Goal: Task Accomplishment & Management: Complete application form

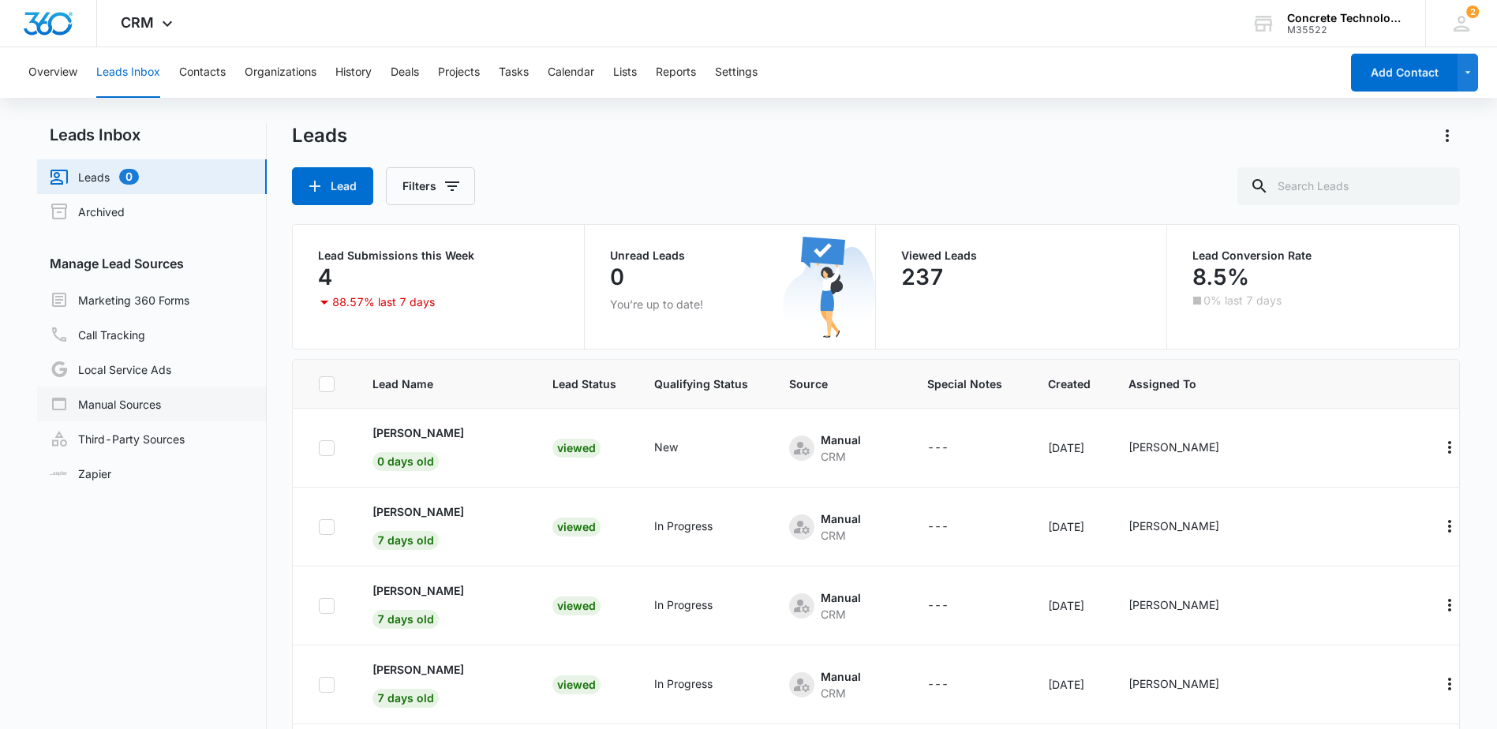
click at [134, 402] on link "Manual Sources" at bounding box center [105, 403] width 111 height 19
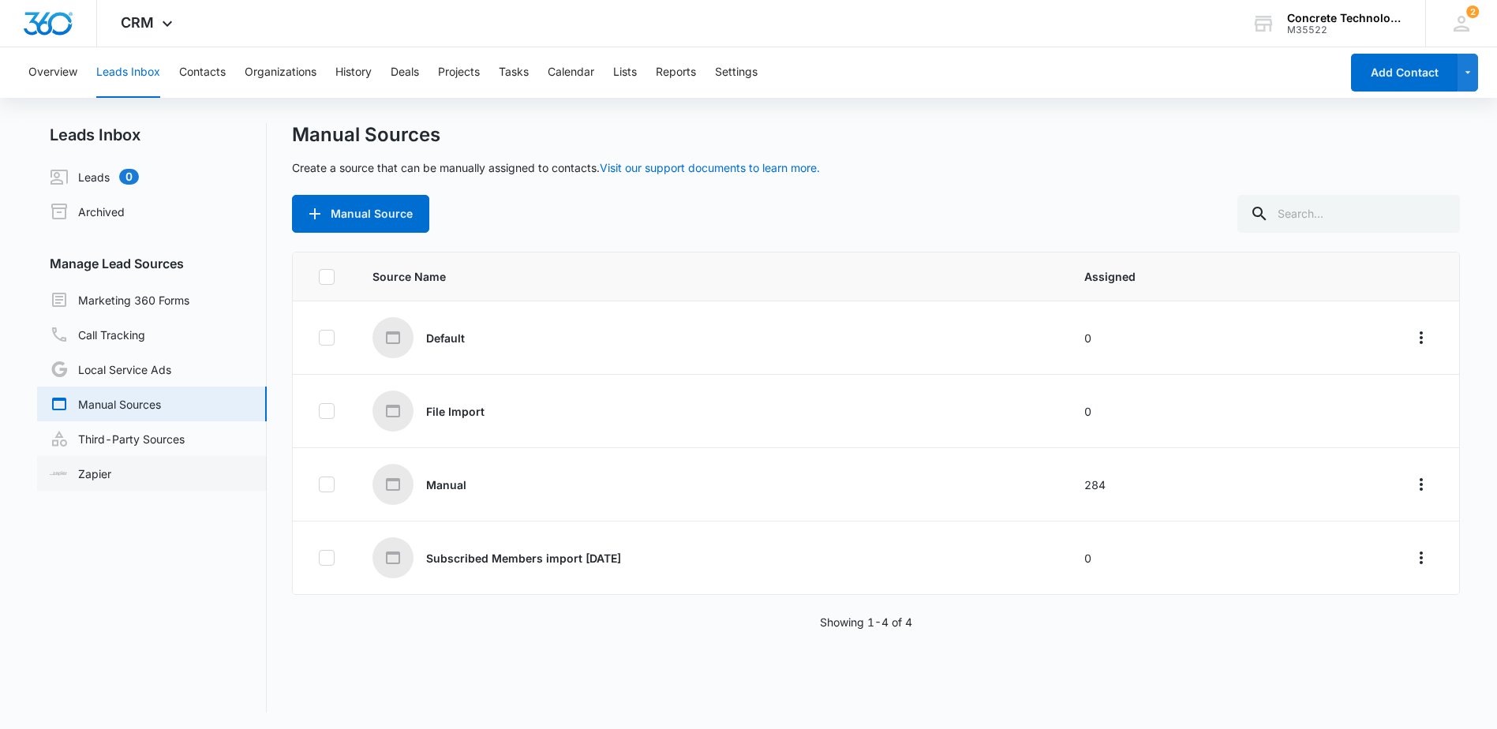
click at [88, 469] on link "Zapier" at bounding box center [81, 473] width 62 height 17
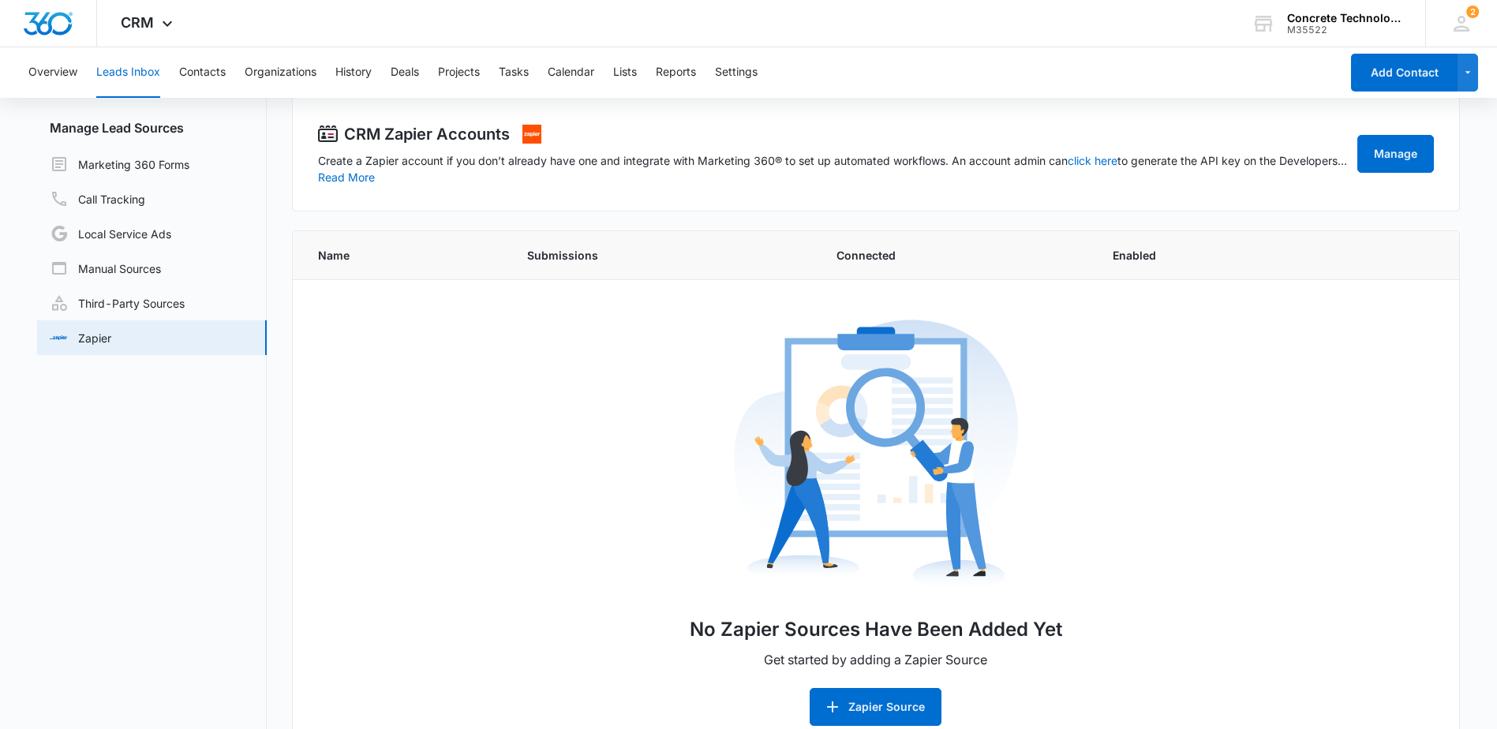
scroll to position [166, 0]
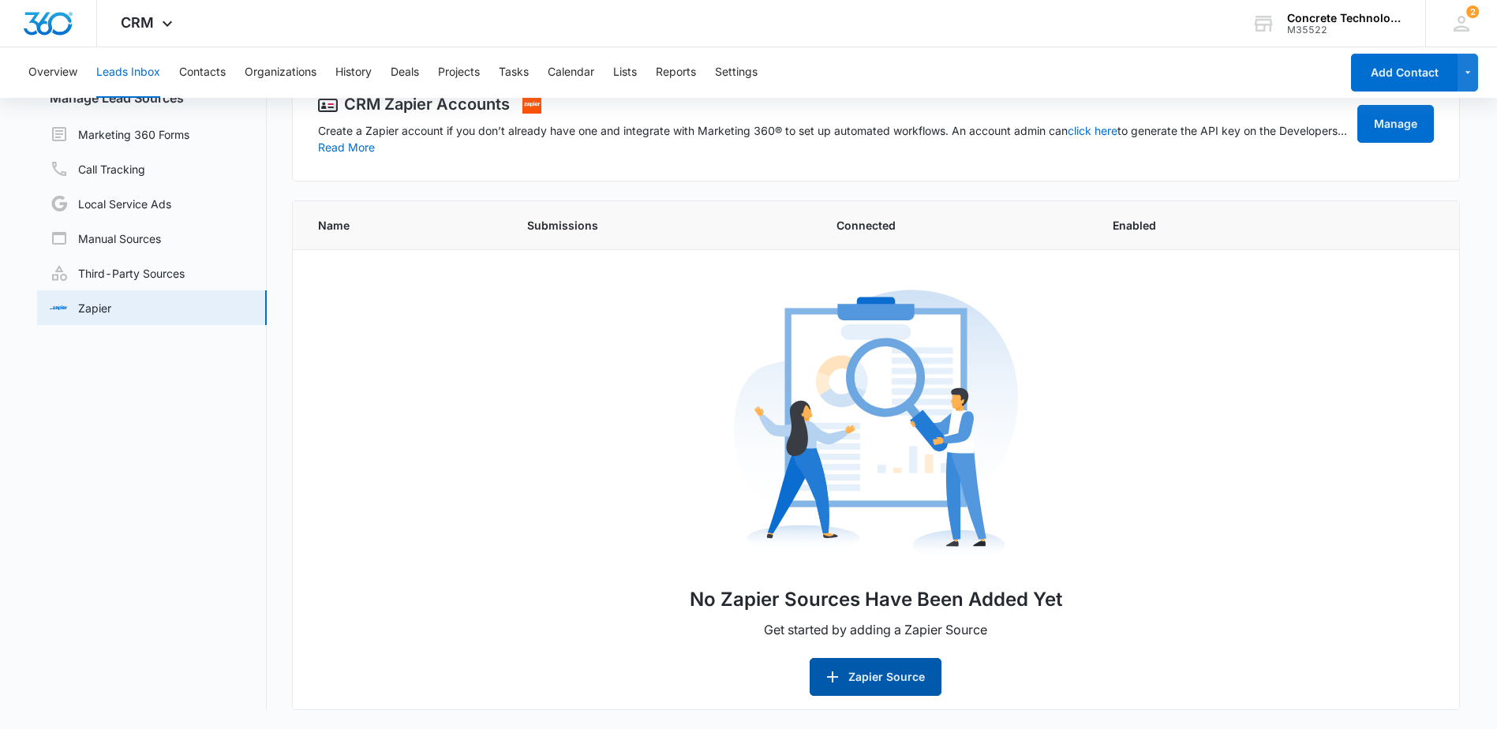
click at [871, 674] on button "Zapier Source" at bounding box center [875, 677] width 132 height 38
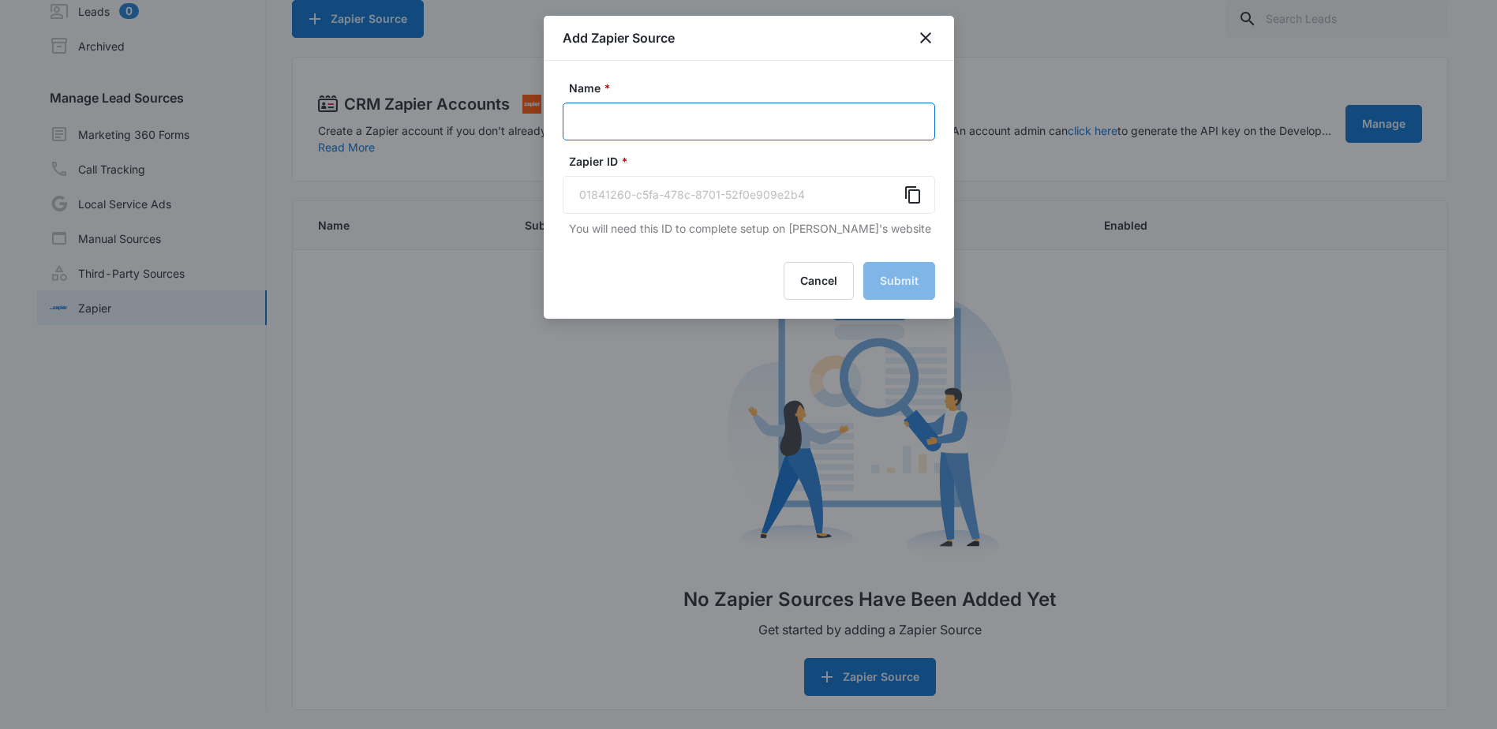
click at [661, 124] on input "Name *" at bounding box center [749, 122] width 372 height 38
click at [663, 117] on input "Name *" at bounding box center [749, 122] width 372 height 38
type input "Facebook"
click at [913, 197] on icon "Copy" at bounding box center [912, 194] width 19 height 19
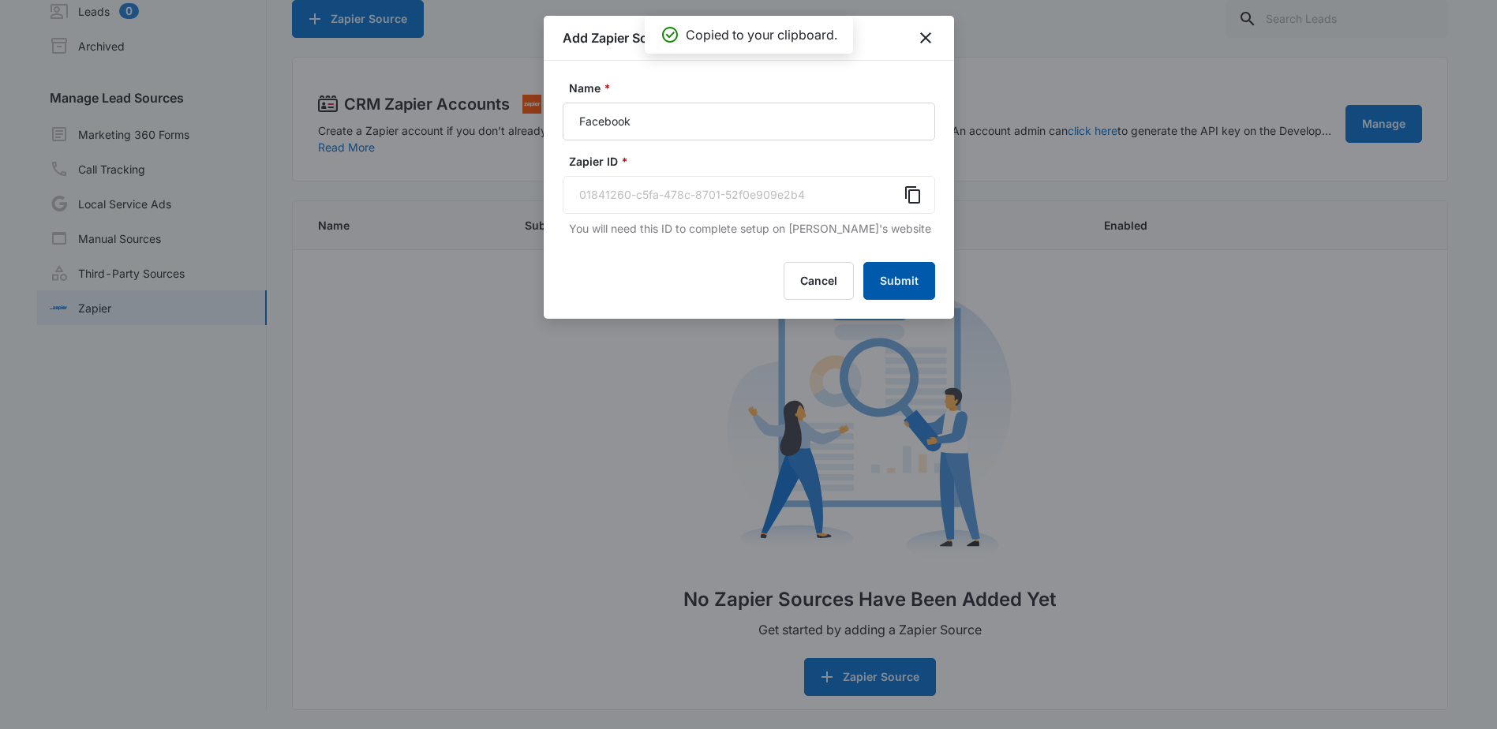
click at [906, 281] on button "Submit" at bounding box center [899, 281] width 72 height 38
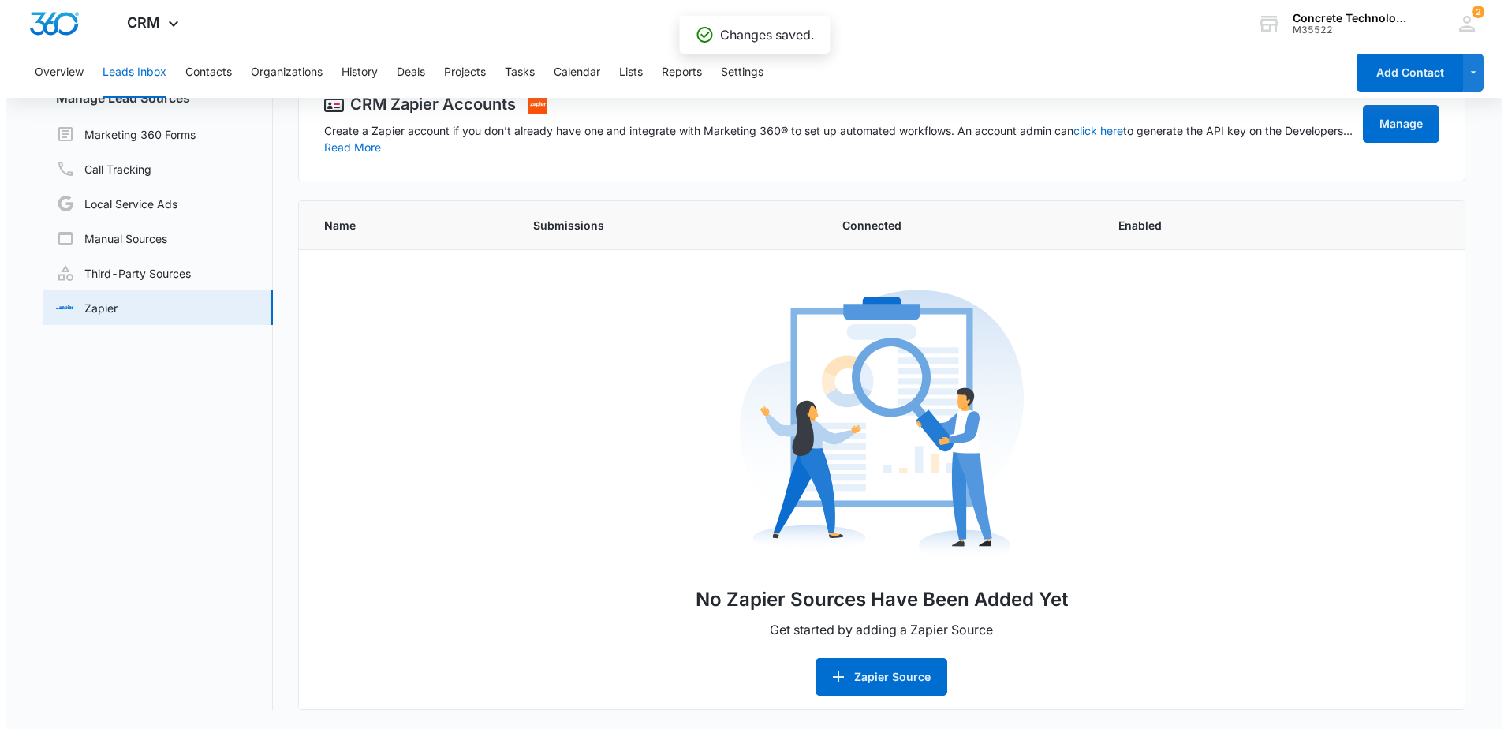
scroll to position [0, 0]
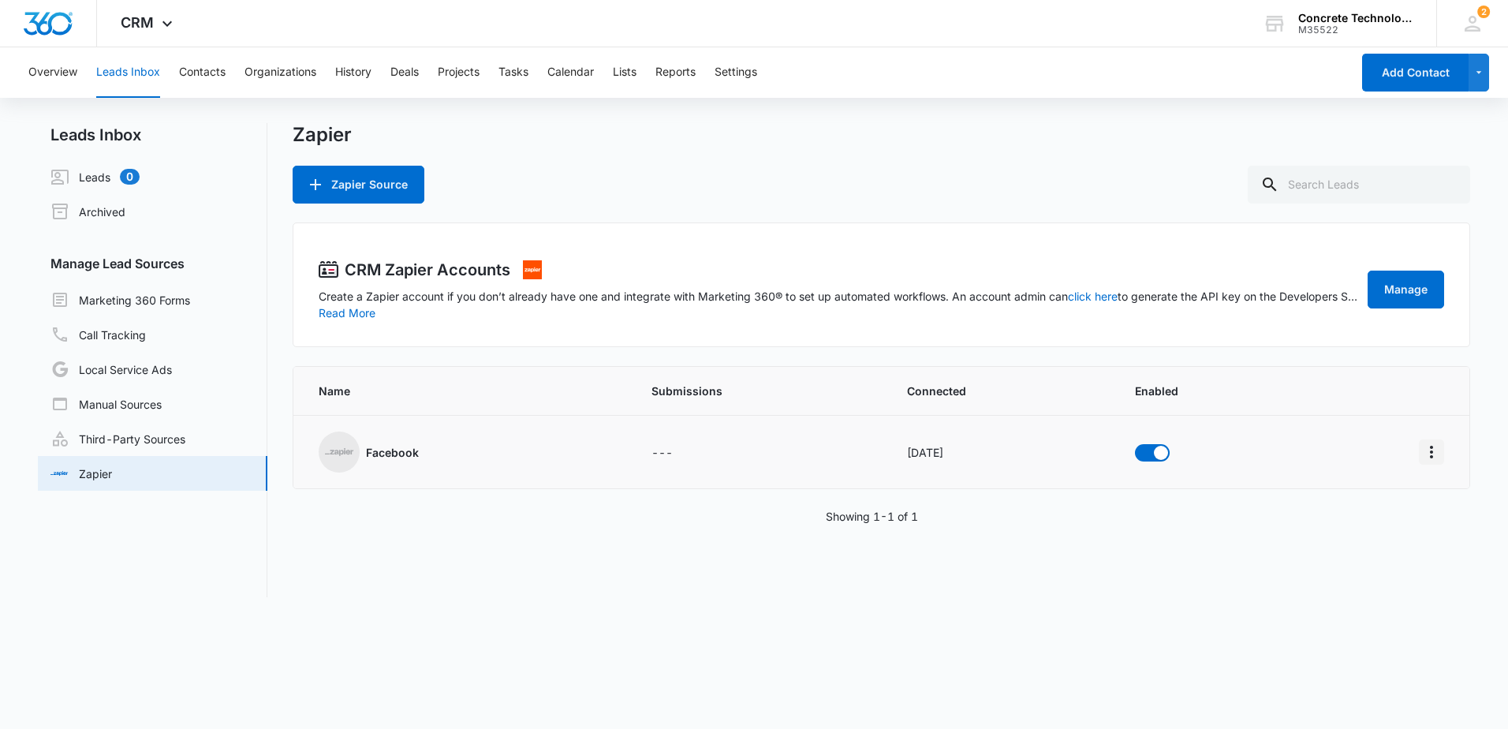
click at [1422, 454] on icon "Actions" at bounding box center [1431, 452] width 19 height 19
click at [1380, 522] on div "Submission Rules" at bounding box center [1349, 519] width 89 height 11
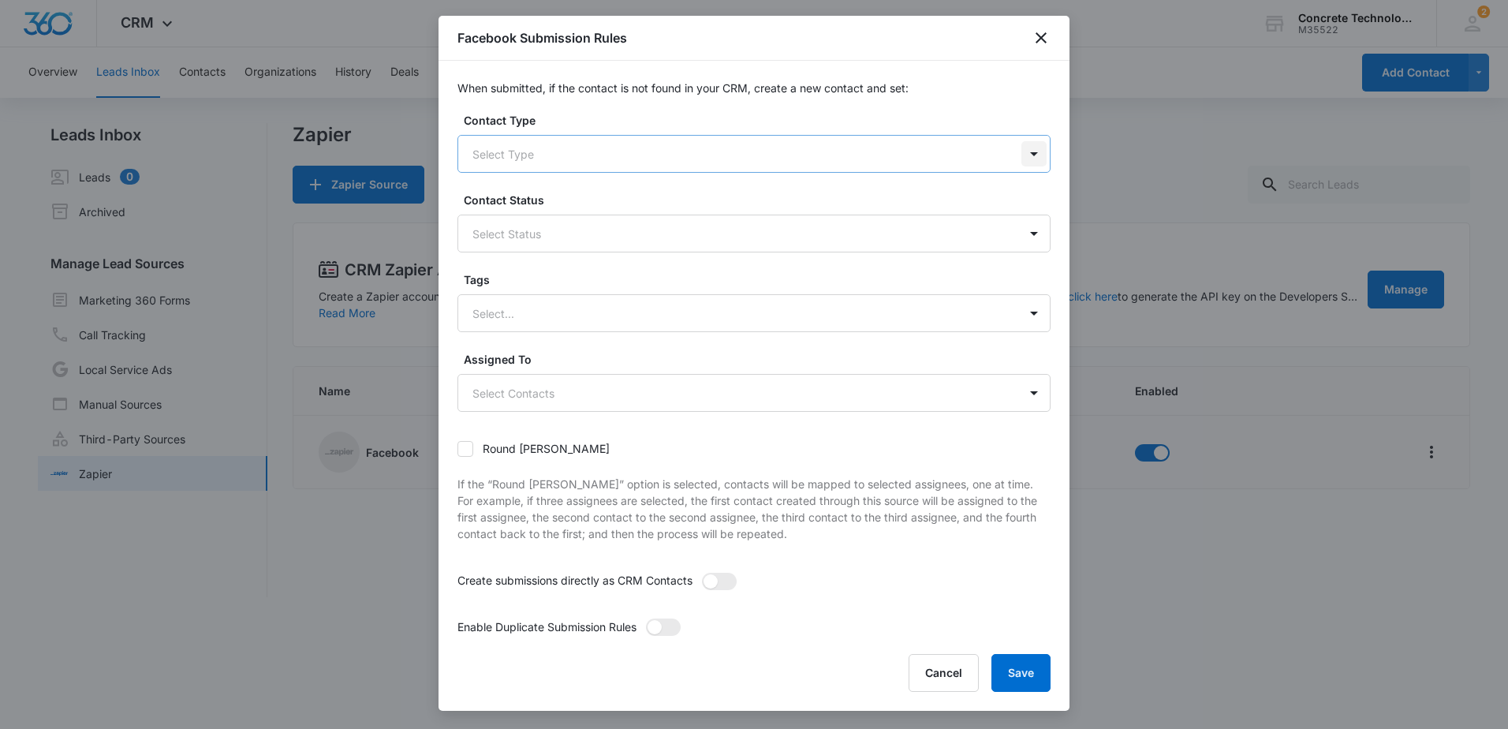
click at [1024, 159] on div at bounding box center [1034, 153] width 25 height 25
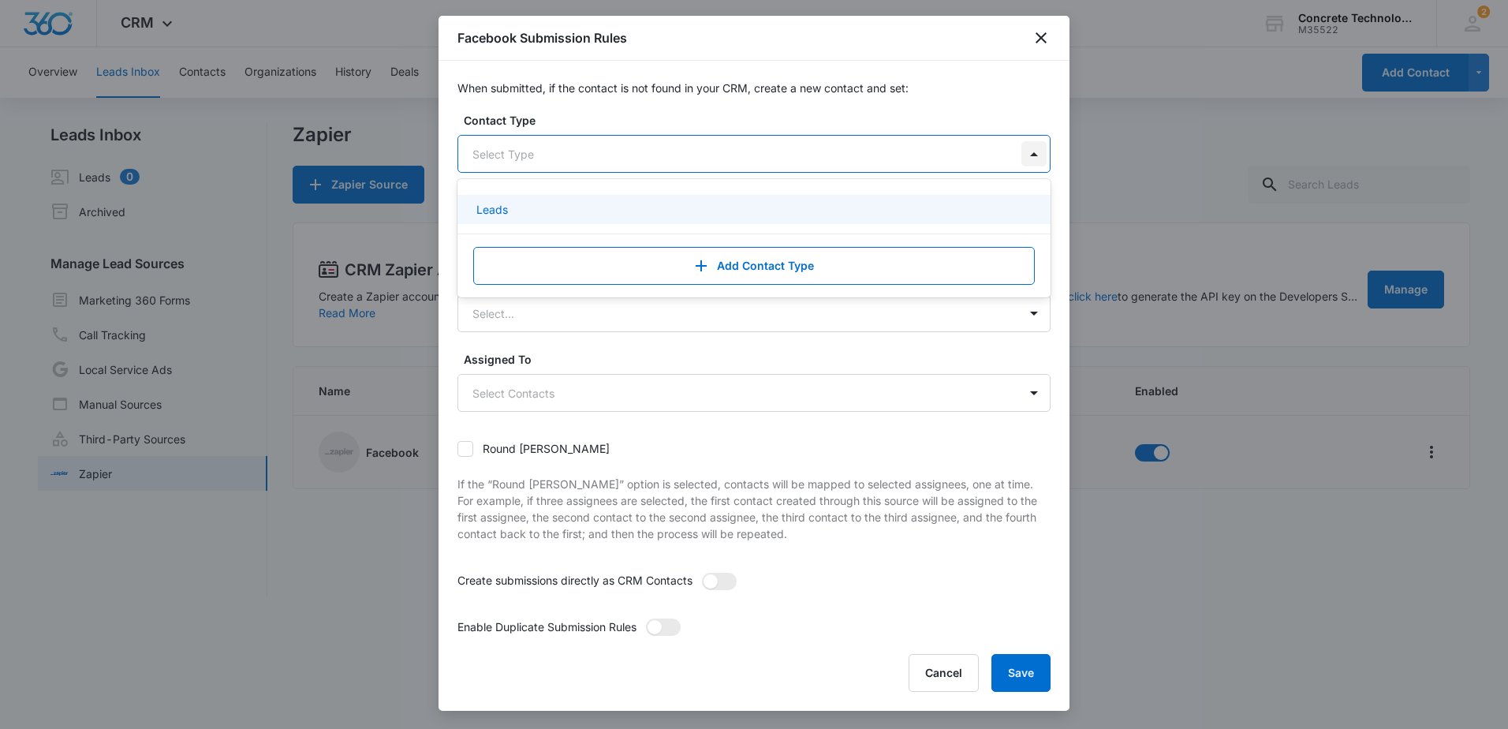
click at [1024, 159] on div at bounding box center [1034, 153] width 25 height 25
click at [503, 210] on p "Leads" at bounding box center [493, 209] width 32 height 17
click at [462, 446] on icon at bounding box center [465, 450] width 14 height 14
click at [458, 450] on input "Round robin" at bounding box center [458, 450] width 0 height 0
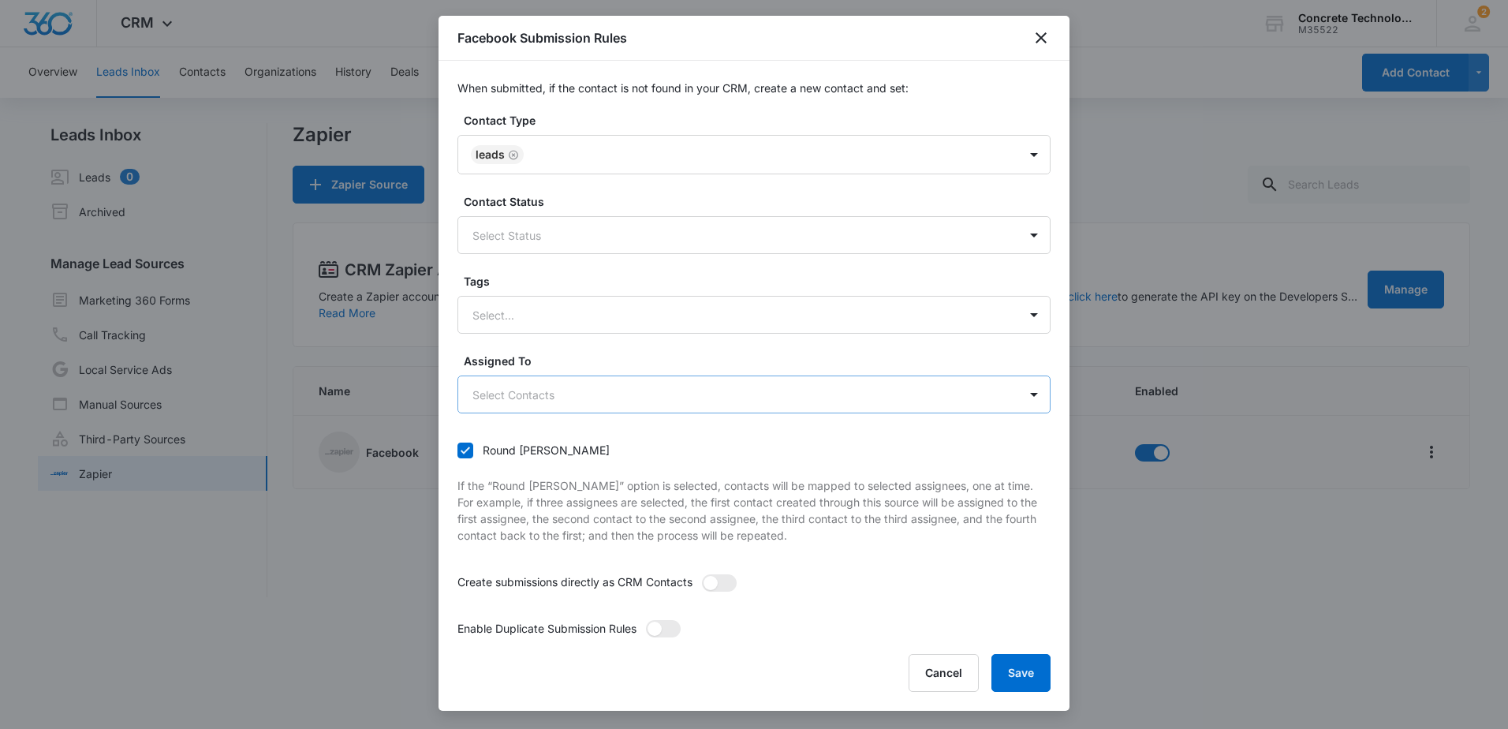
click at [828, 396] on body "CRM Apps Reputation Websites Forms CRM Email Social Shop Payments POS Content A…" at bounding box center [754, 364] width 1508 height 729
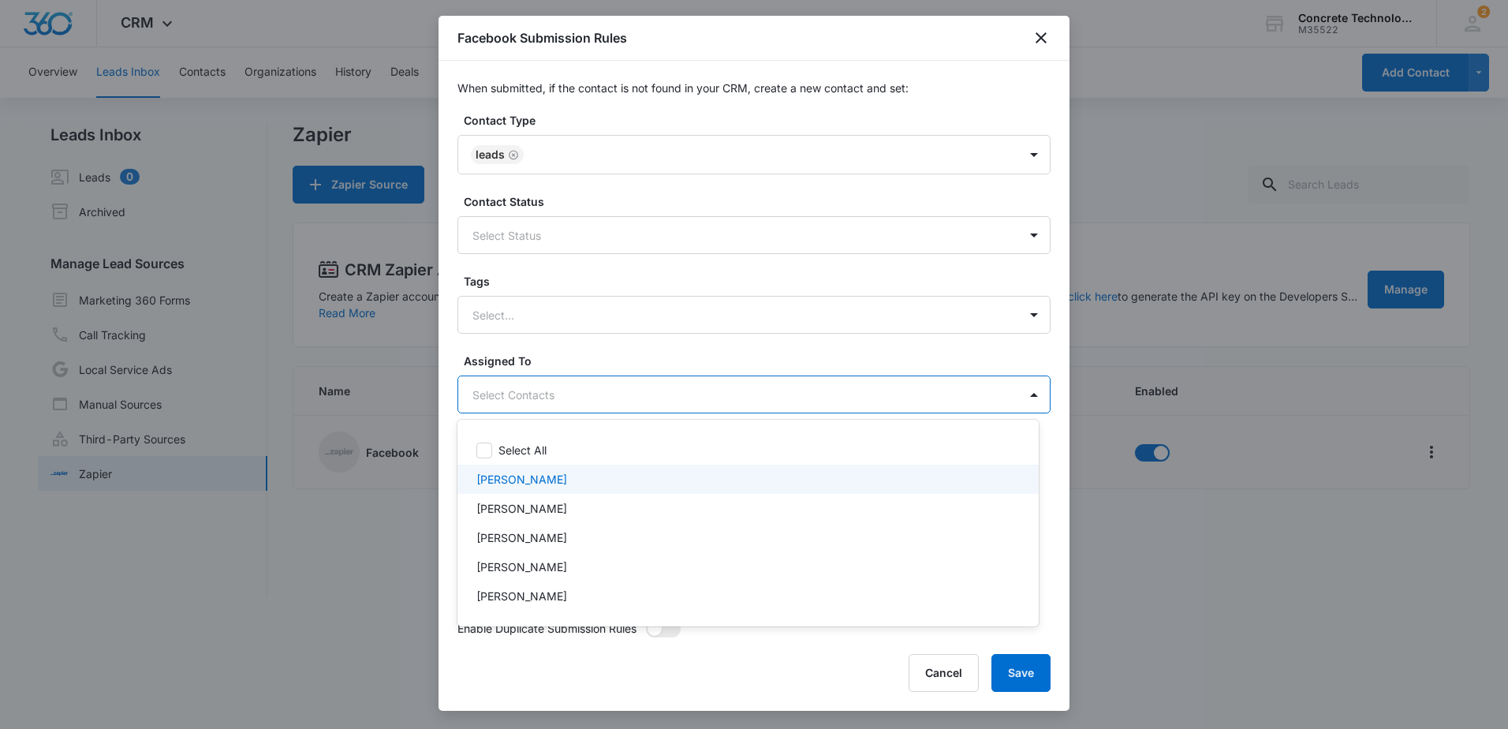
click at [488, 484] on p "[PERSON_NAME]" at bounding box center [522, 479] width 91 height 17
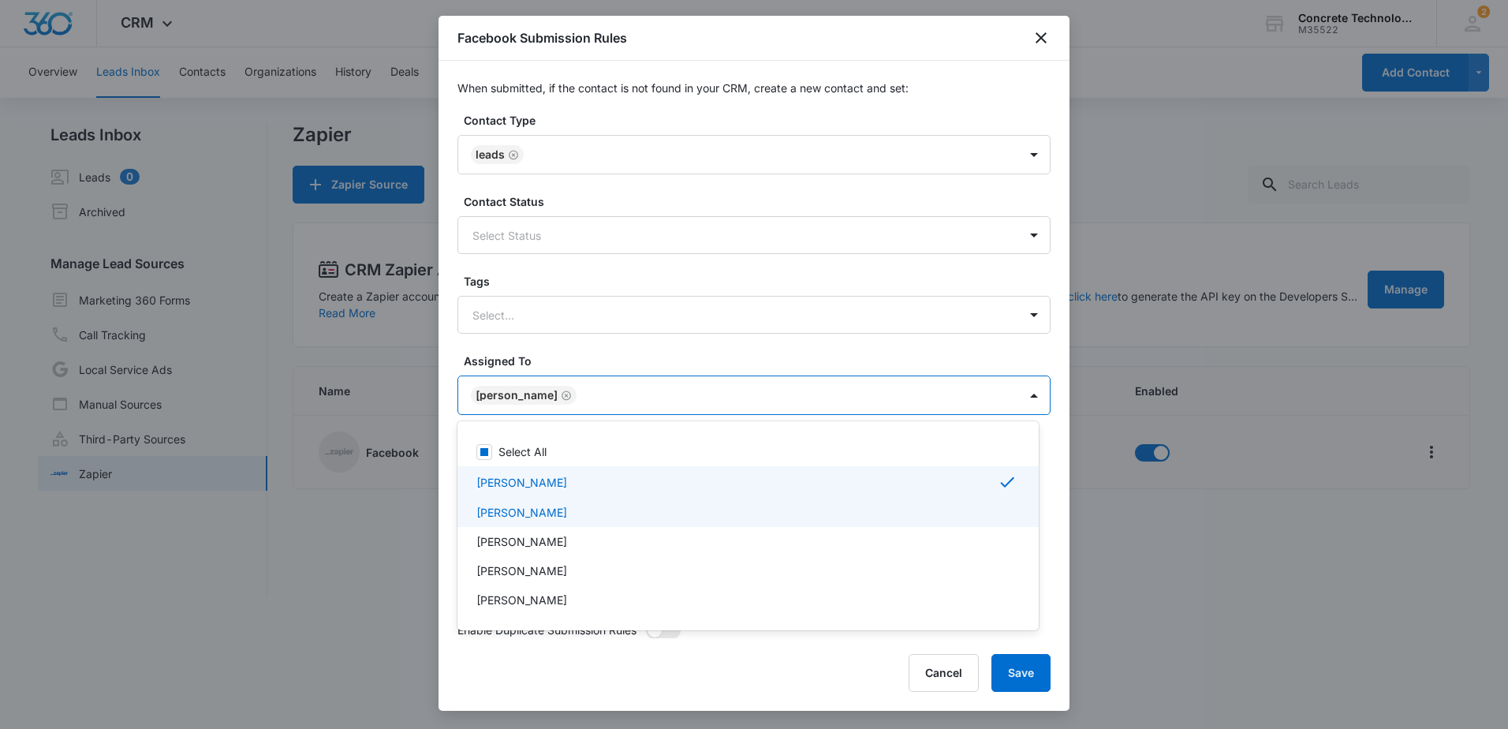
click at [518, 516] on p "[PERSON_NAME]" at bounding box center [522, 512] width 91 height 17
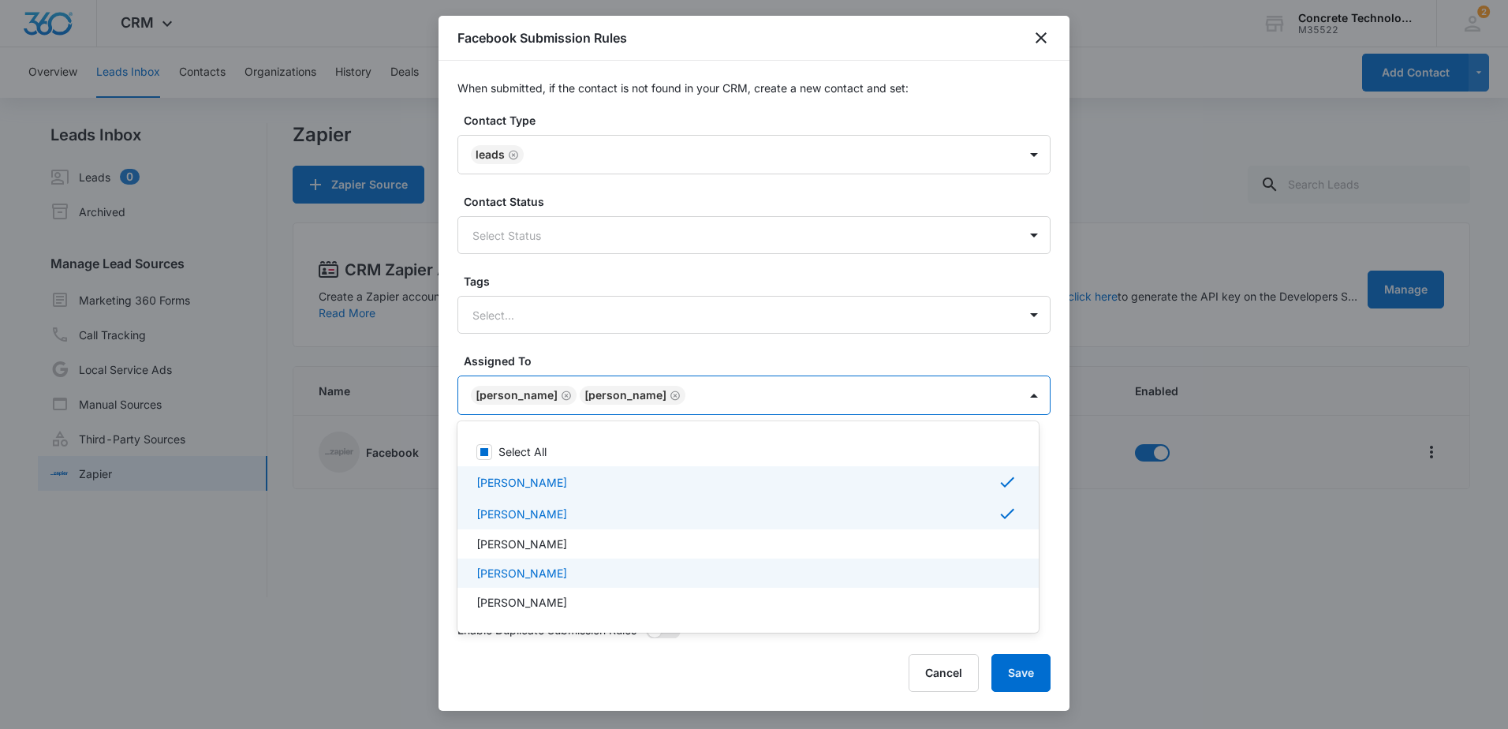
click at [518, 570] on p "[PERSON_NAME]" at bounding box center [522, 573] width 91 height 17
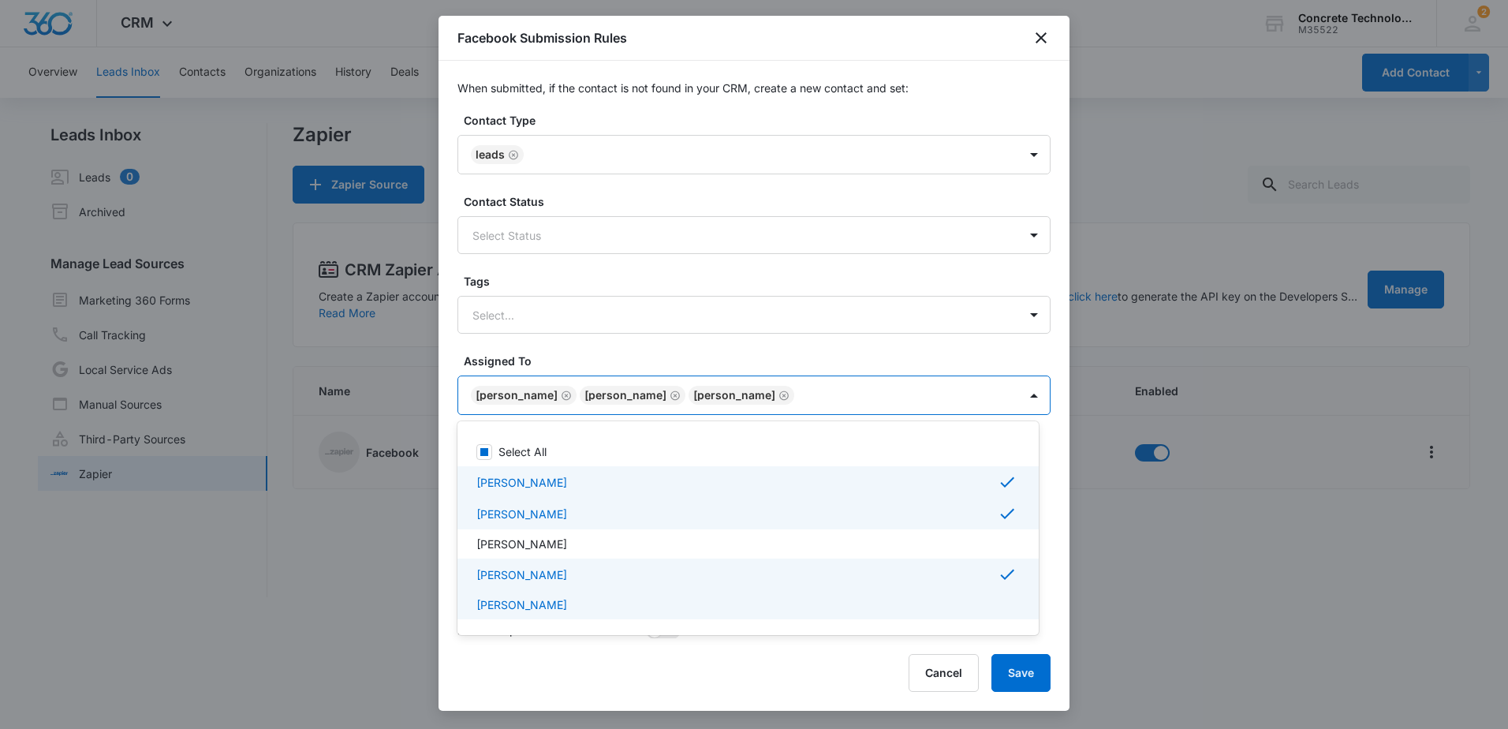
click at [510, 605] on p "[PERSON_NAME]" at bounding box center [522, 604] width 91 height 17
click at [1017, 670] on div at bounding box center [754, 364] width 1508 height 729
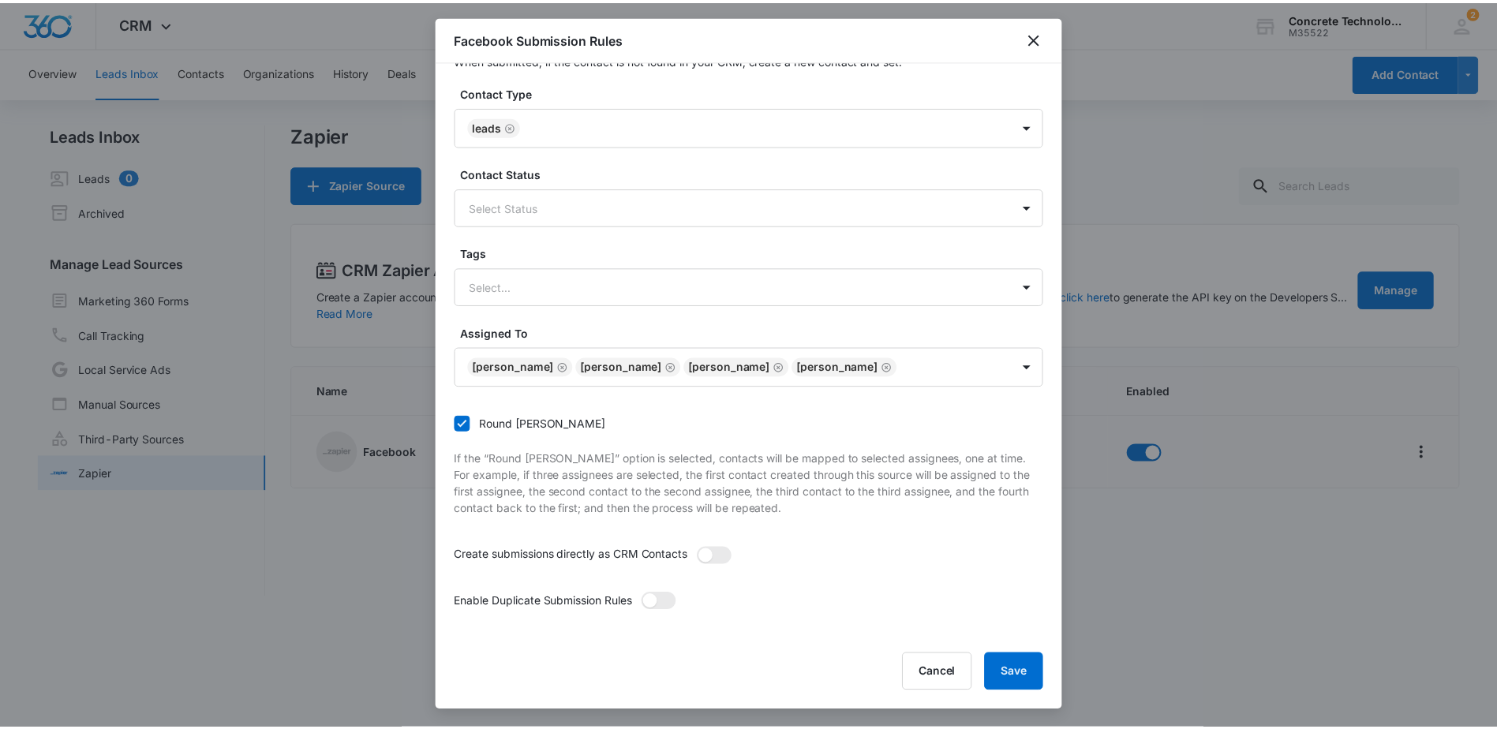
scroll to position [30, 0]
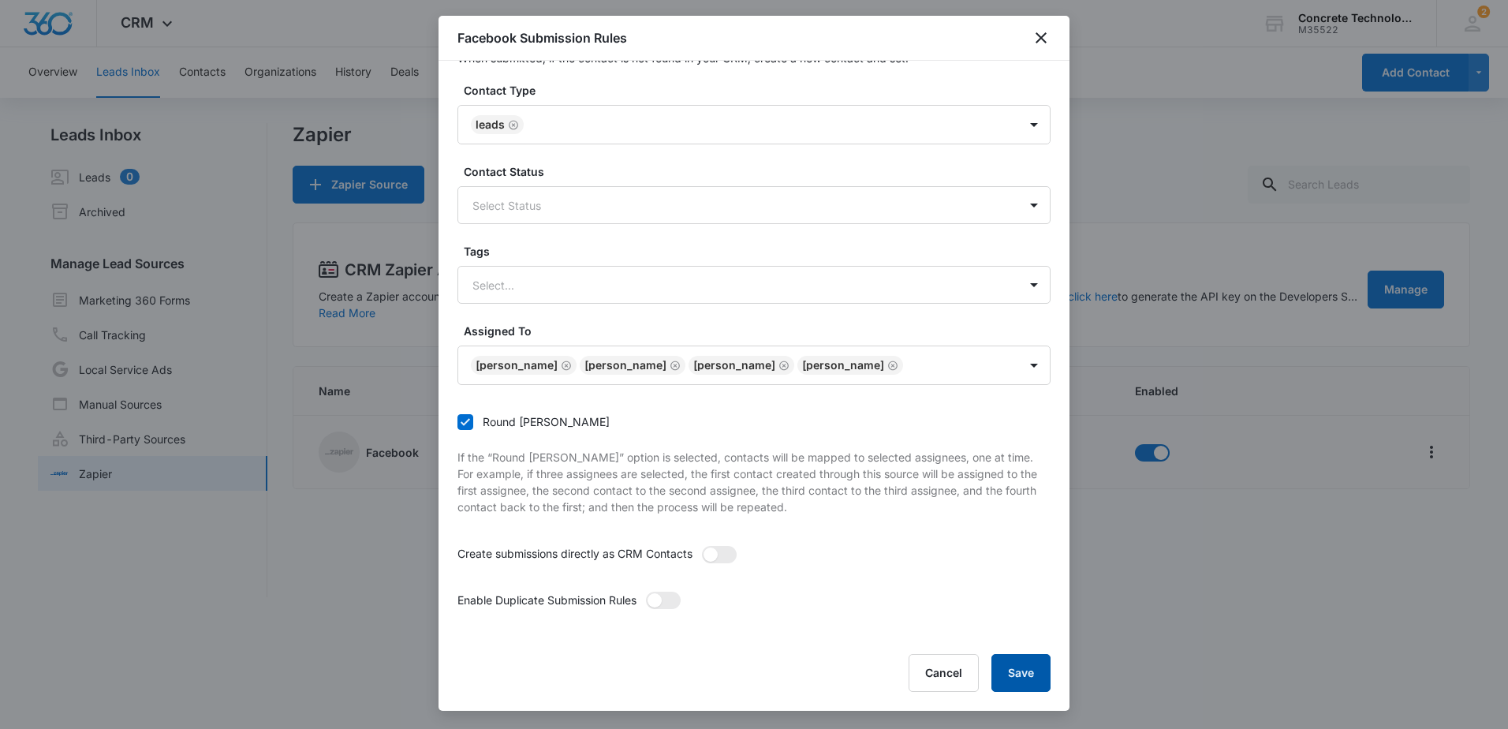
click at [1027, 675] on button "Save" at bounding box center [1021, 673] width 59 height 38
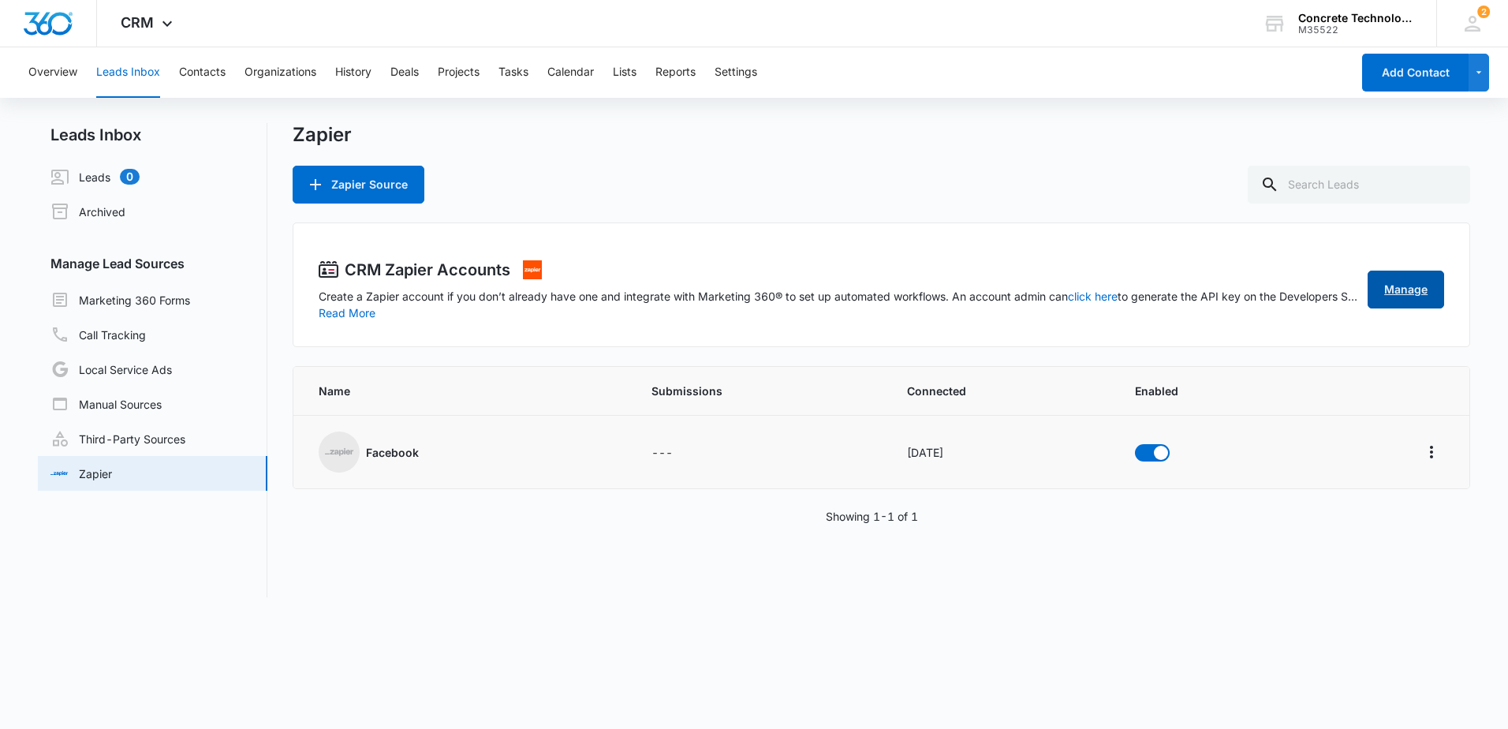
click at [1411, 286] on link "Manage" at bounding box center [1406, 290] width 77 height 38
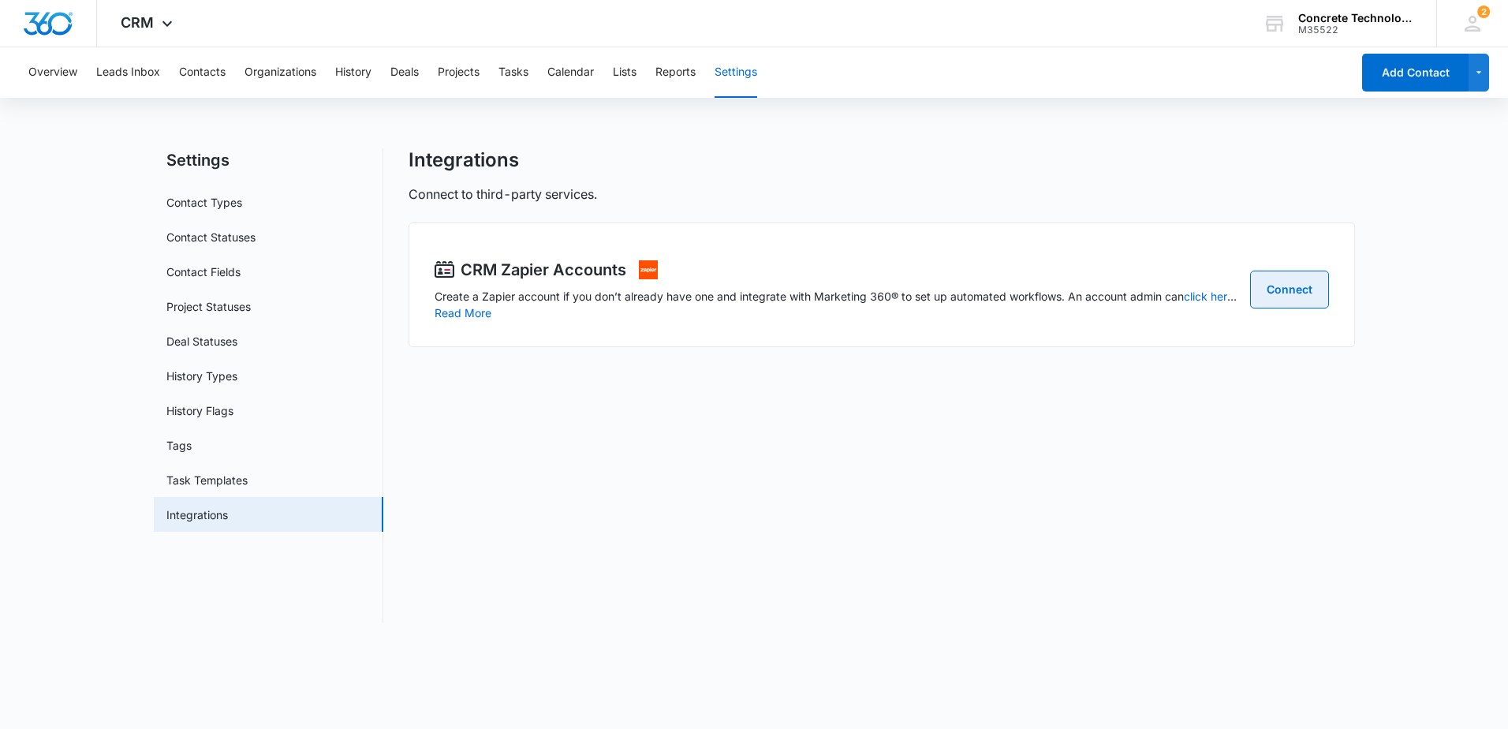
click at [1288, 294] on link "Connect" at bounding box center [1289, 290] width 79 height 38
click at [139, 75] on button "Leads Inbox" at bounding box center [128, 72] width 64 height 50
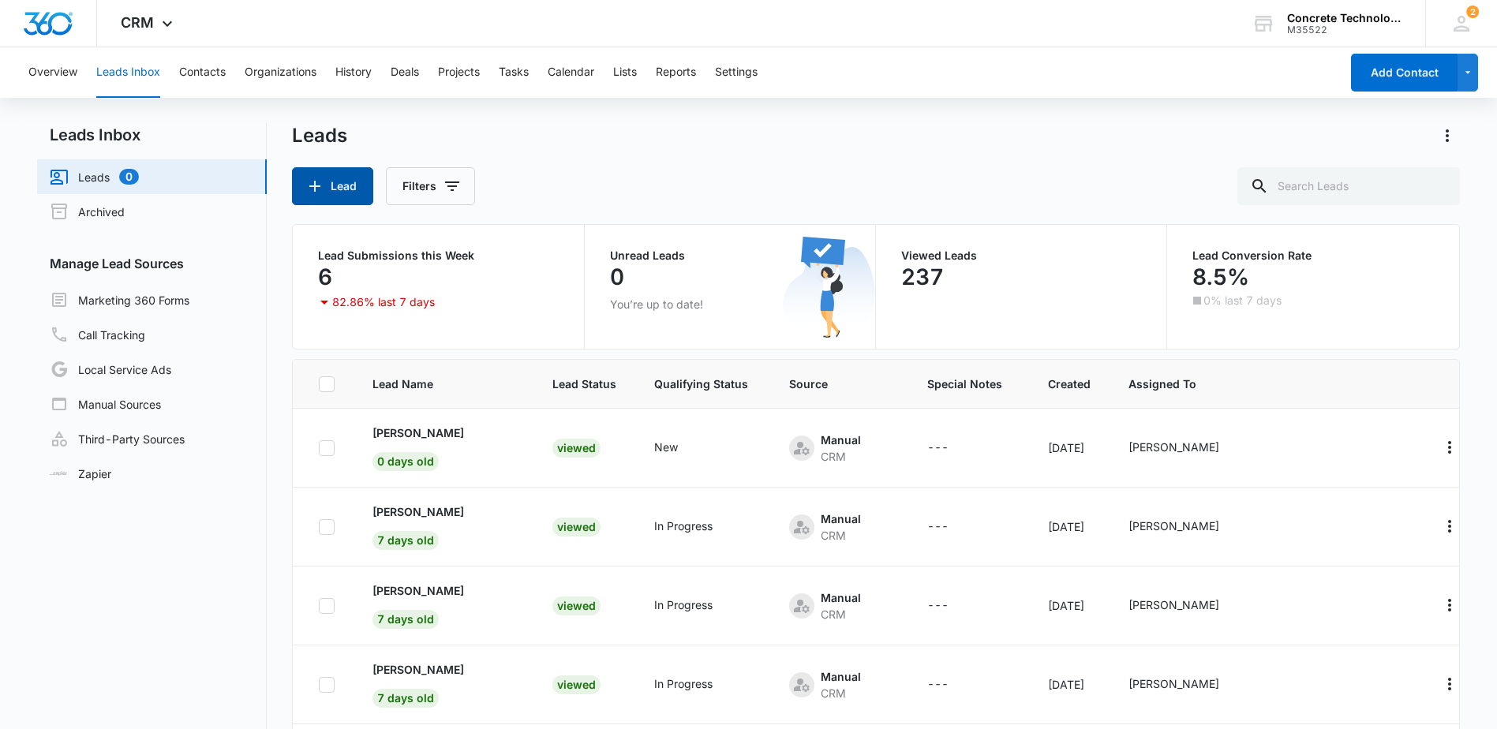
click at [331, 173] on button "Lead" at bounding box center [332, 186] width 81 height 38
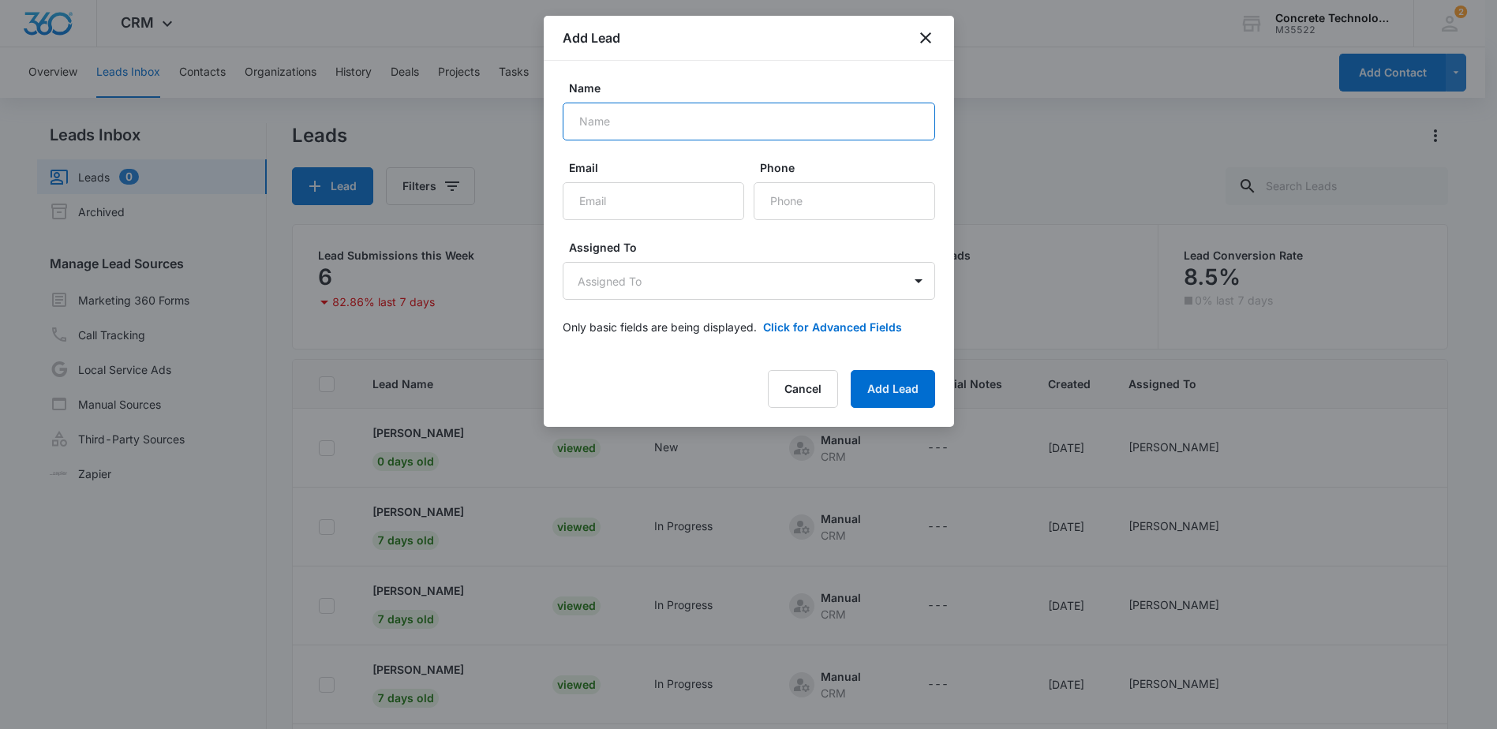
click at [619, 136] on input "Name" at bounding box center [749, 122] width 372 height 38
type input "[PERSON_NAME]"
click at [634, 209] on input "Email" at bounding box center [653, 201] width 181 height 38
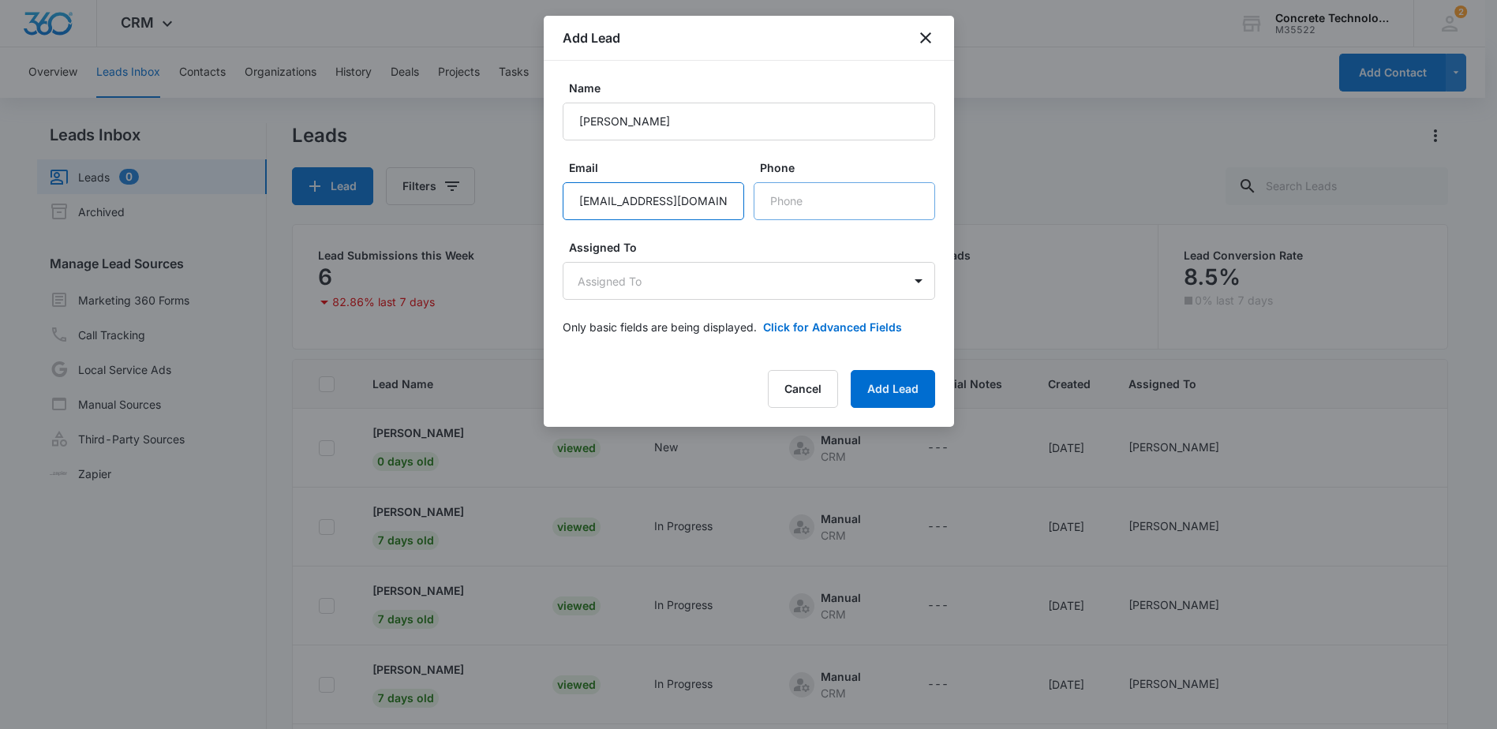
type input "Abchlee@gmail.com"
click at [798, 207] on input "Phone" at bounding box center [843, 201] width 181 height 38
type input "(775) 340-7072"
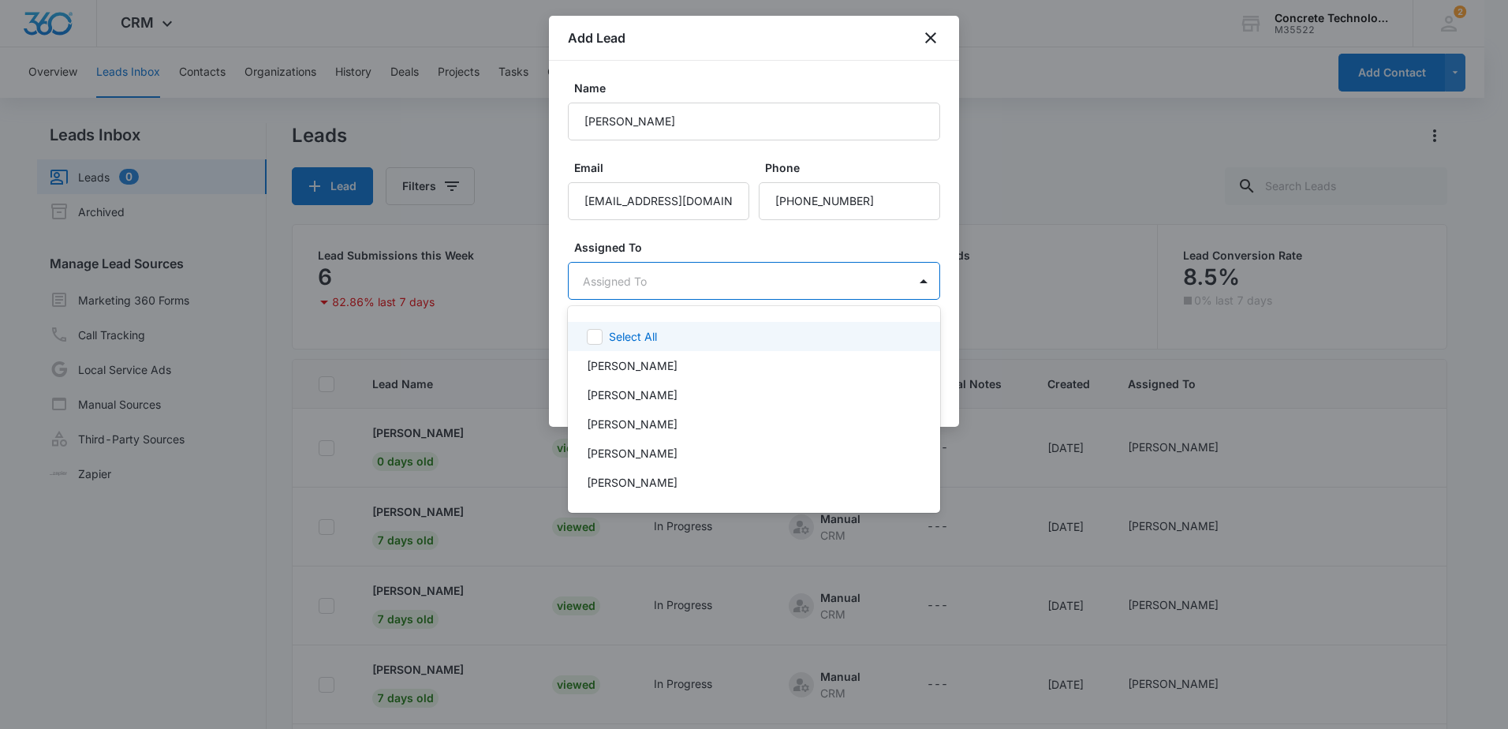
click at [835, 287] on body "CRM Apps Reputation Websites Forms CRM Email Social Shop Payments POS Content A…" at bounding box center [754, 364] width 1508 height 729
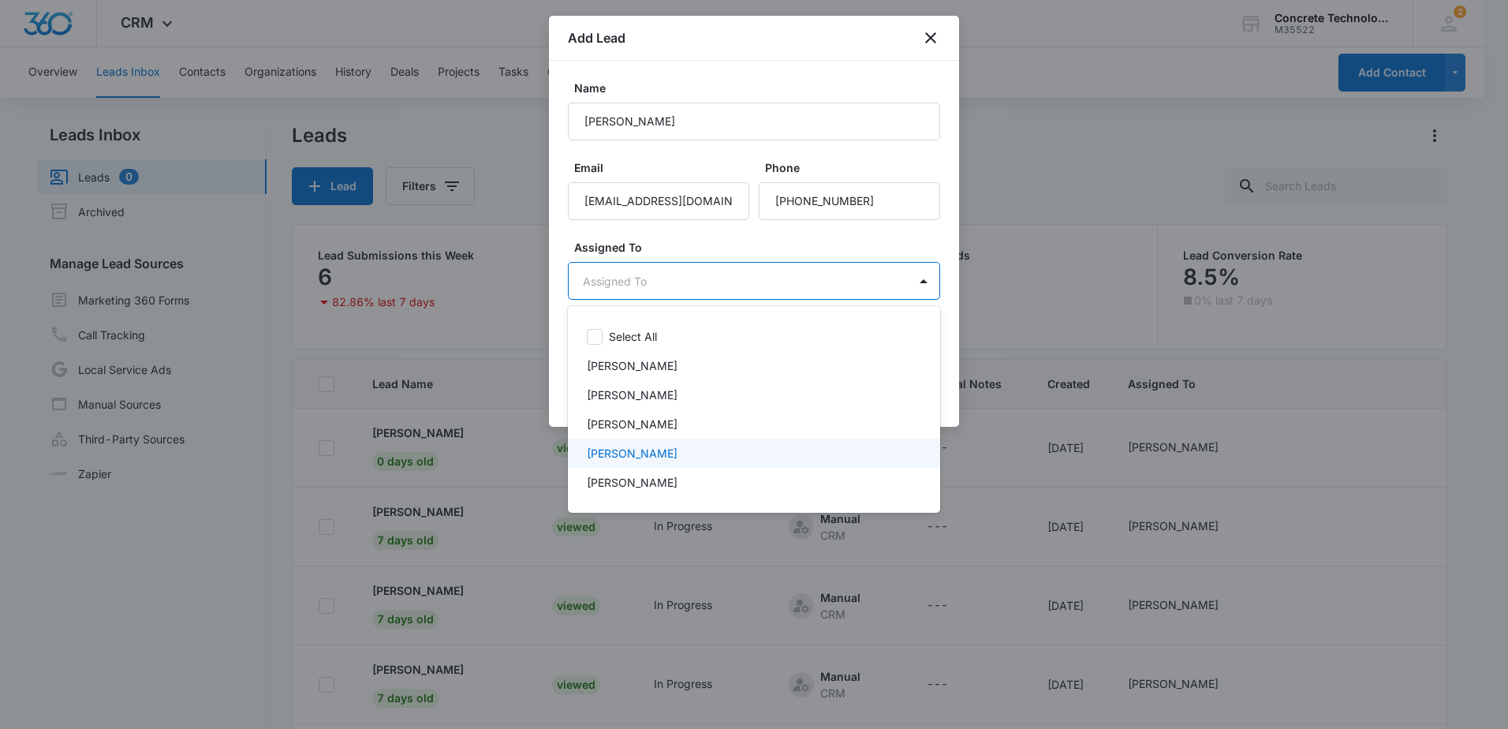
click at [655, 457] on p "[PERSON_NAME]" at bounding box center [632, 453] width 91 height 17
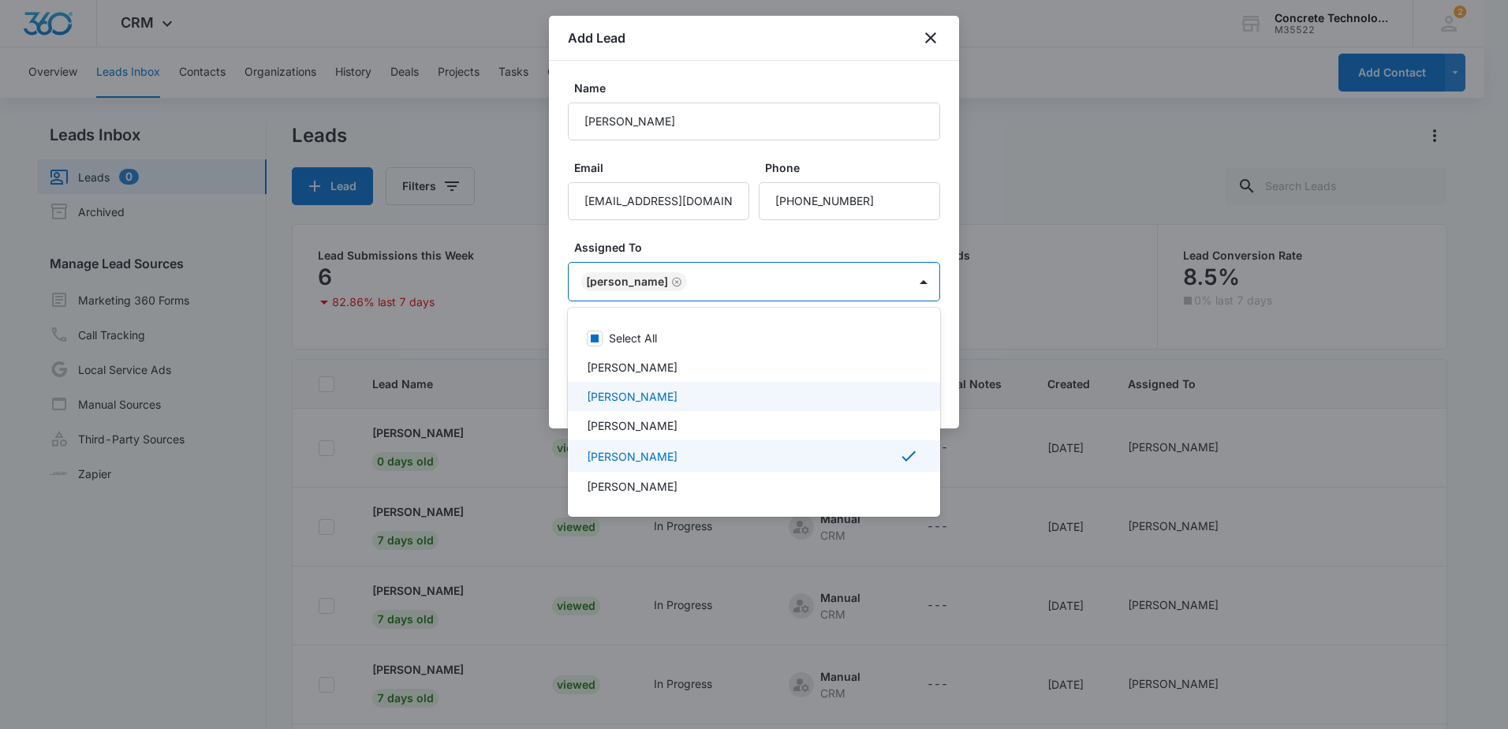
click at [913, 233] on div at bounding box center [754, 364] width 1508 height 729
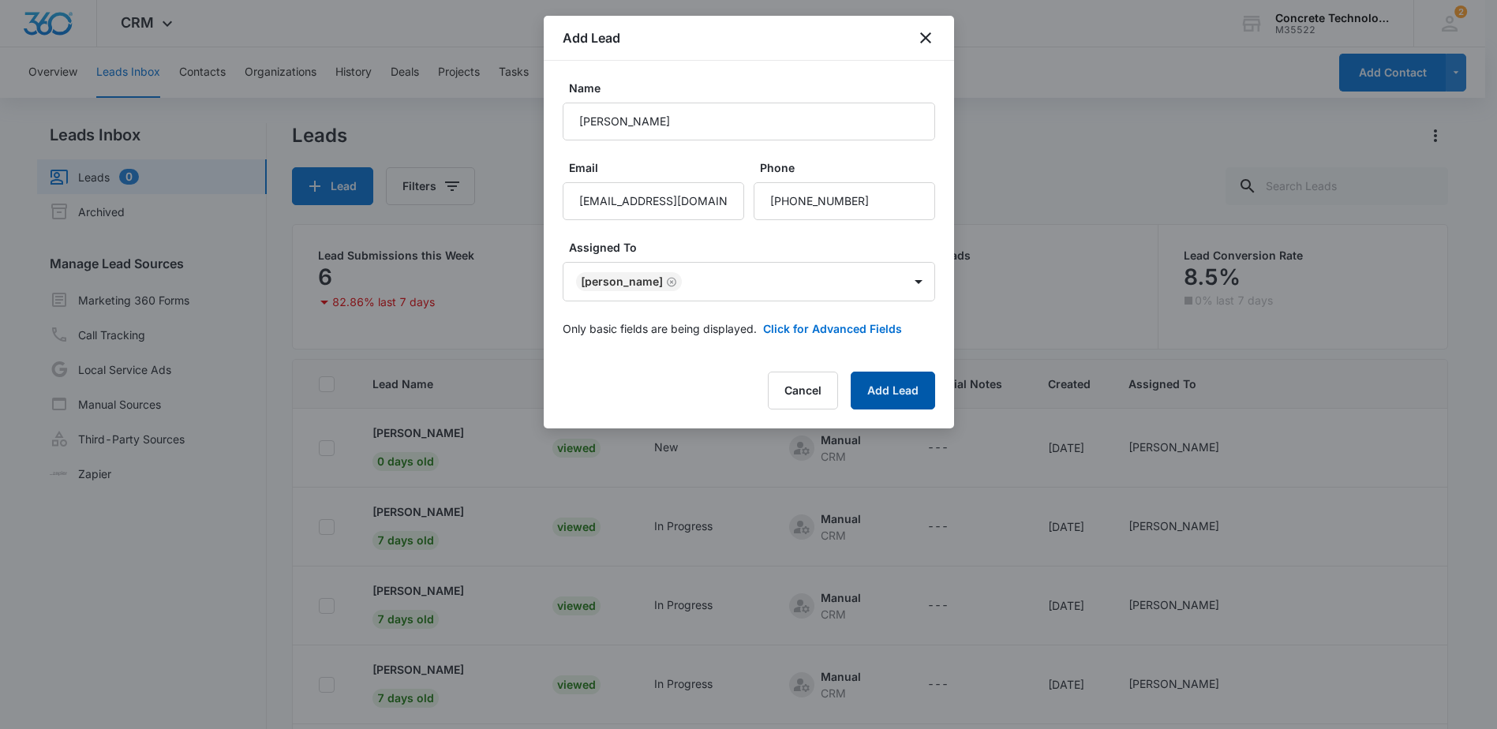
click at [895, 392] on button "Add Lead" at bounding box center [892, 391] width 84 height 38
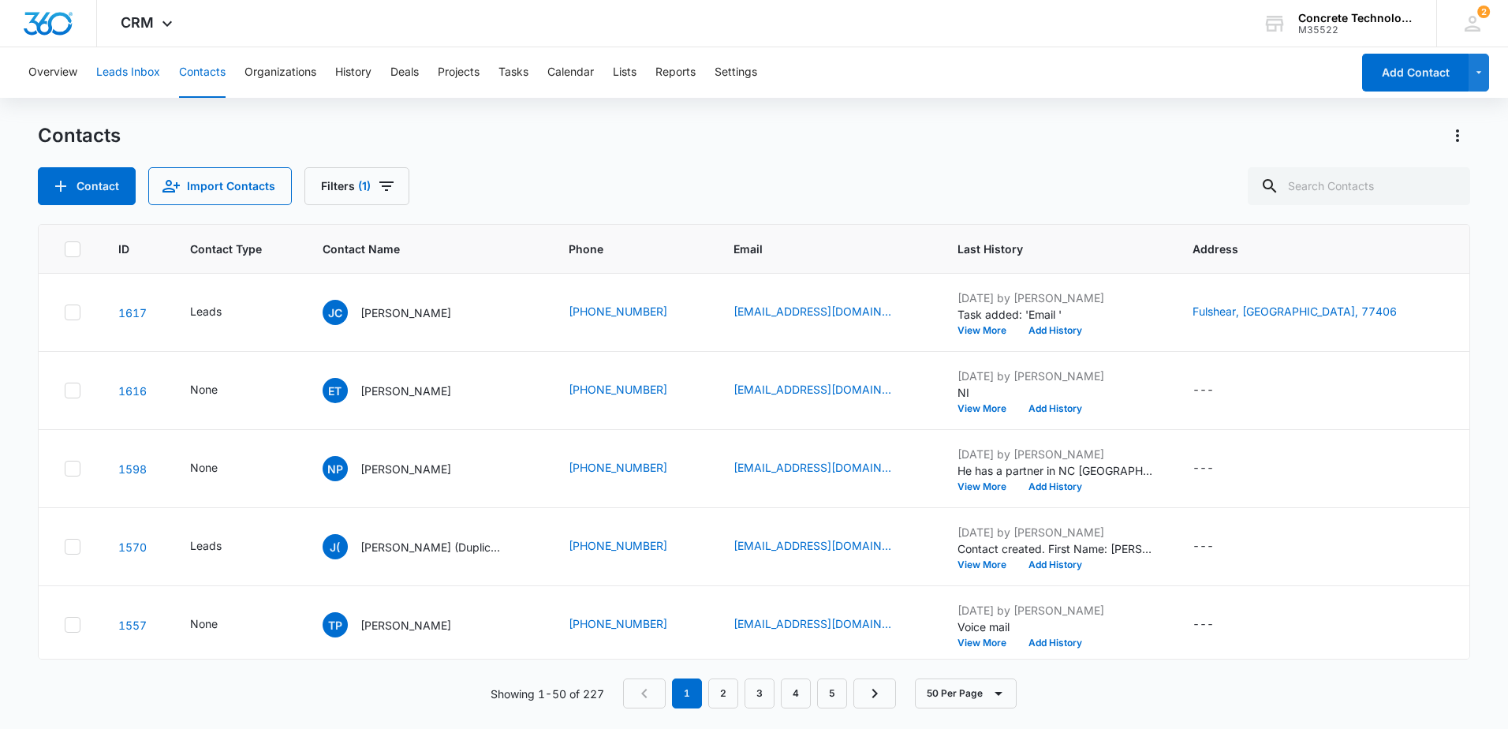
click at [144, 76] on button "Leads Inbox" at bounding box center [128, 72] width 64 height 50
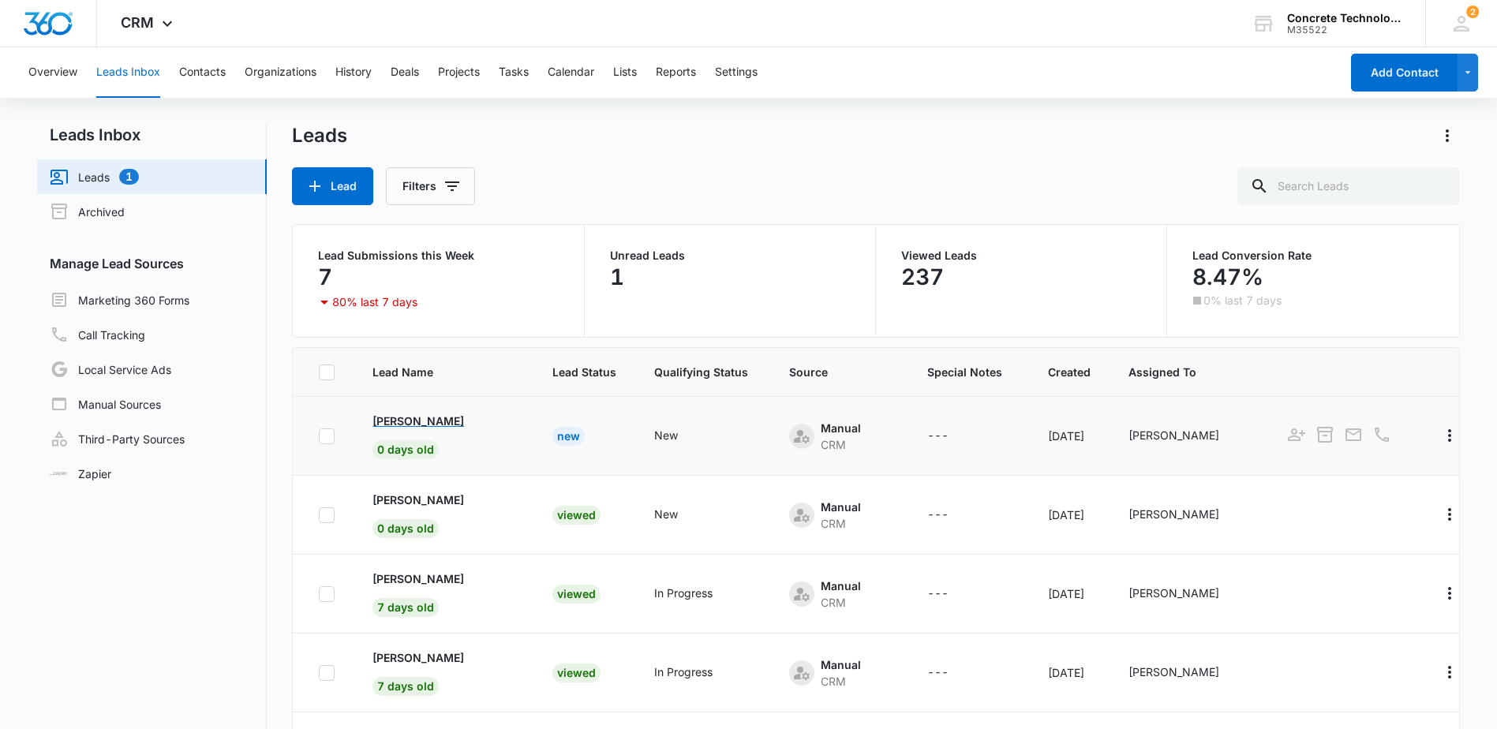
click at [402, 421] on p "Henry Lee" at bounding box center [418, 421] width 92 height 17
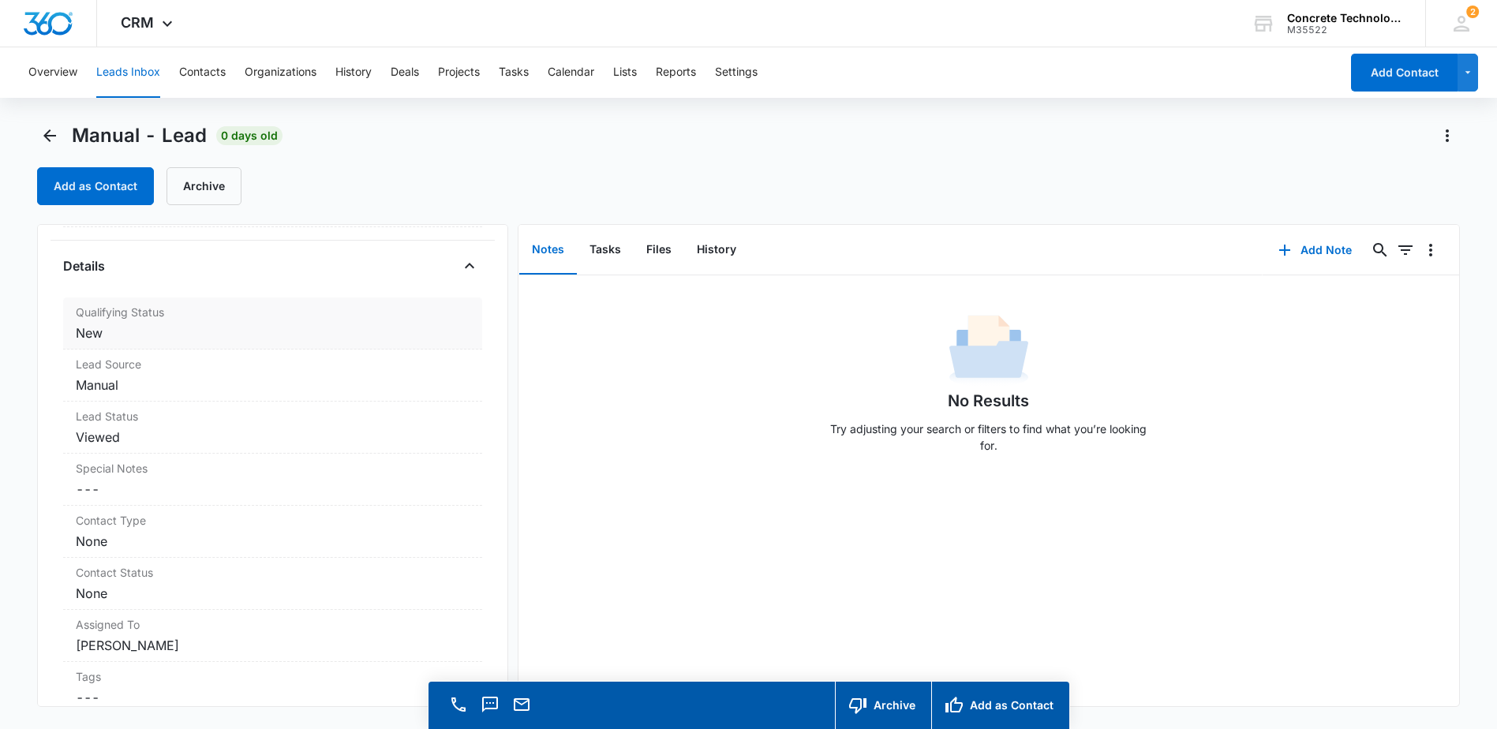
scroll to position [394, 0]
drag, startPoint x: 204, startPoint y: 439, endPoint x: 166, endPoint y: 437, distance: 37.9
click at [166, 437] on dd "Viewed" at bounding box center [273, 435] width 394 height 19
click at [127, 436] on dd "Viewed" at bounding box center [273, 435] width 394 height 19
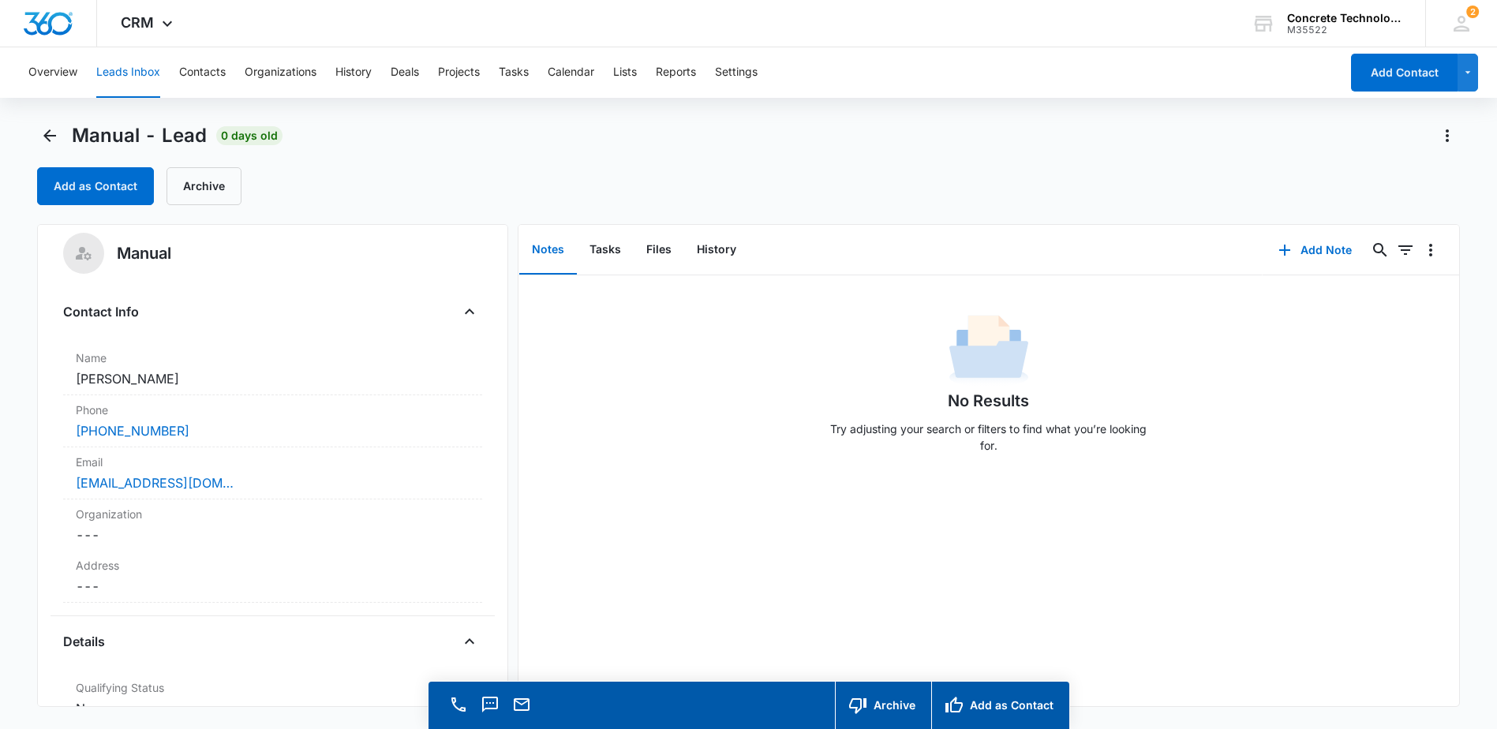
scroll to position [0, 0]
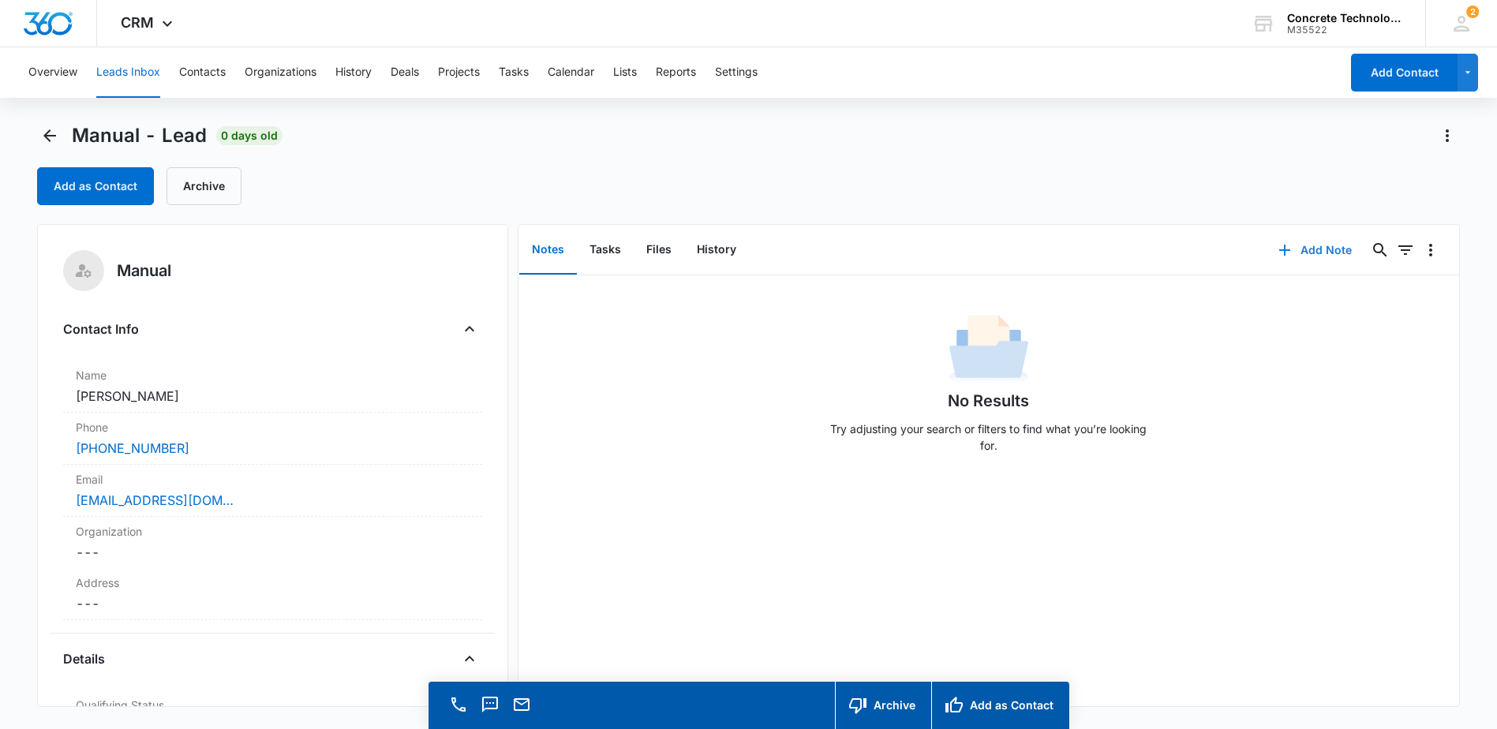
click at [1313, 251] on button "Add Note" at bounding box center [1314, 250] width 105 height 38
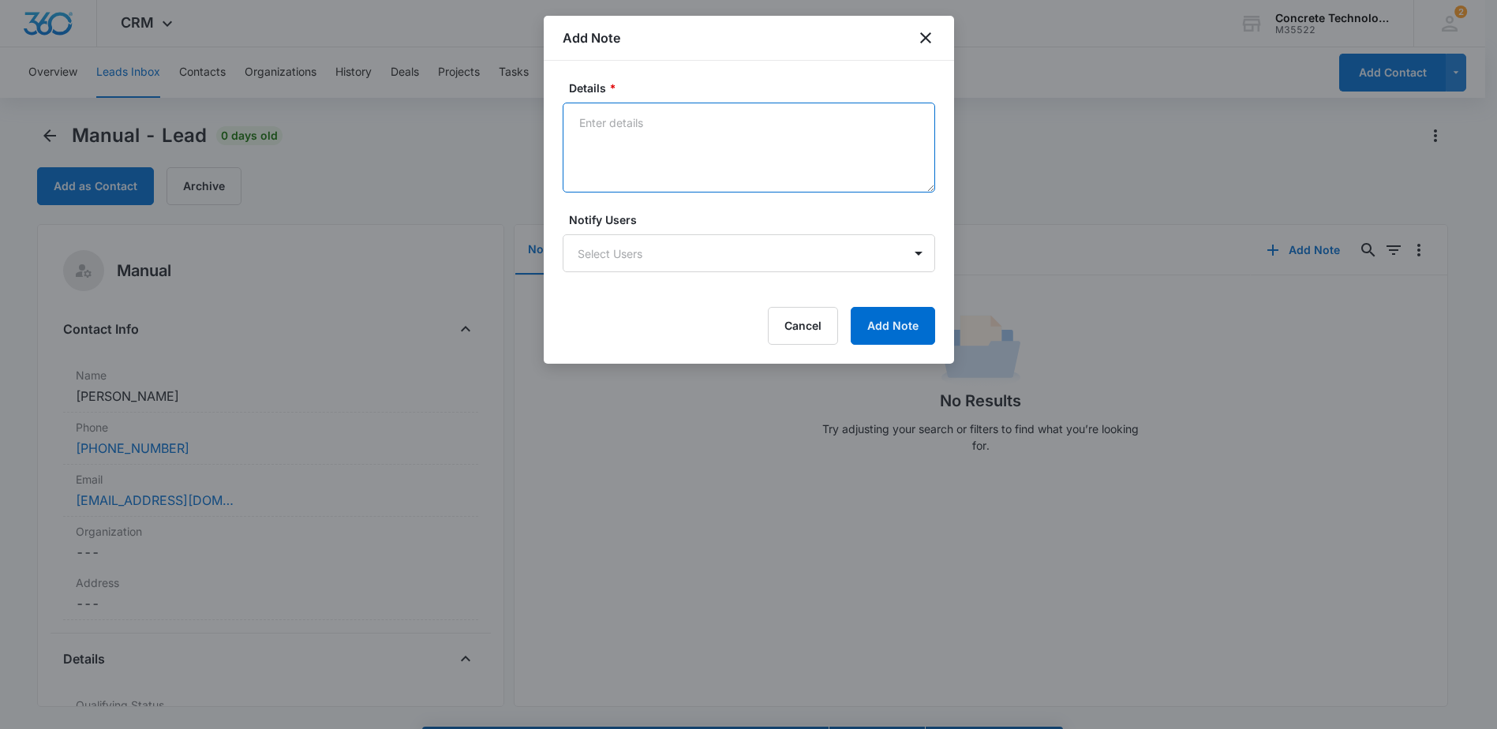
click at [649, 139] on textarea "Details *" at bounding box center [749, 148] width 372 height 90
type textarea "Mike, this was a lead from Facebook"
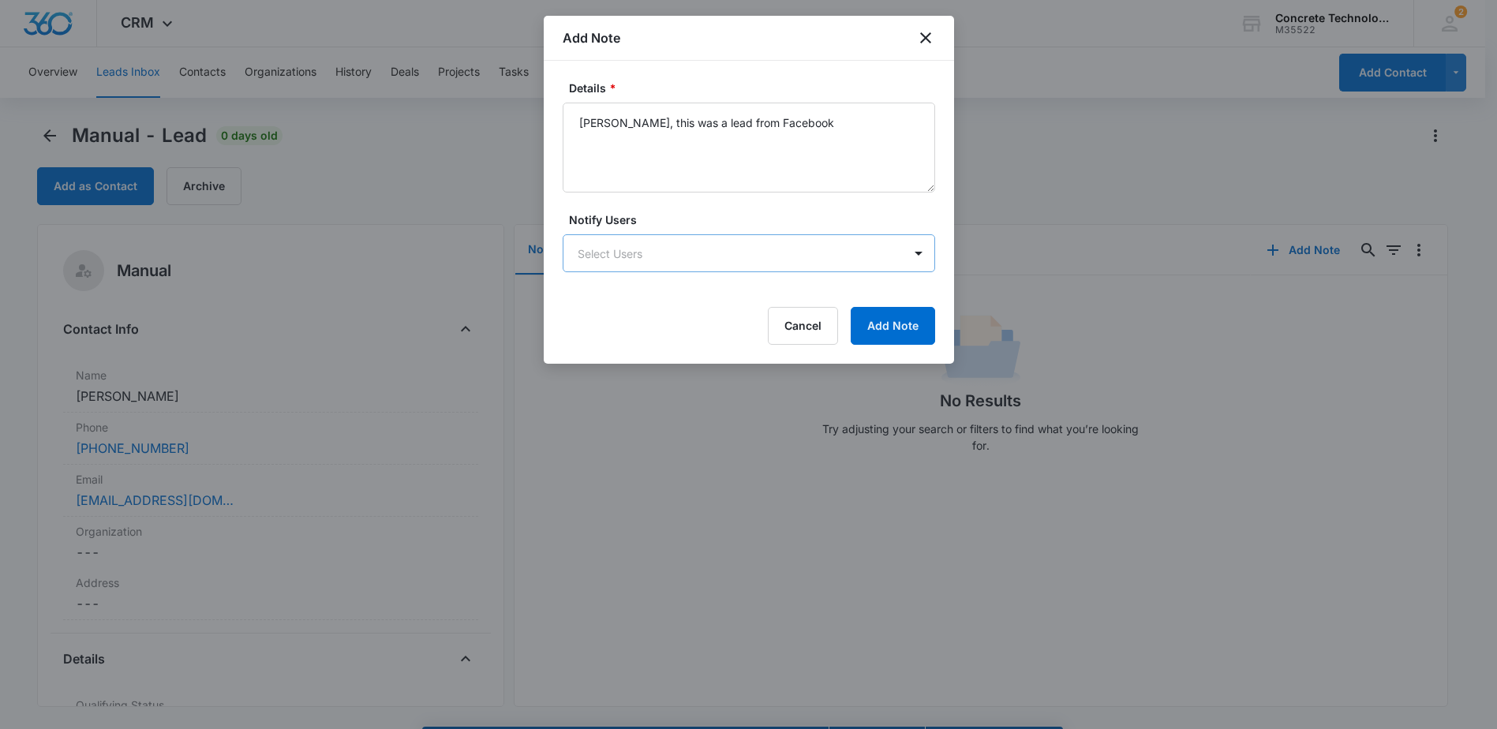
click at [686, 256] on body "CRM Apps Reputation Websites Forms CRM Email Social Shop Payments POS Content A…" at bounding box center [748, 387] width 1497 height 774
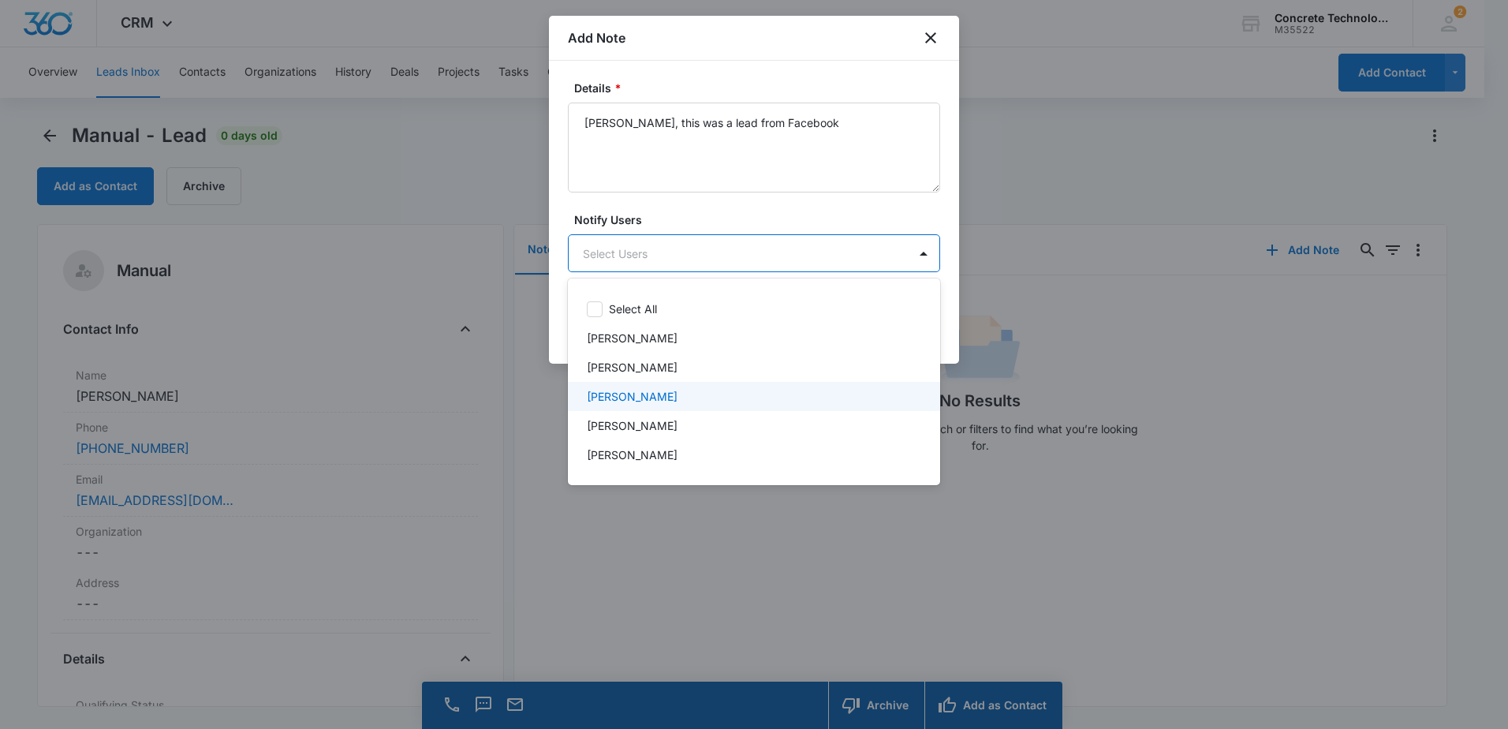
click at [636, 397] on p "[PERSON_NAME]" at bounding box center [632, 396] width 91 height 17
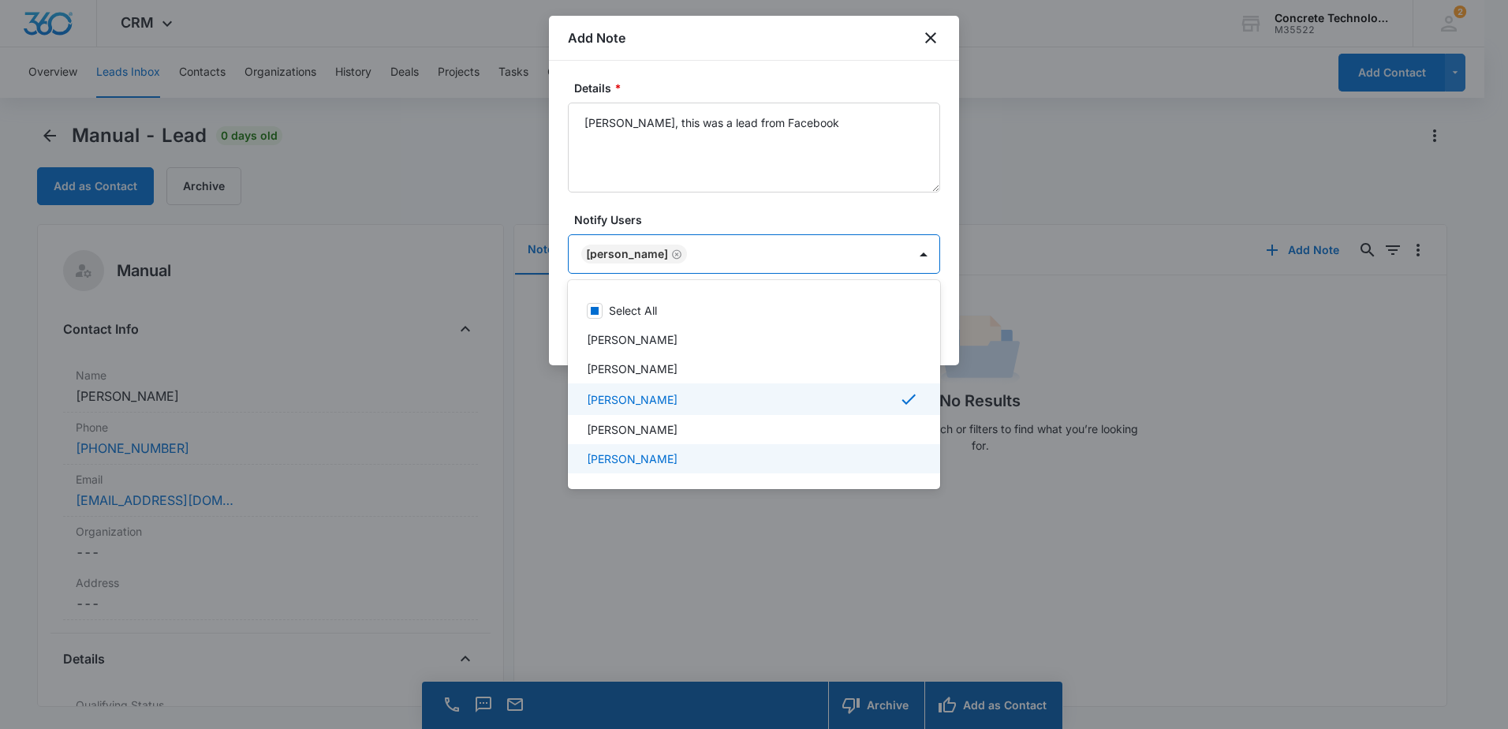
click at [906, 536] on div at bounding box center [754, 364] width 1508 height 729
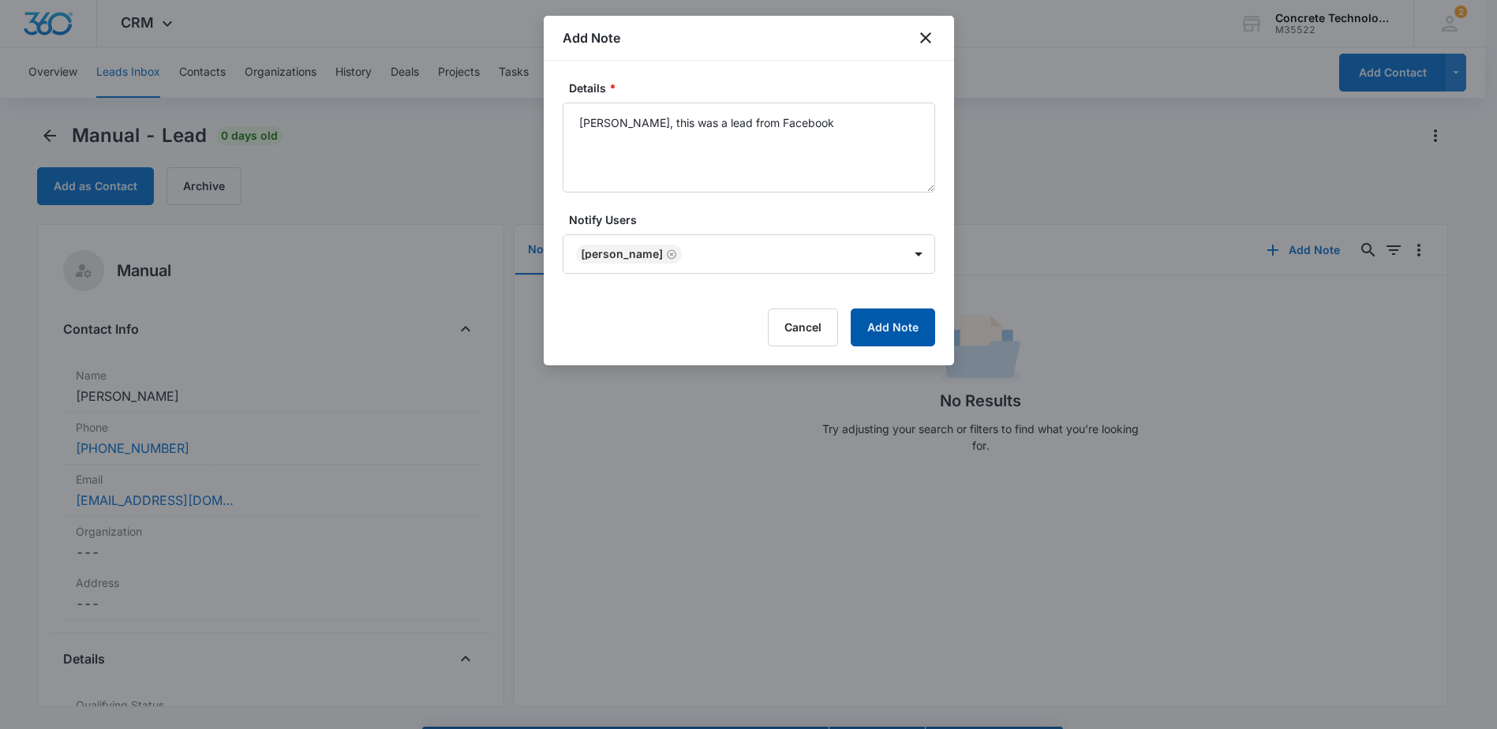
click at [896, 323] on button "Add Note" at bounding box center [892, 327] width 84 height 38
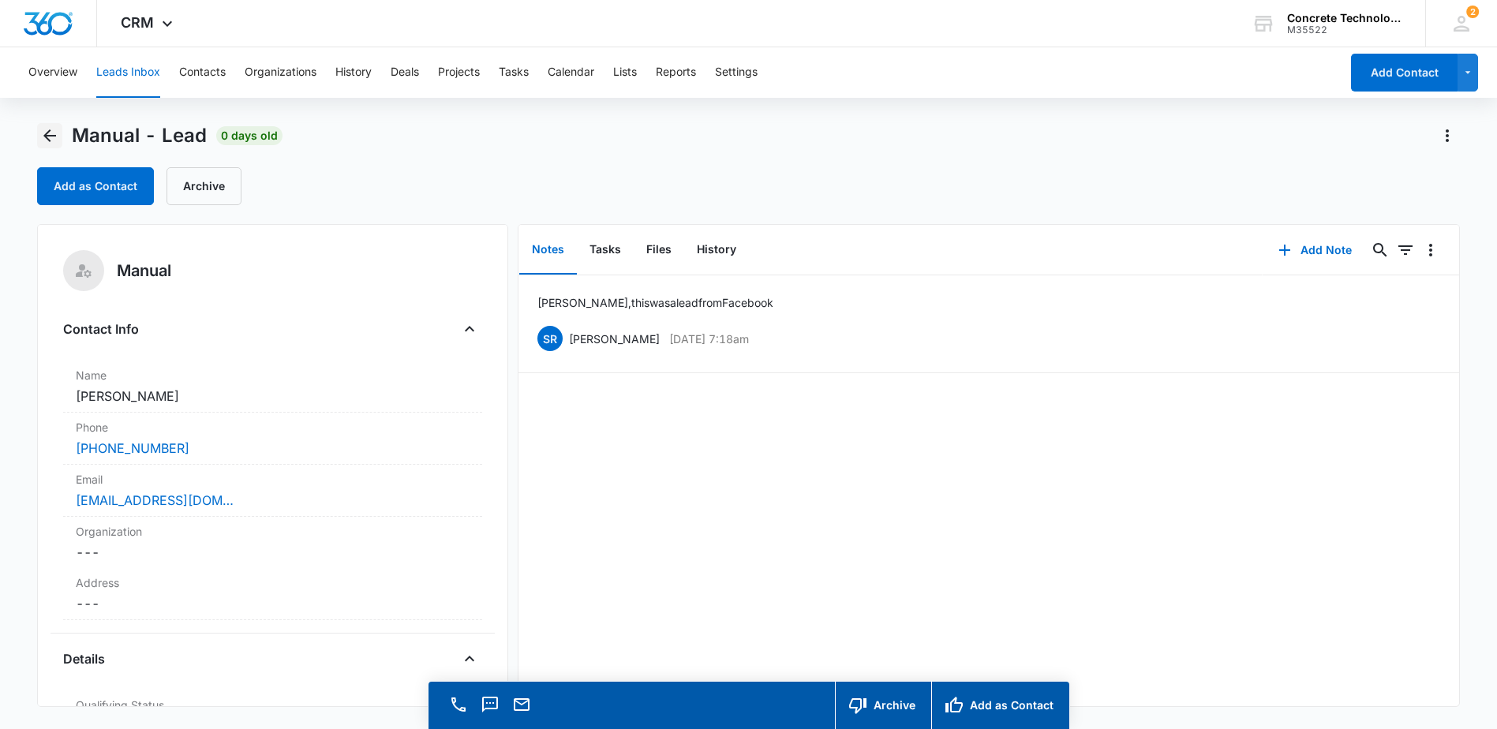
click at [49, 136] on icon "Back" at bounding box center [49, 135] width 13 height 13
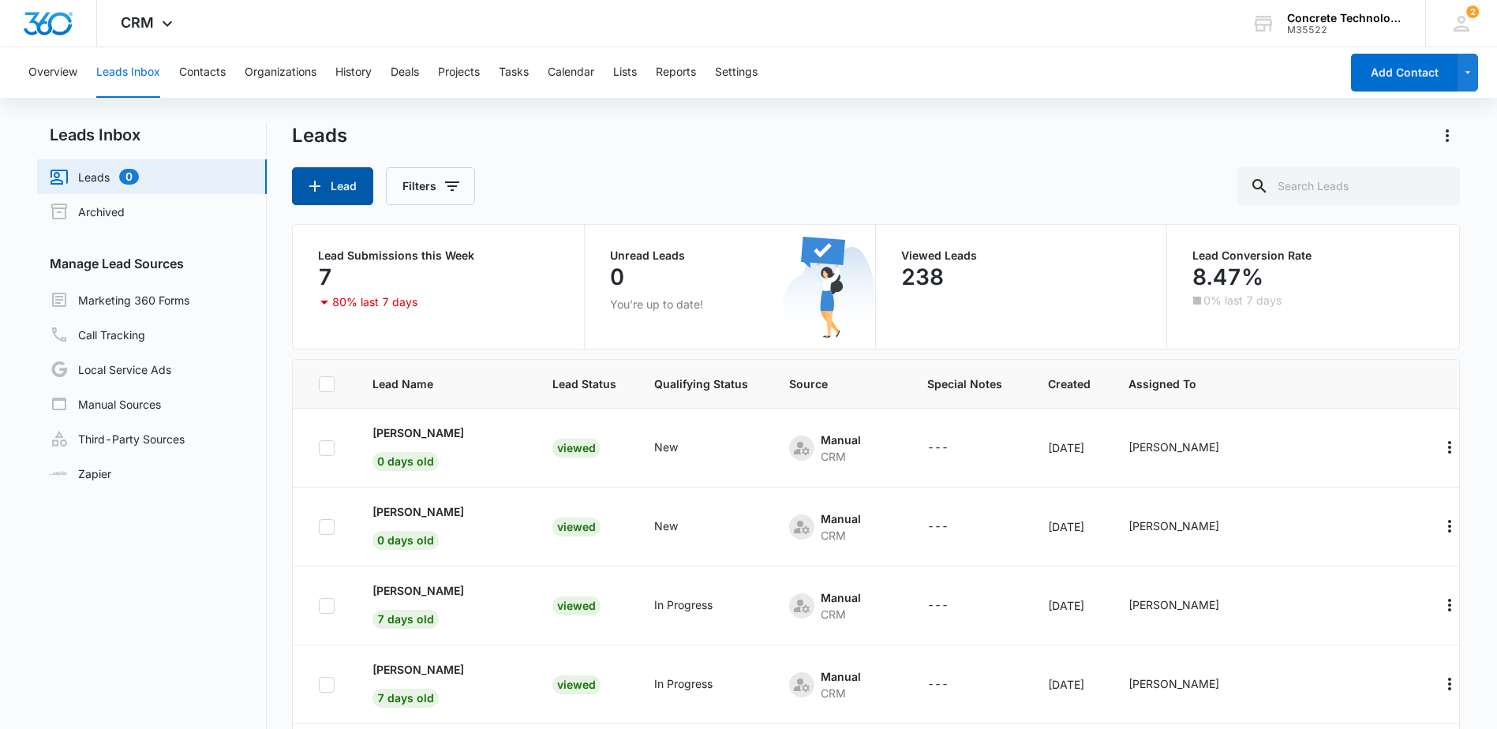
click at [337, 188] on button "Lead" at bounding box center [332, 186] width 81 height 38
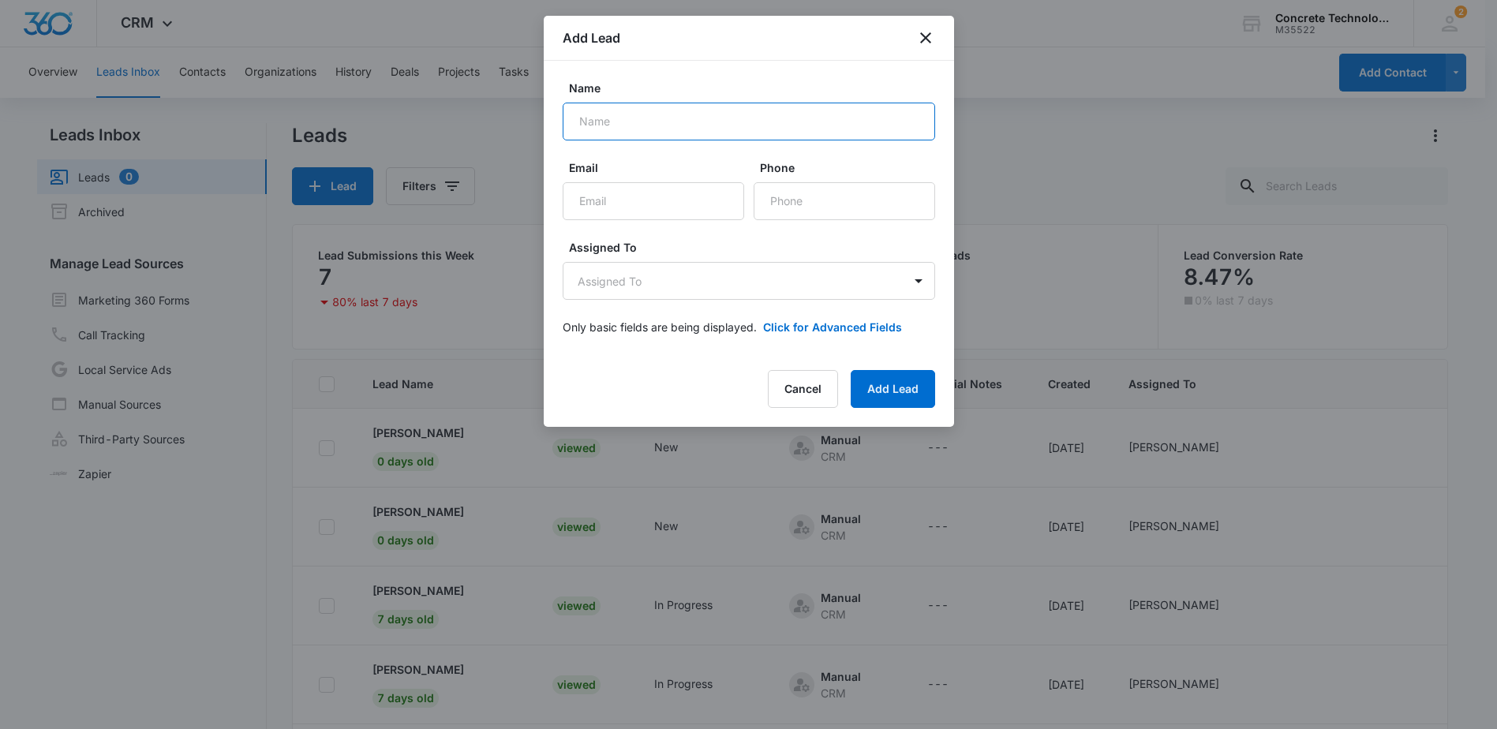
click at [630, 121] on input "Name" at bounding box center [749, 122] width 372 height 38
type input "JP Zu"
click at [623, 206] on input "Email" at bounding box center [653, 201] width 181 height 38
type input "zujp1872@gmail.com"
click at [804, 207] on input "Phone" at bounding box center [843, 201] width 181 height 38
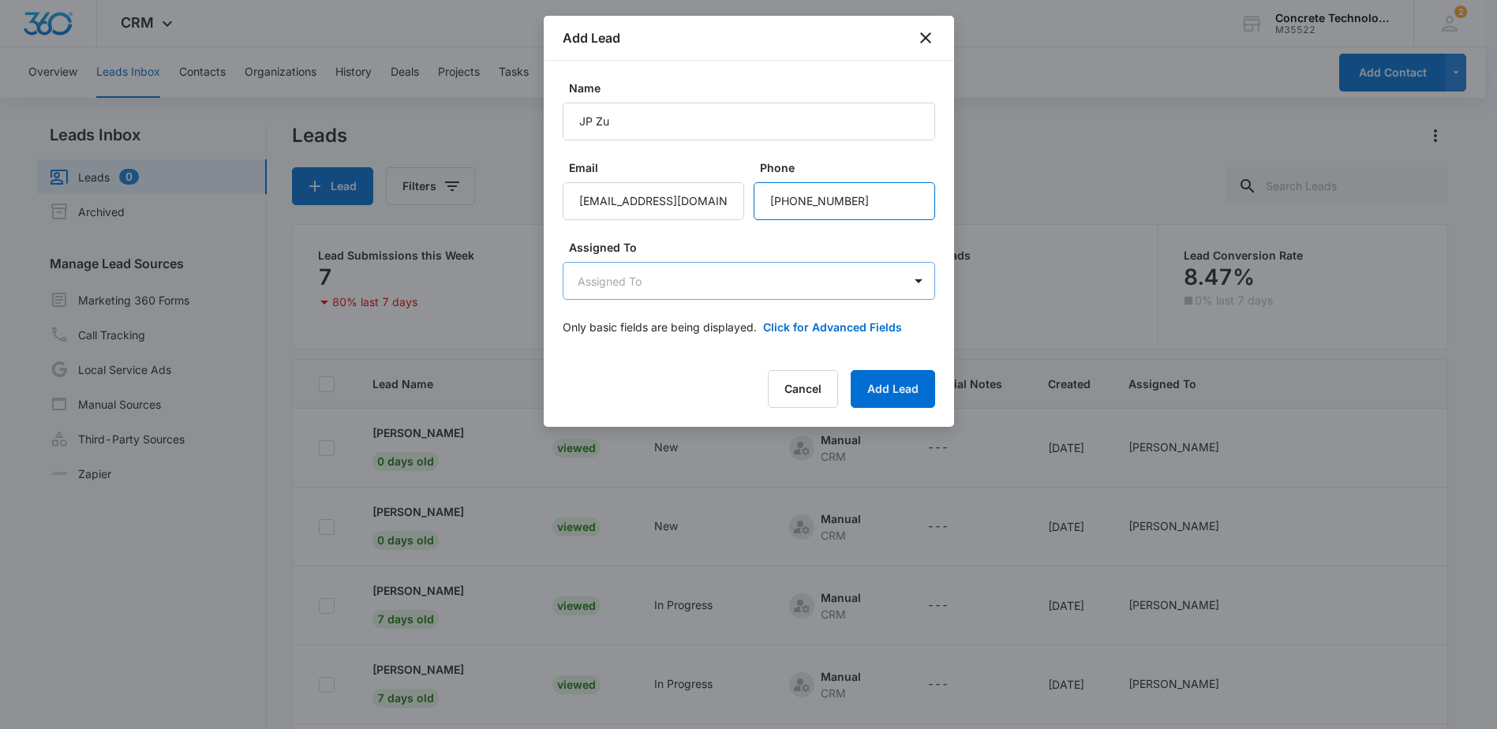
type input "(480) 788-9018"
click at [820, 289] on body "CRM Apps Reputation Websites Forms CRM Email Social Shop Payments POS Content A…" at bounding box center [748, 431] width 1497 height 862
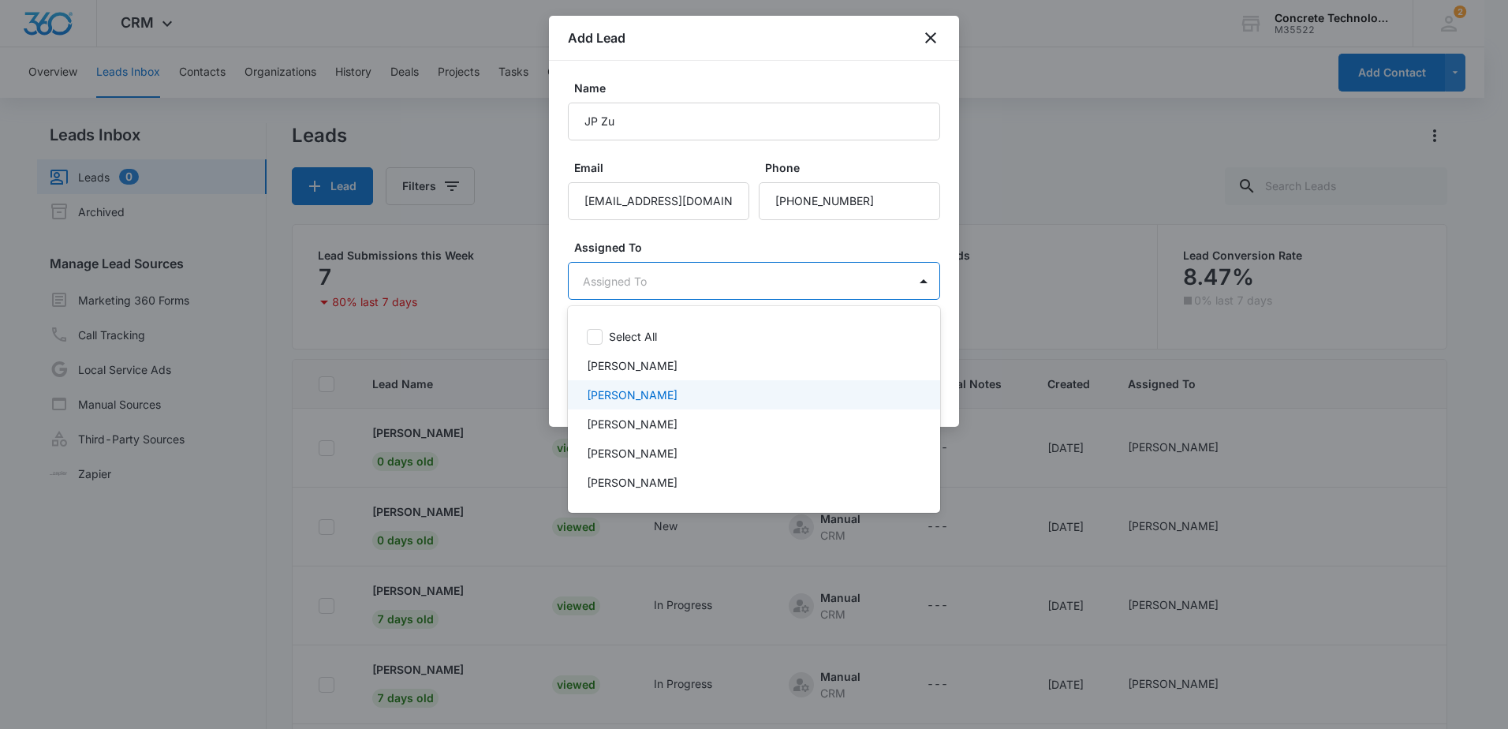
click at [669, 397] on div "[PERSON_NAME]" at bounding box center [752, 395] width 331 height 17
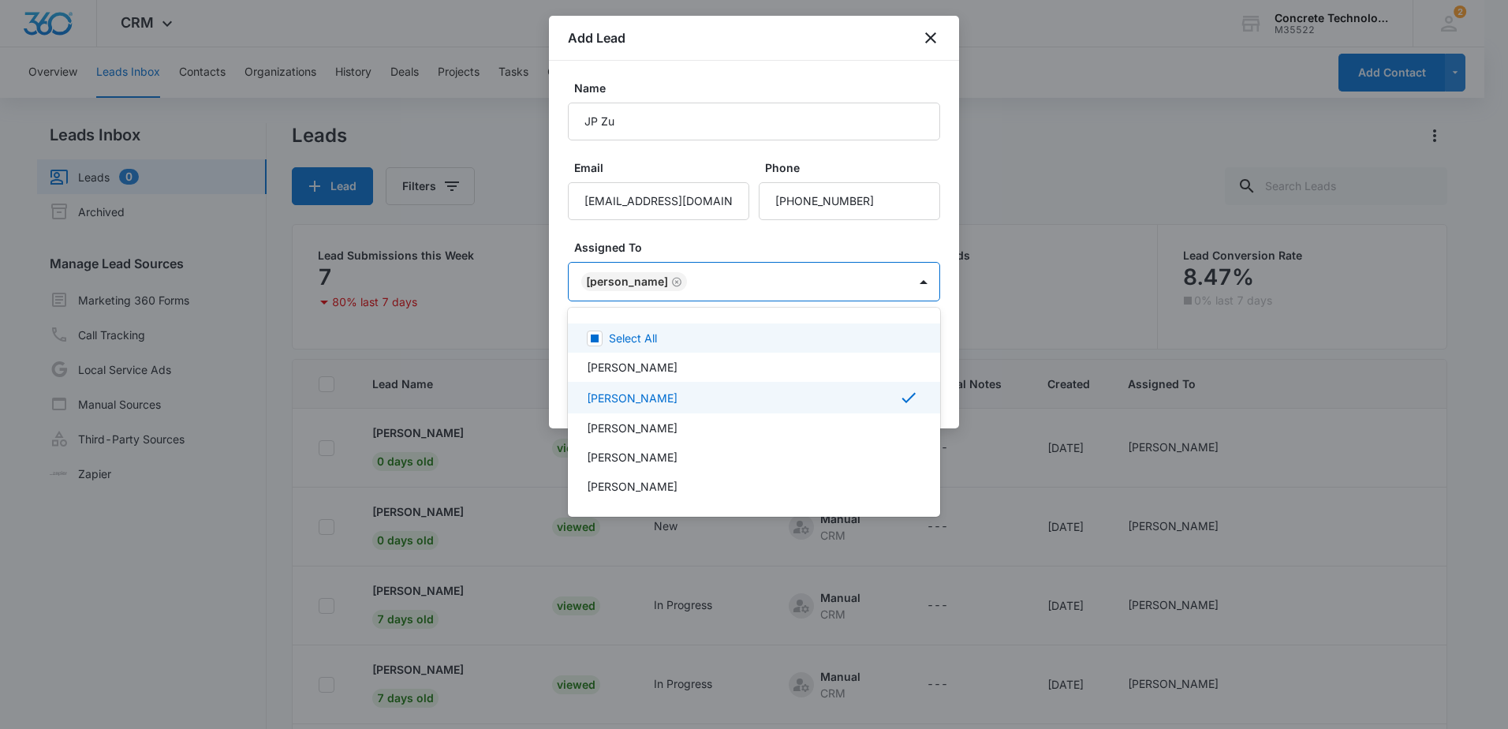
click at [865, 245] on div at bounding box center [754, 364] width 1508 height 729
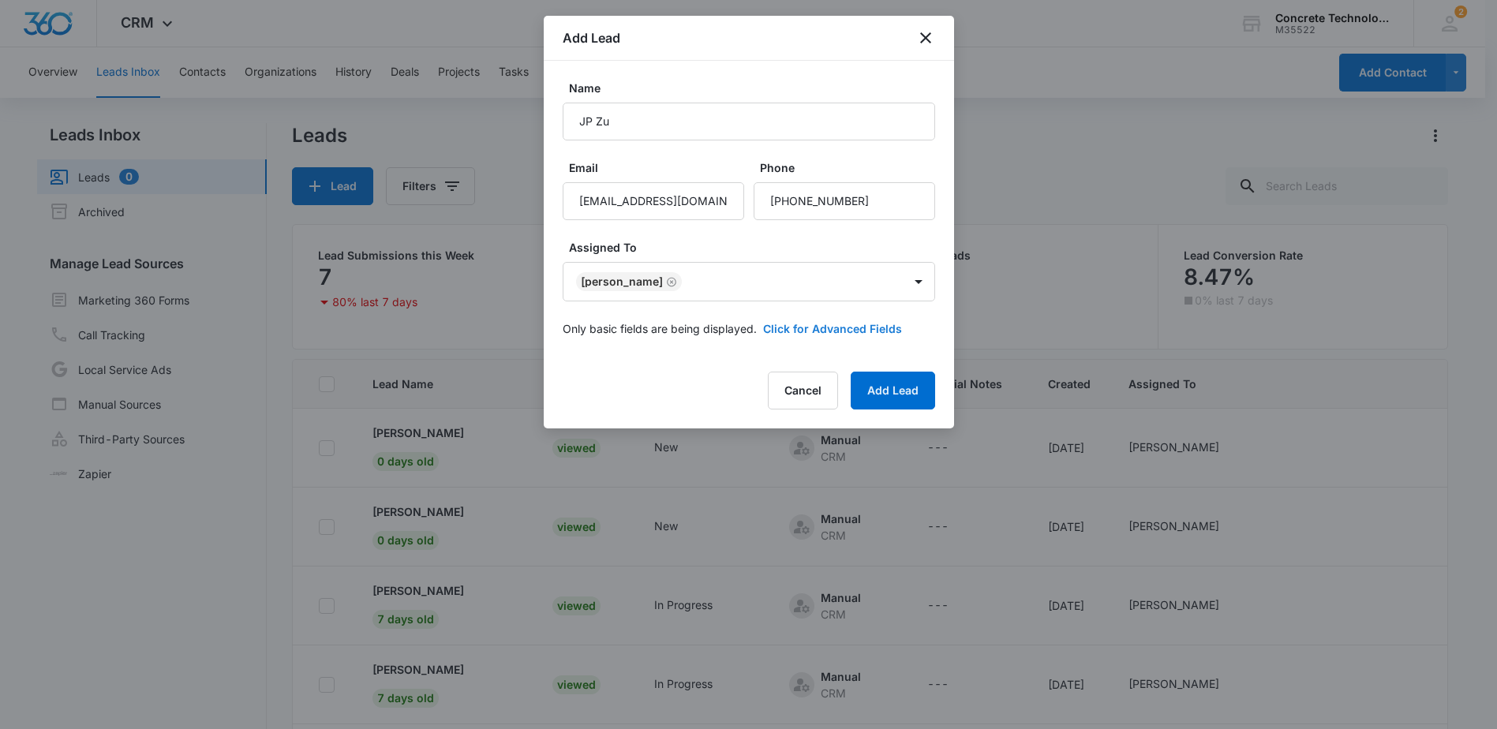
click at [832, 322] on button "Click for Advanced Fields" at bounding box center [832, 328] width 139 height 17
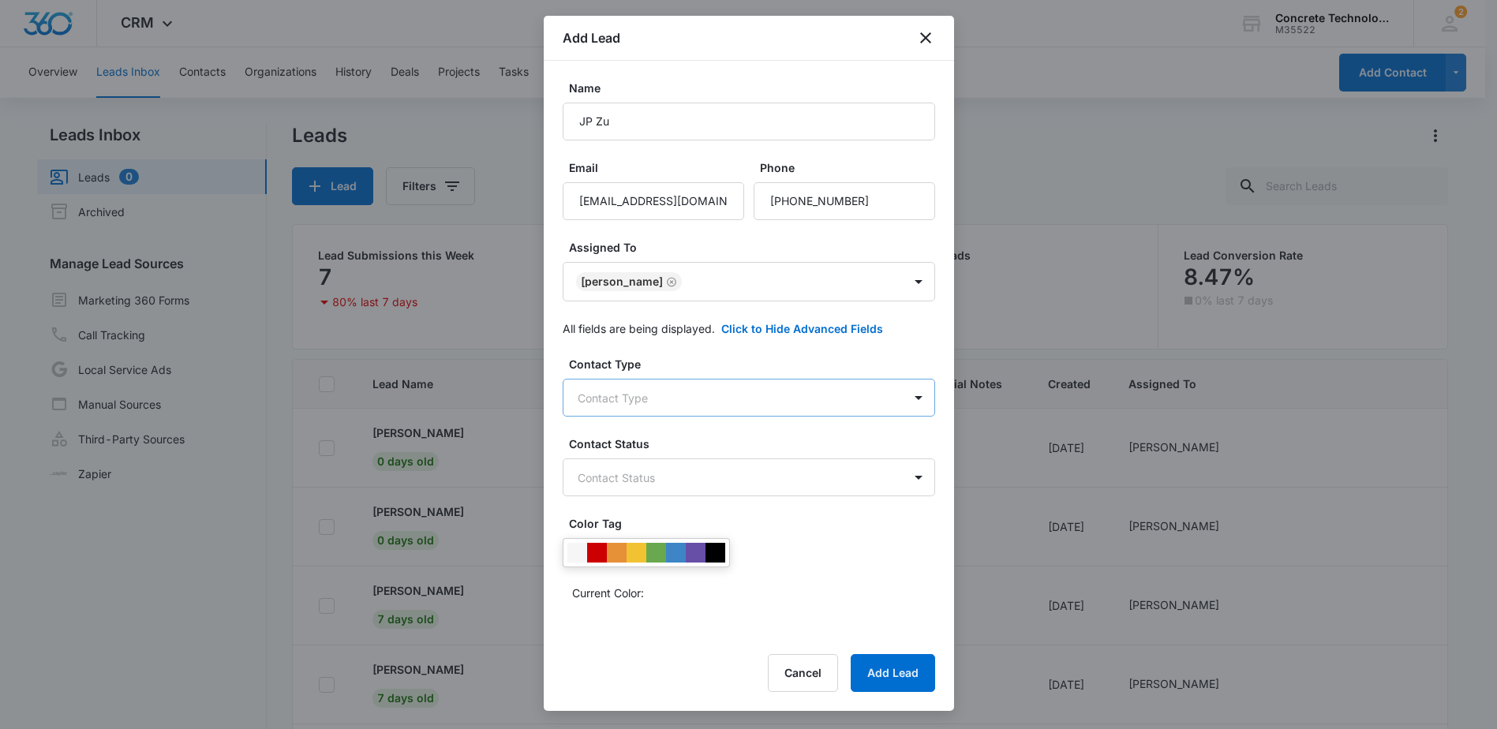
click at [764, 406] on body "CRM Apps Reputation Websites Forms CRM Email Social Shop Payments POS Content A…" at bounding box center [748, 431] width 1497 height 862
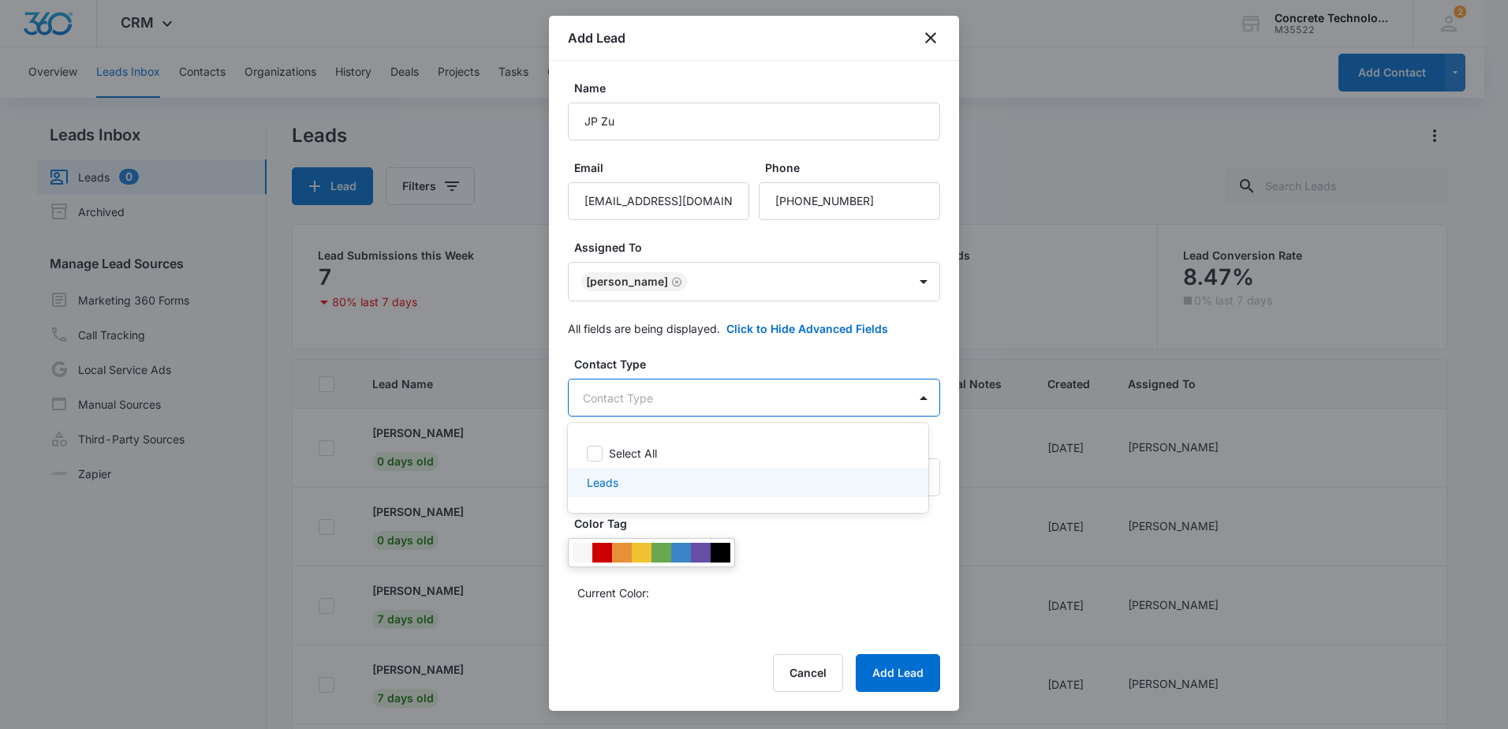
click at [626, 488] on div "Leads" at bounding box center [747, 482] width 320 height 17
click at [903, 353] on div at bounding box center [754, 364] width 1508 height 729
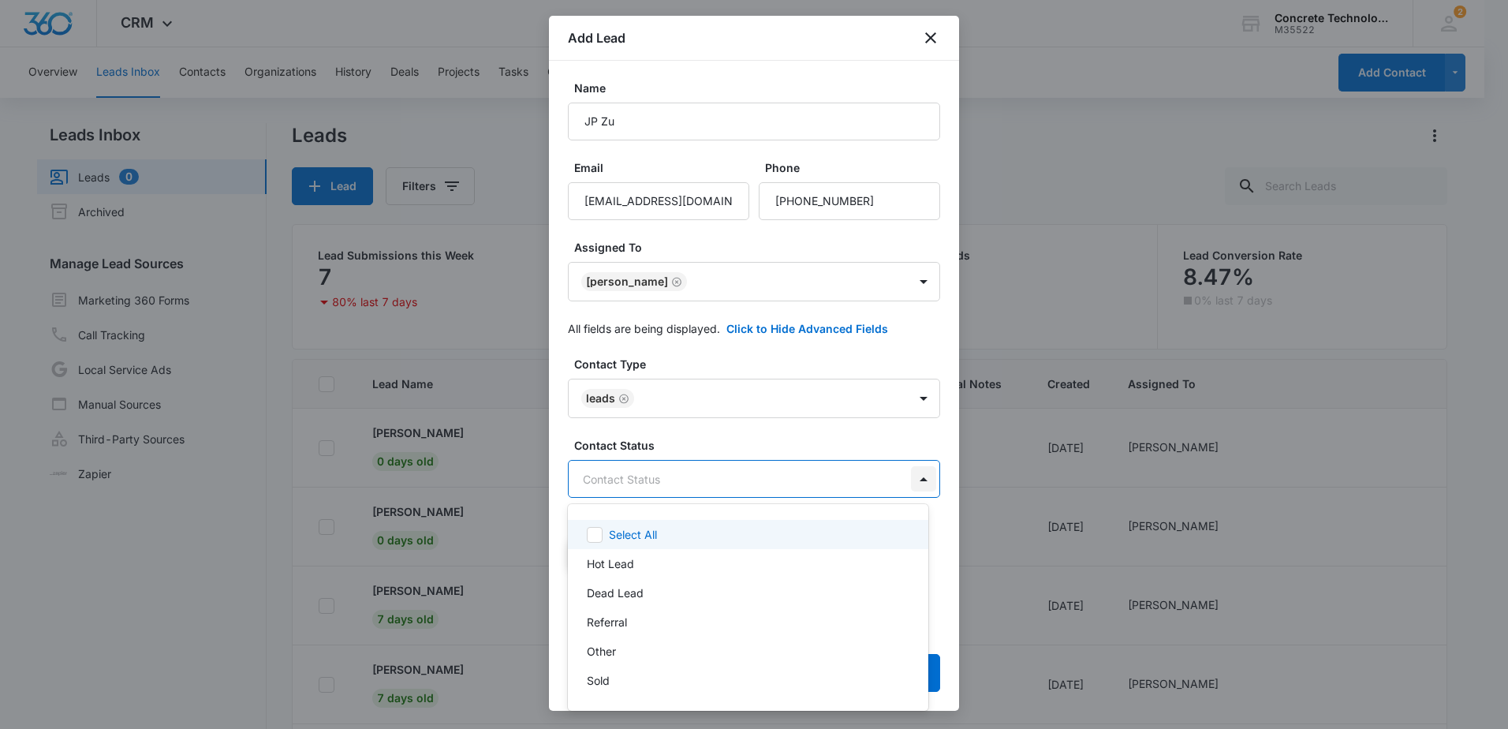
click at [906, 480] on body "CRM Apps Reputation Websites Forms CRM Email Social Shop Payments POS Content A…" at bounding box center [754, 364] width 1508 height 729
click at [891, 439] on div at bounding box center [754, 364] width 1508 height 729
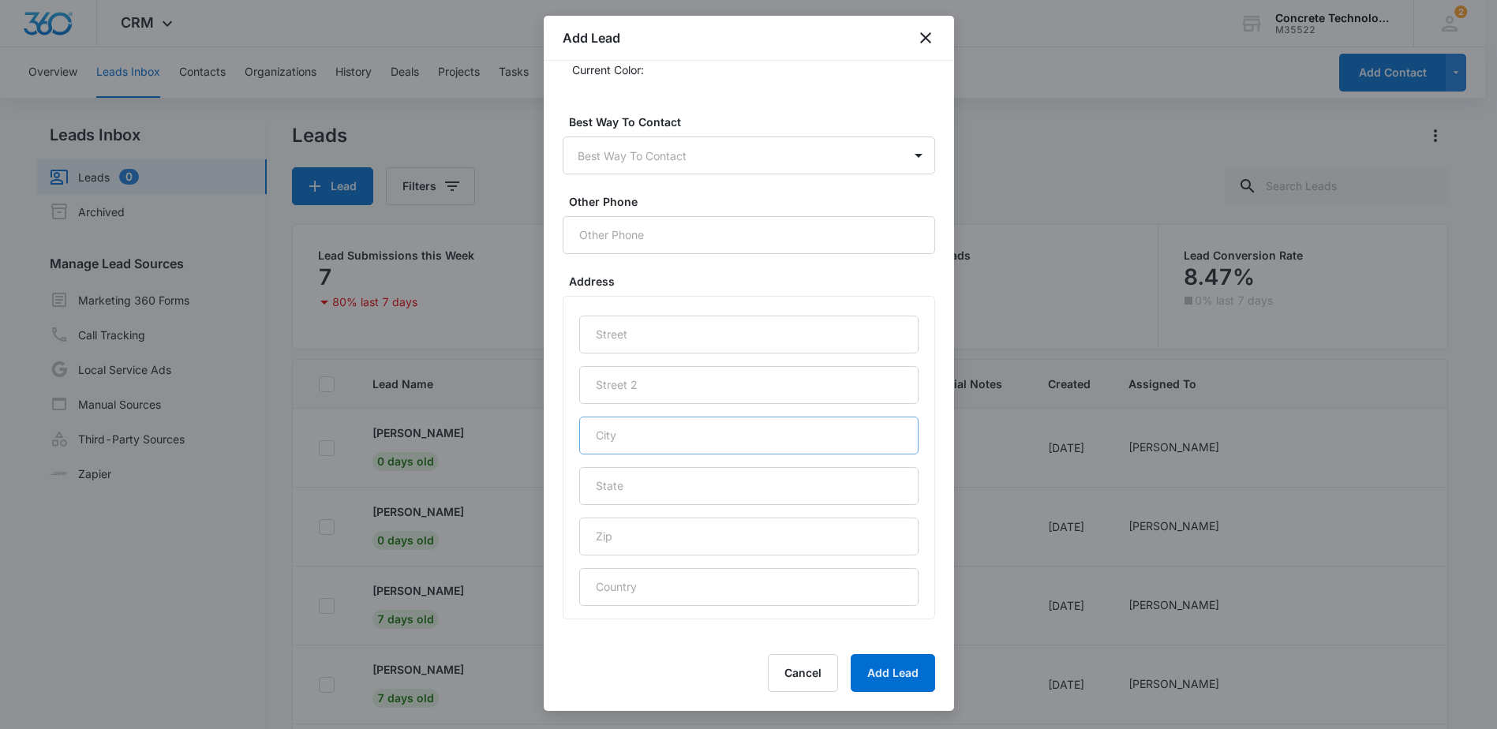
scroll to position [534, 0]
click at [644, 331] on input "text" at bounding box center [748, 325] width 339 height 38
type input "Facebook Lead"
click at [896, 672] on button "Add Lead" at bounding box center [892, 673] width 84 height 38
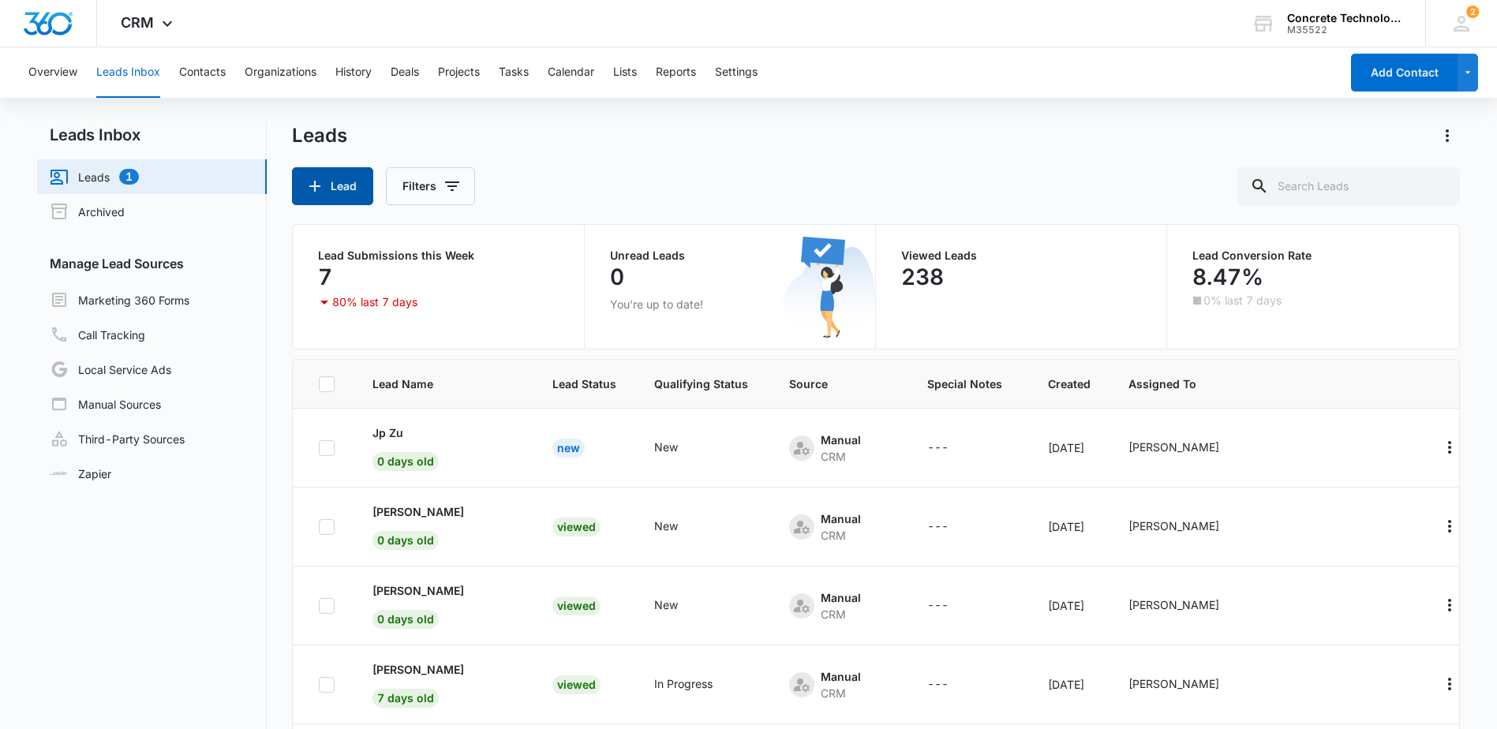
click at [326, 184] on button "Lead" at bounding box center [332, 186] width 81 height 38
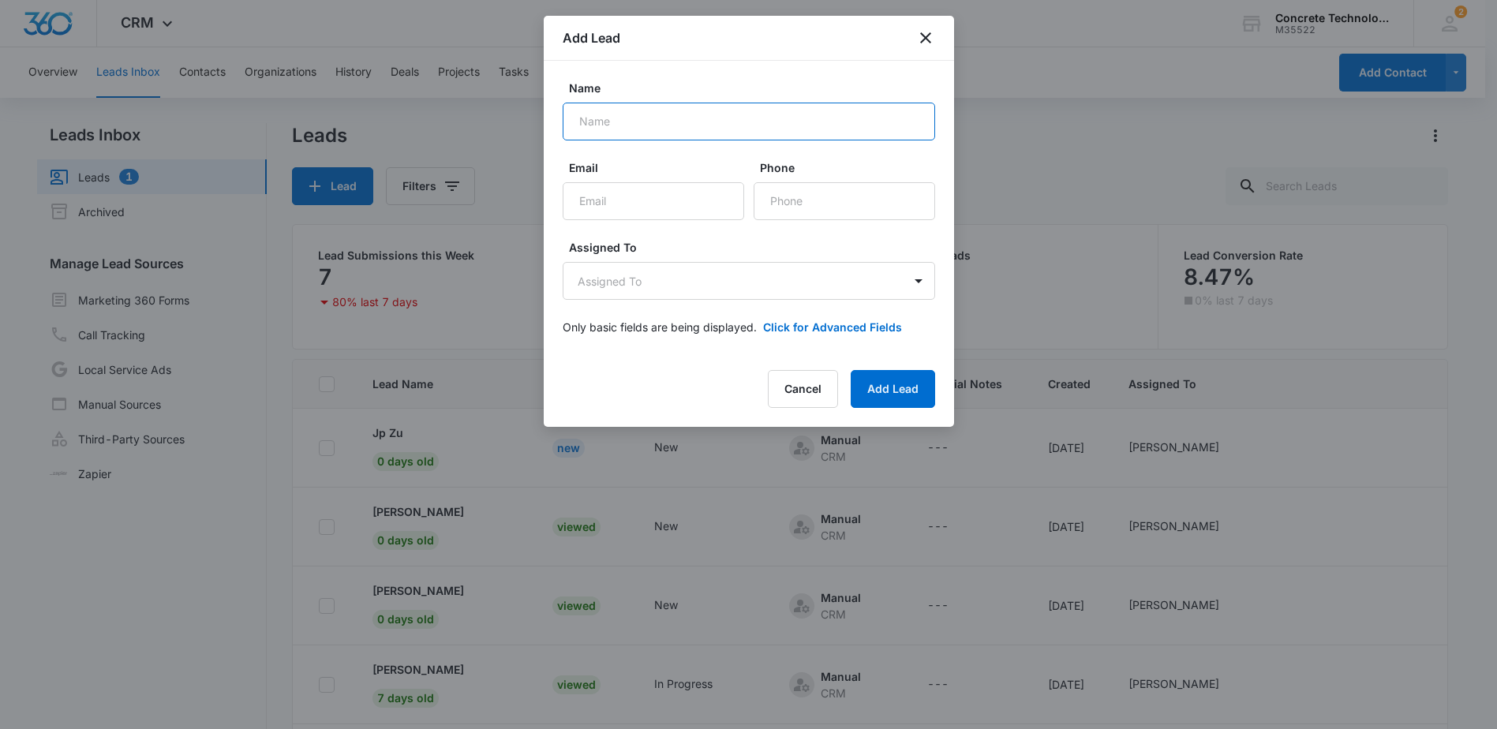
click at [600, 126] on input "Name" at bounding box center [749, 122] width 372 height 38
type input "L"
type input "[PERSON_NAME]"
click at [615, 202] on input "Email" at bounding box center [653, 201] width 181 height 38
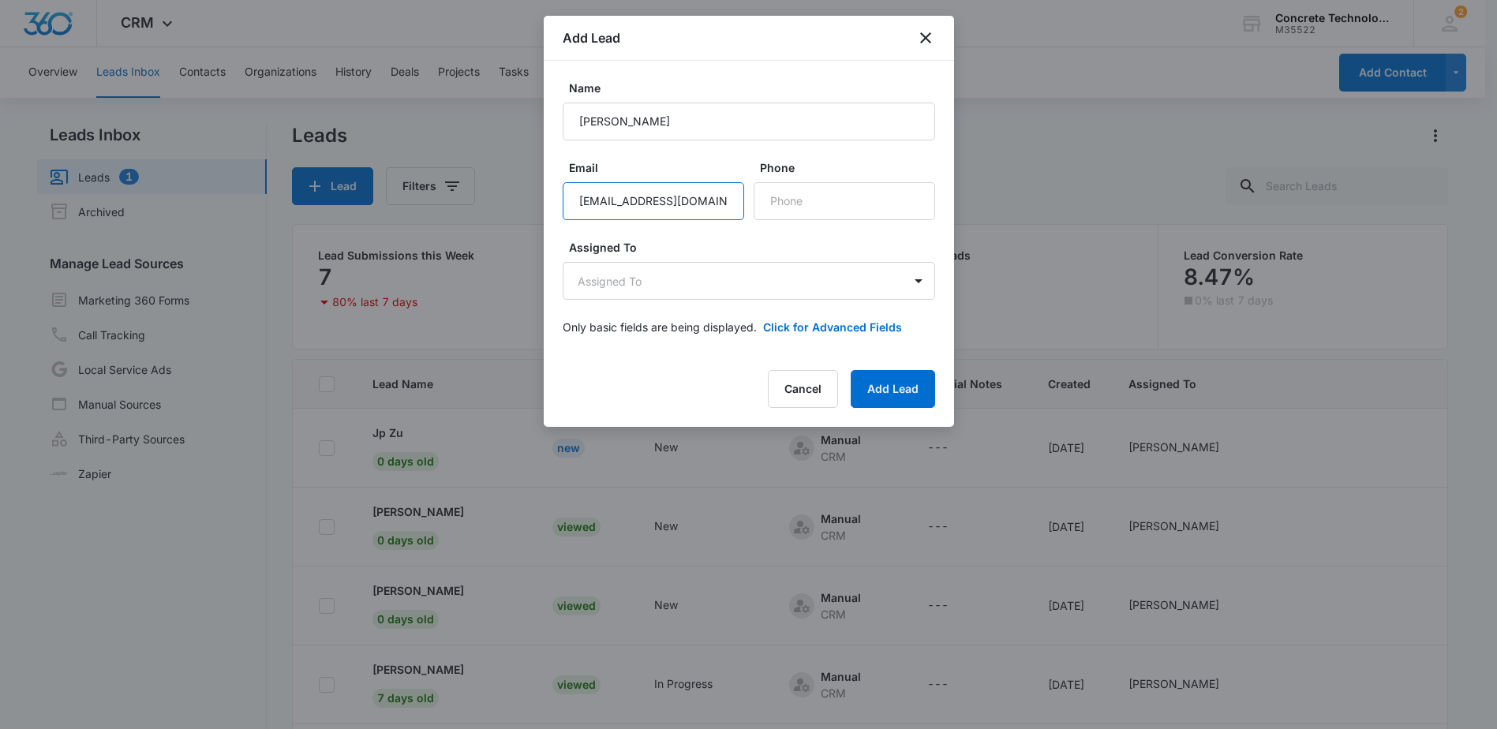
type input "estrat@protonmail.com"
type input "(520) 991-3099"
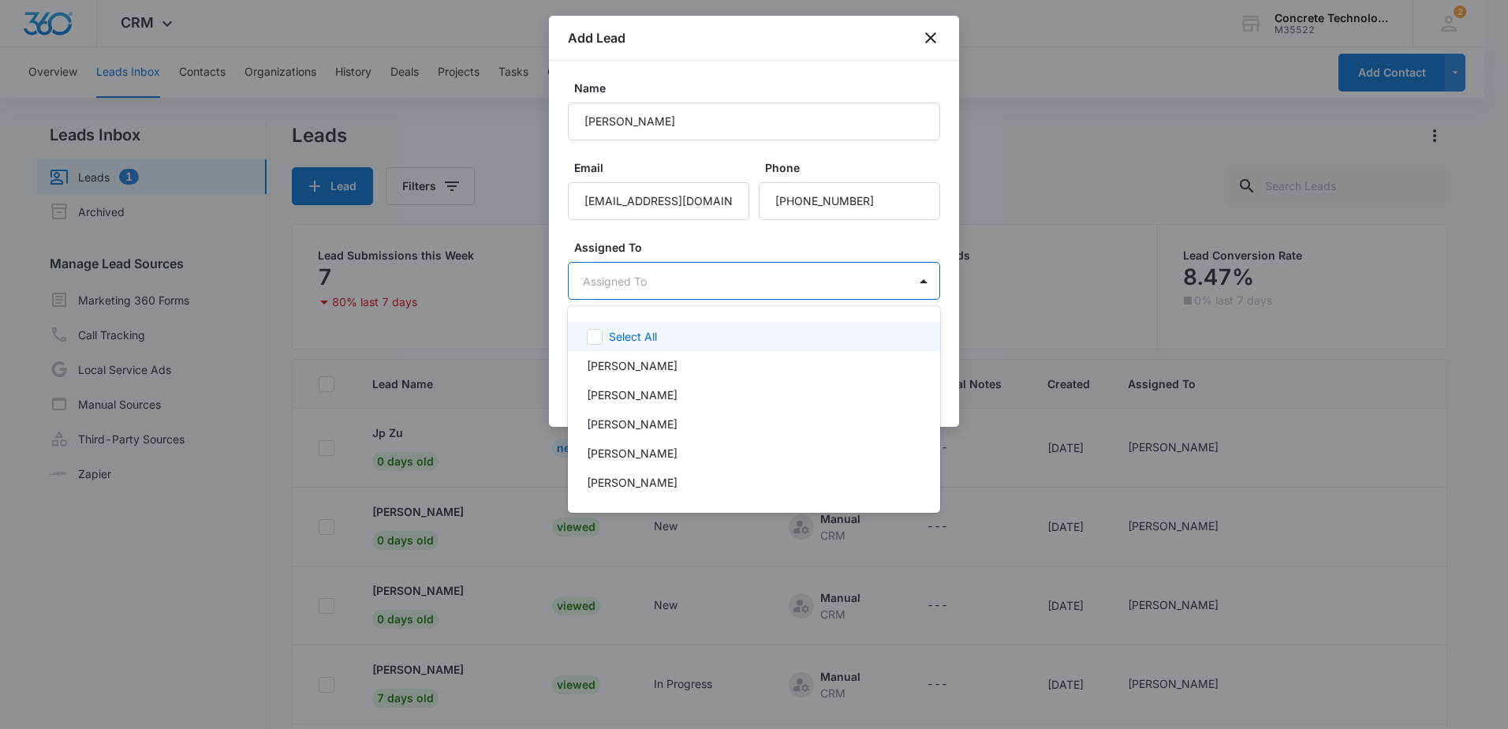
click at [806, 283] on body "CRM Apps Reputation Websites Forms CRM Email Social Shop Payments POS Content A…" at bounding box center [754, 364] width 1508 height 729
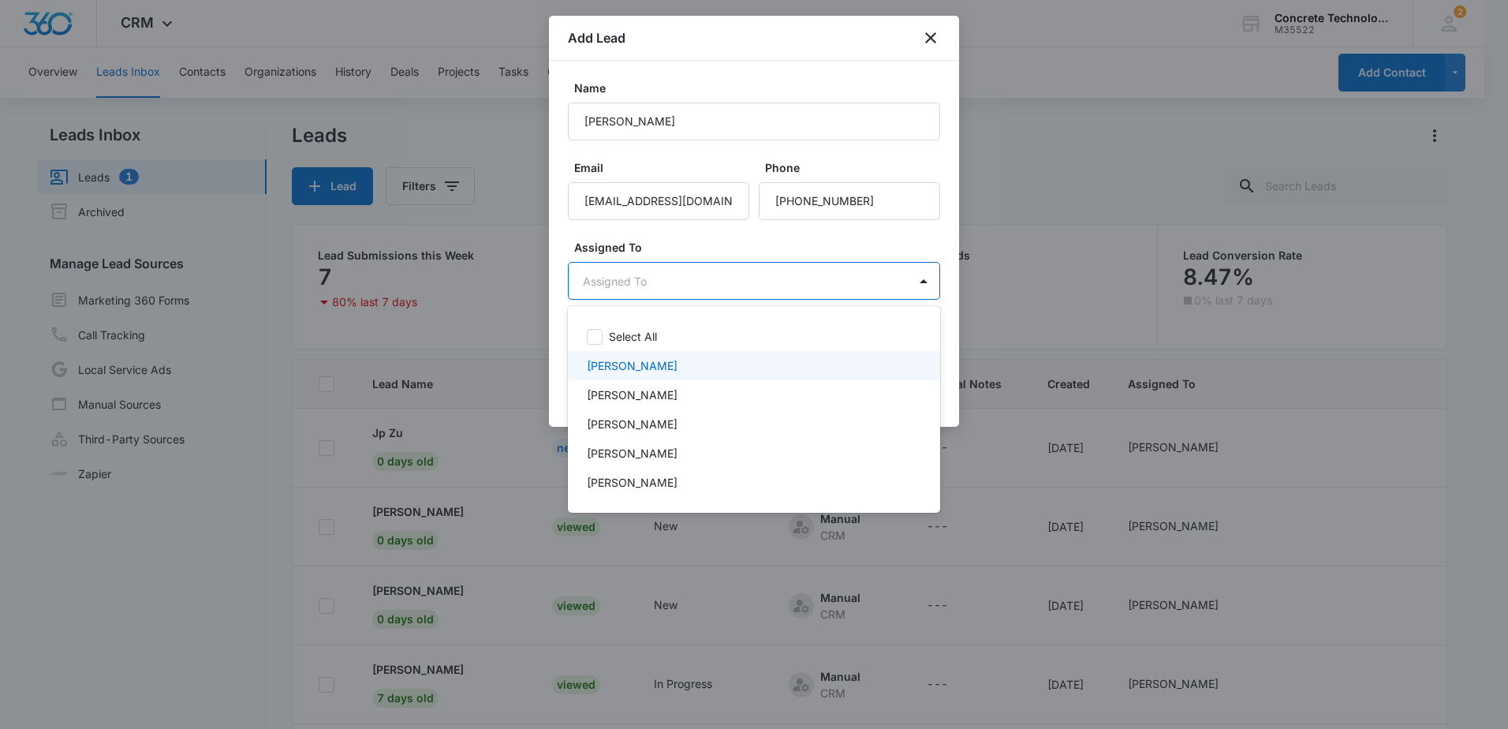
click at [638, 370] on p "[PERSON_NAME]" at bounding box center [632, 365] width 91 height 17
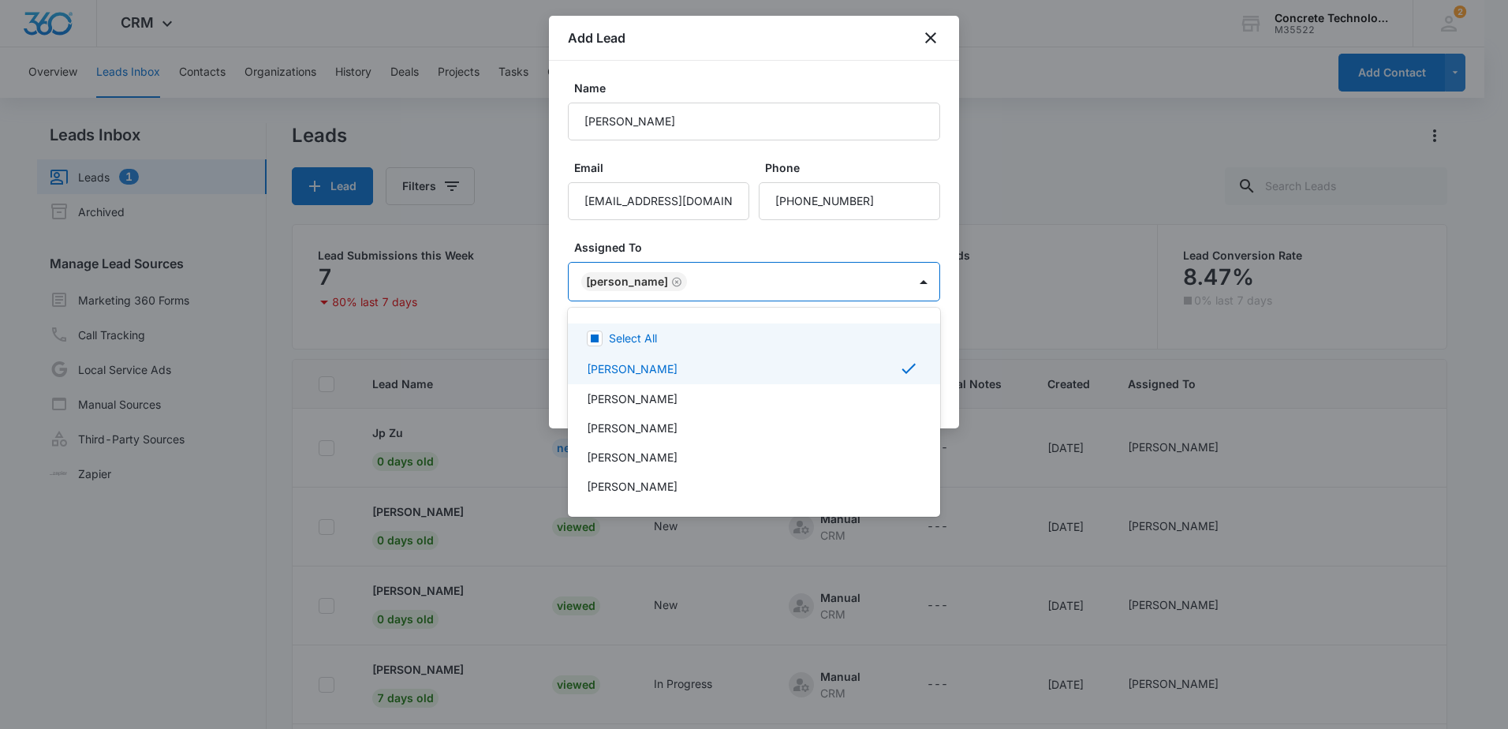
click at [902, 232] on div at bounding box center [754, 364] width 1508 height 729
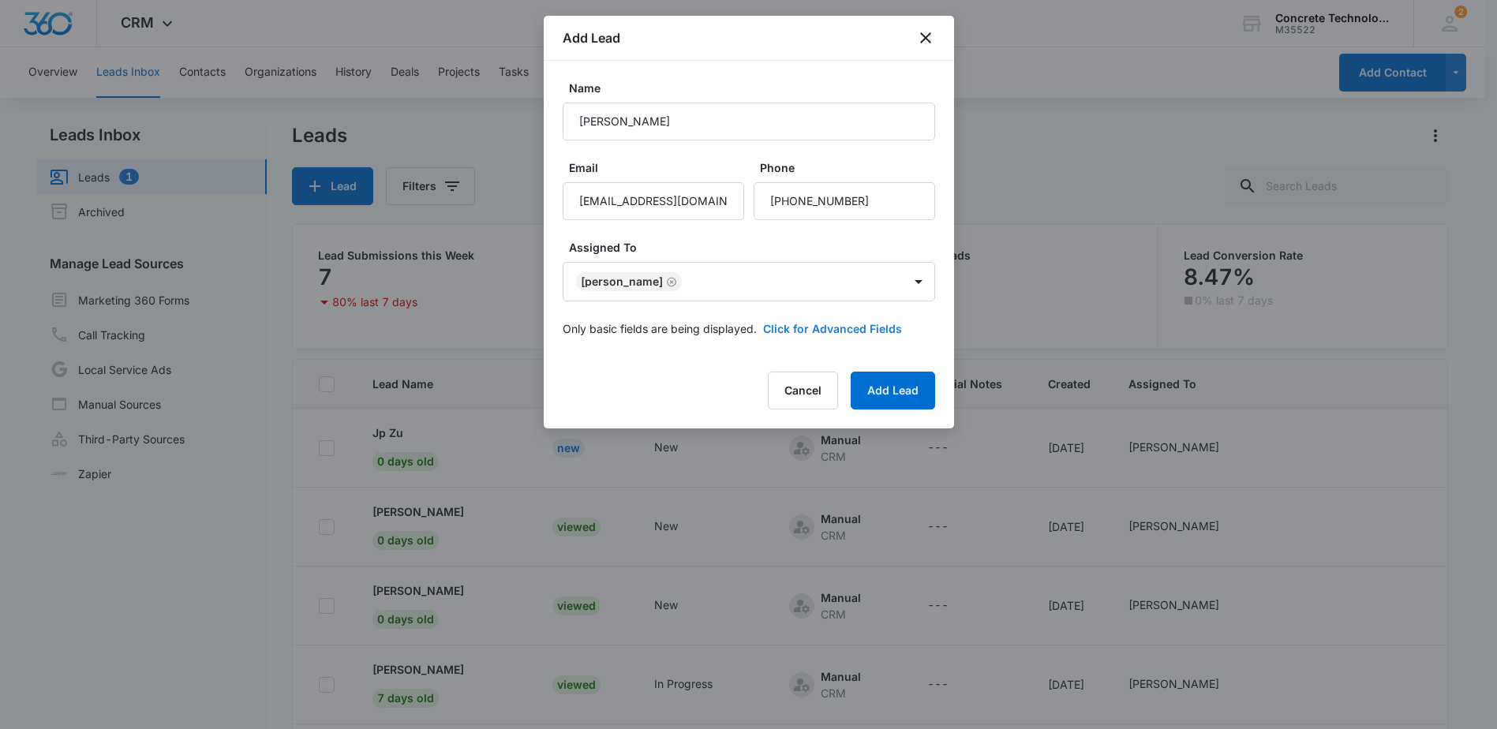
click at [831, 330] on button "Click for Advanced Fields" at bounding box center [832, 328] width 139 height 17
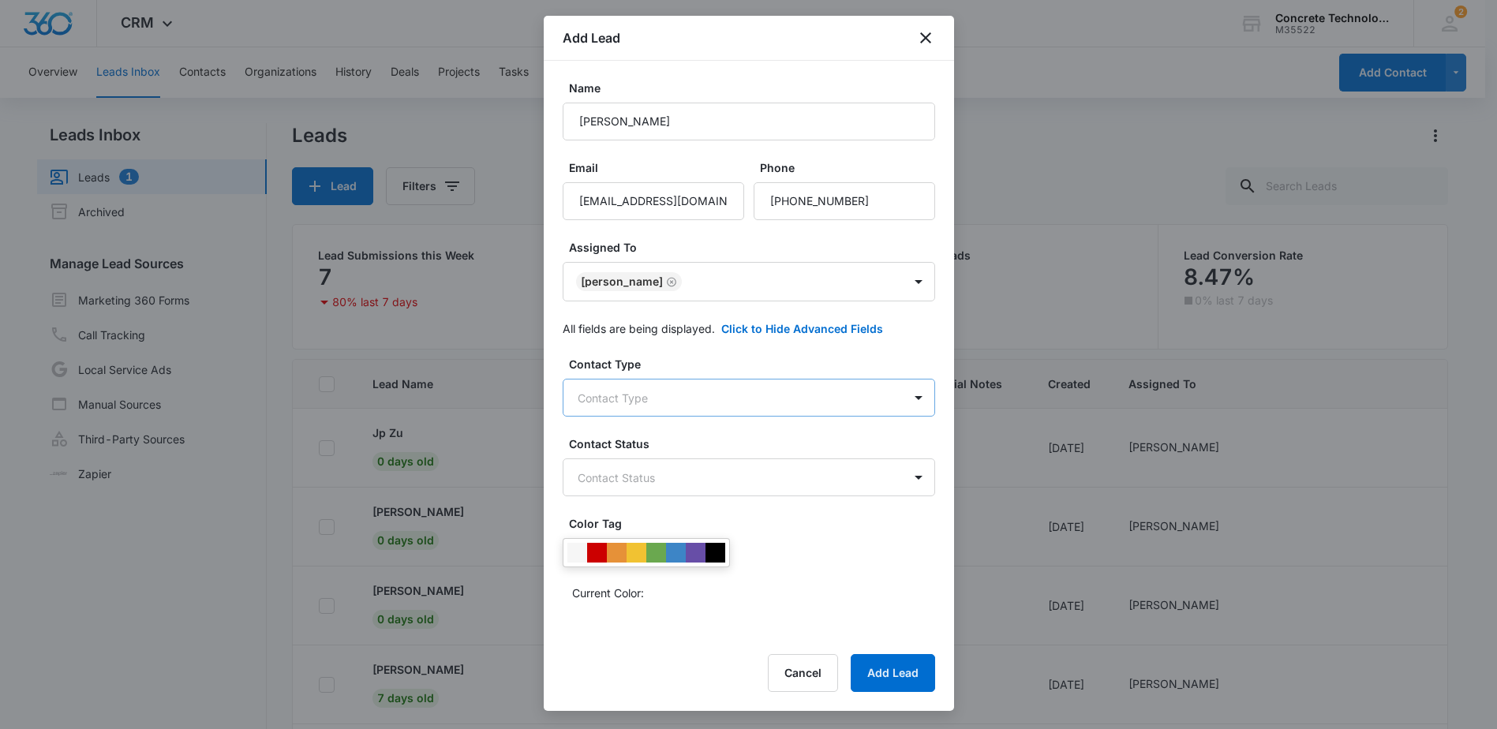
click at [715, 404] on body "CRM Apps Reputation Websites Forms CRM Email Social Shop Payments POS Content A…" at bounding box center [748, 431] width 1497 height 862
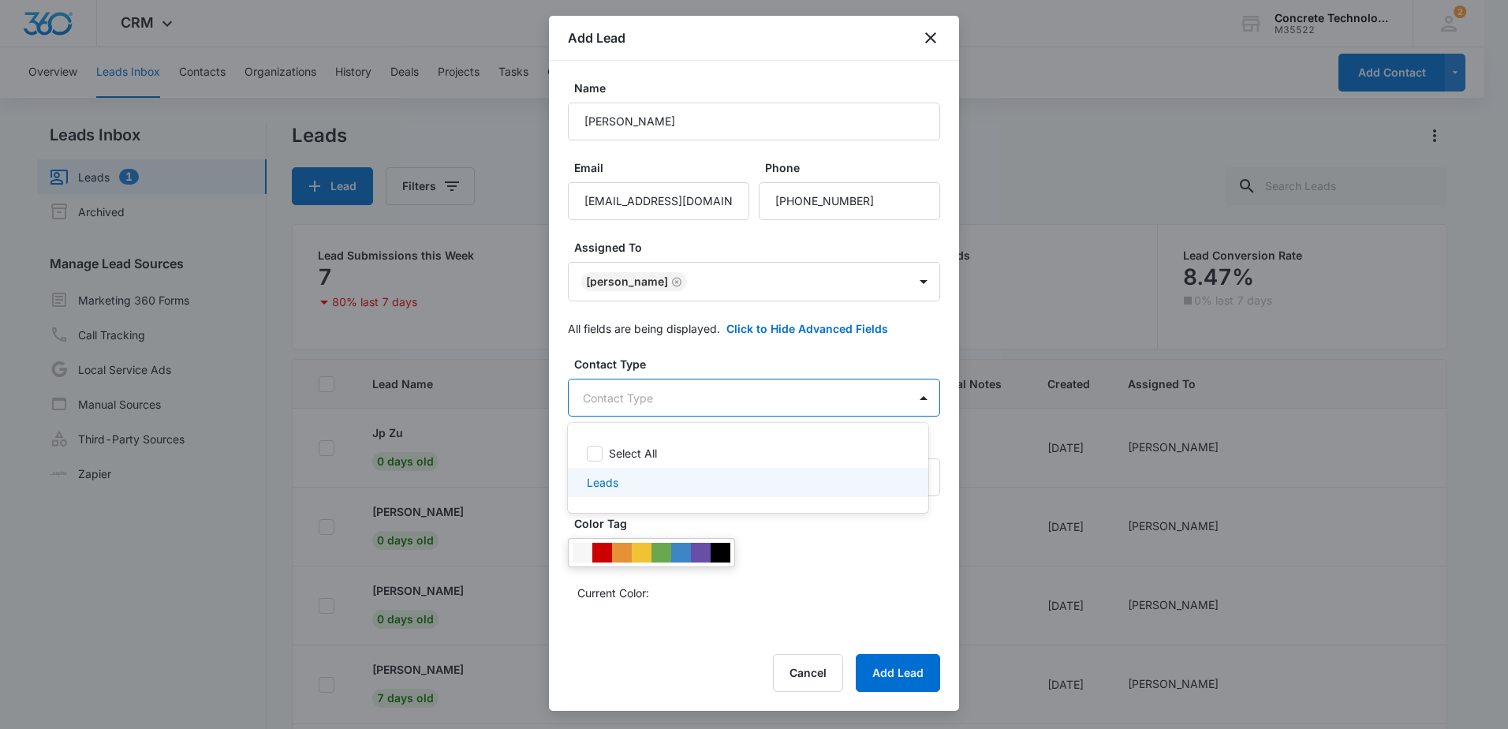
click at [621, 480] on div "Leads" at bounding box center [747, 482] width 320 height 17
click at [804, 361] on div at bounding box center [754, 364] width 1508 height 729
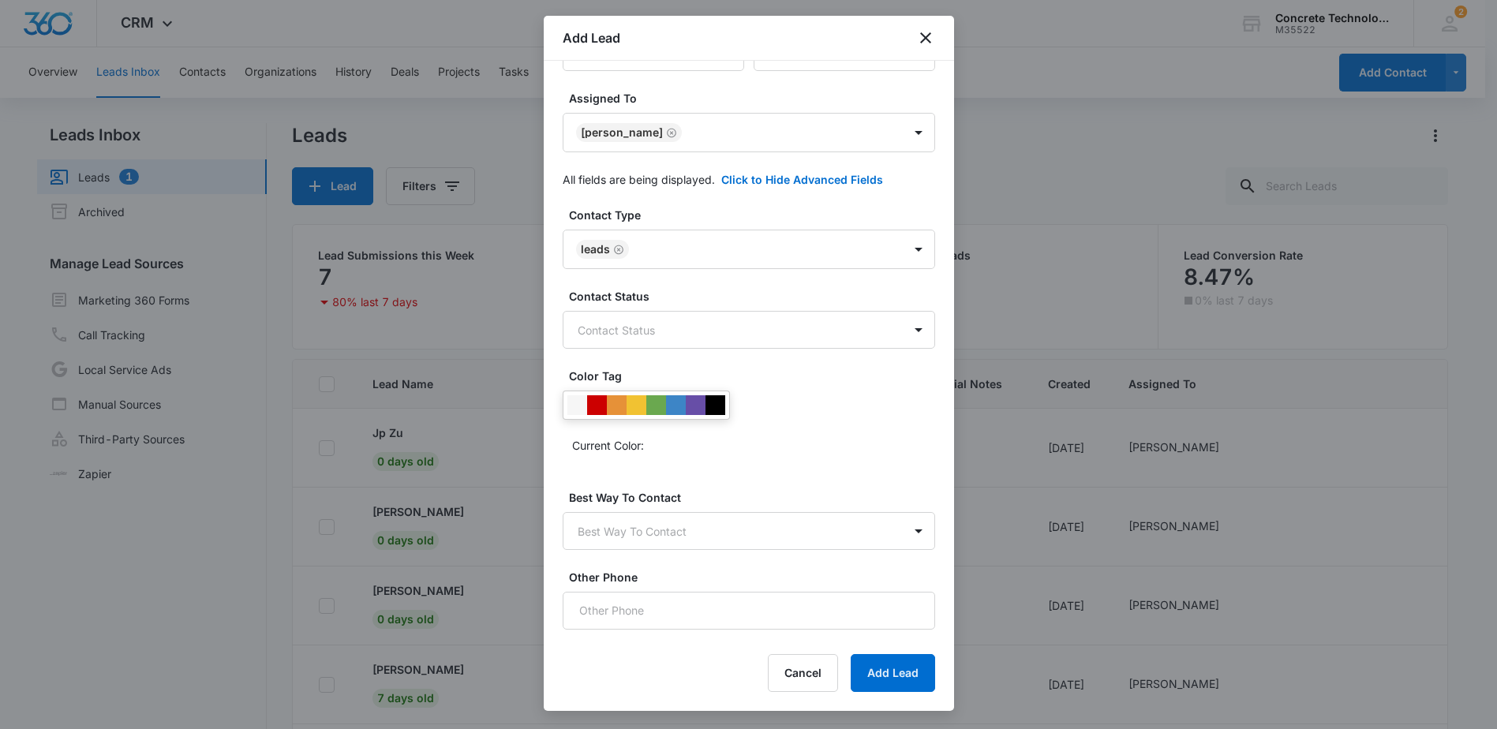
scroll to position [158, 0]
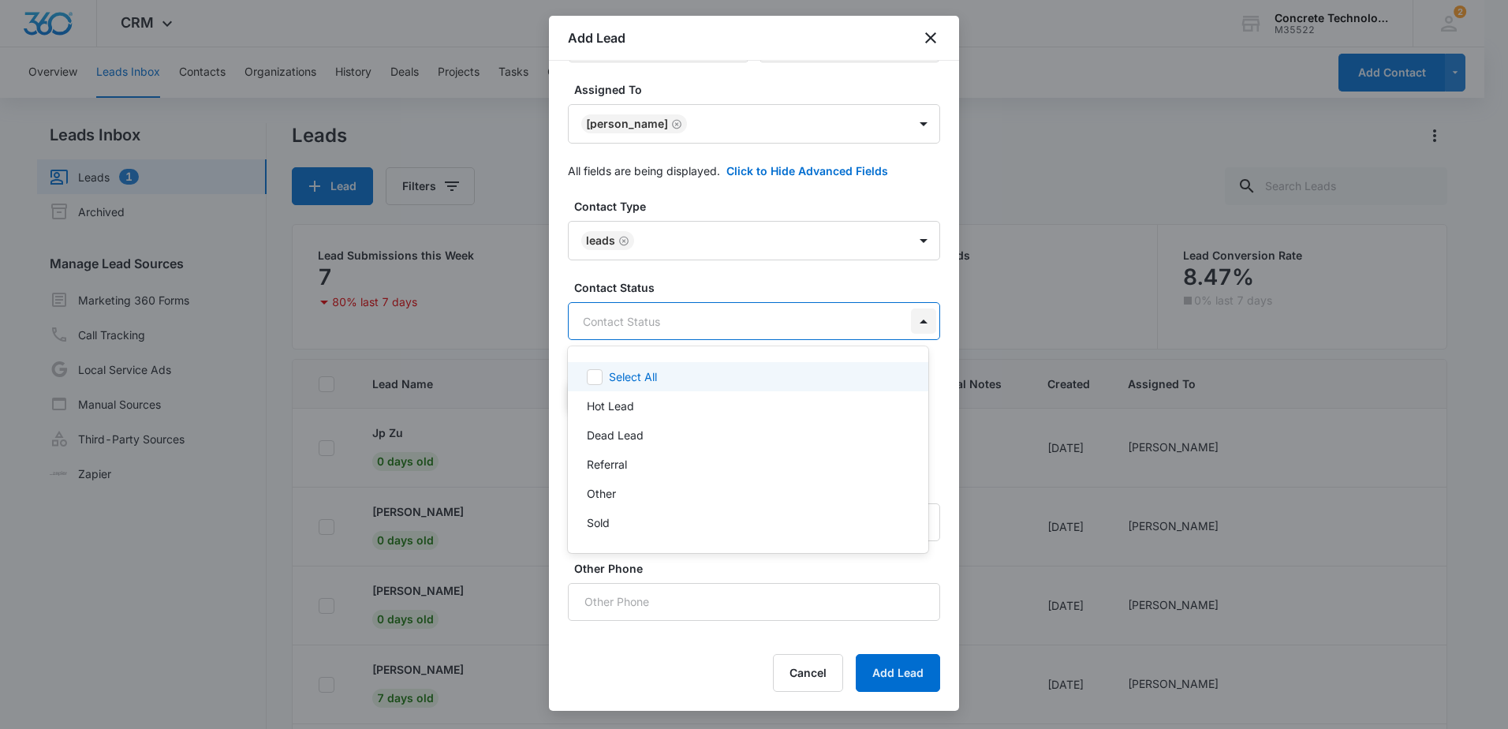
click at [893, 326] on body "CRM Apps Reputation Websites Forms CRM Email Social Shop Payments POS Content A…" at bounding box center [754, 364] width 1508 height 729
click at [875, 281] on div at bounding box center [754, 364] width 1508 height 729
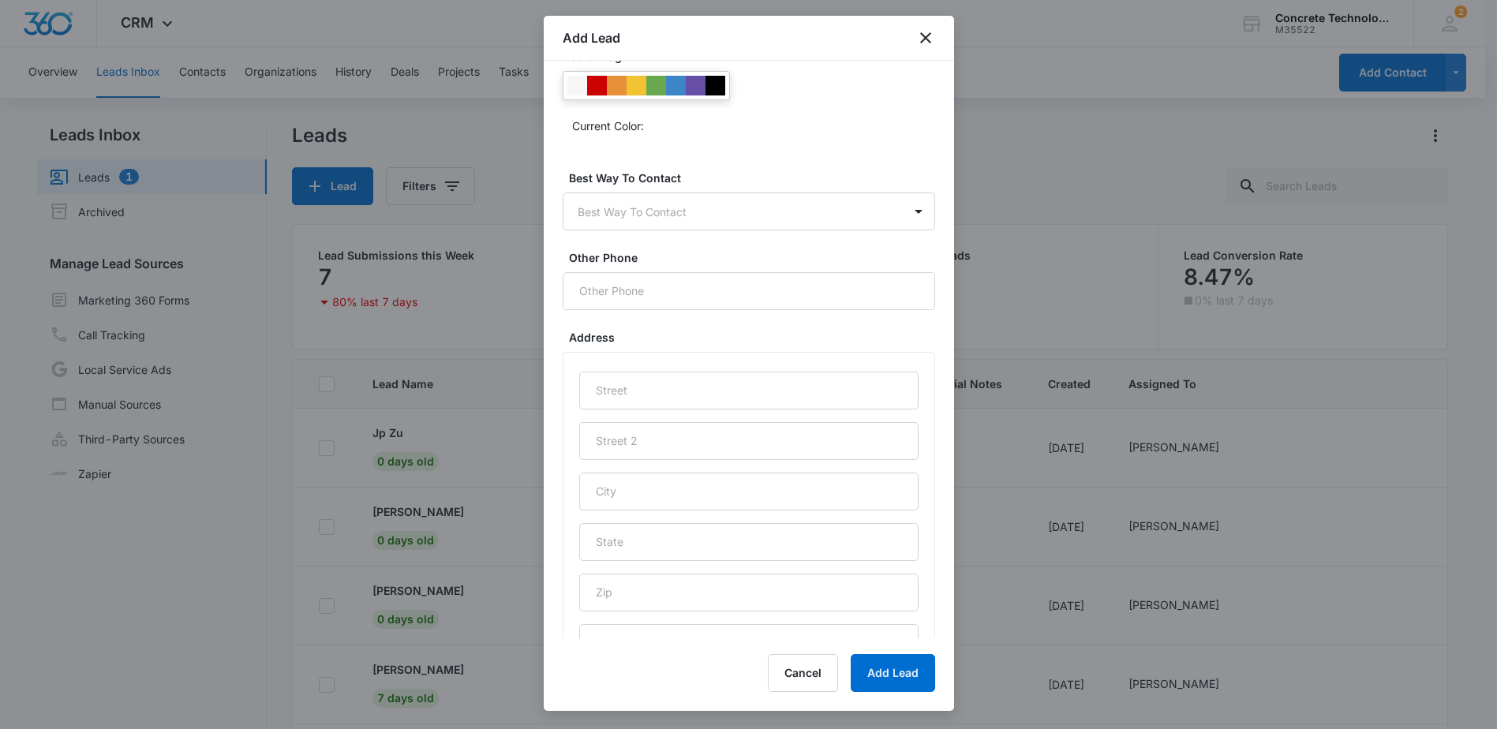
scroll to position [473, 0]
click at [719, 391] on input "text" at bounding box center [748, 386] width 339 height 38
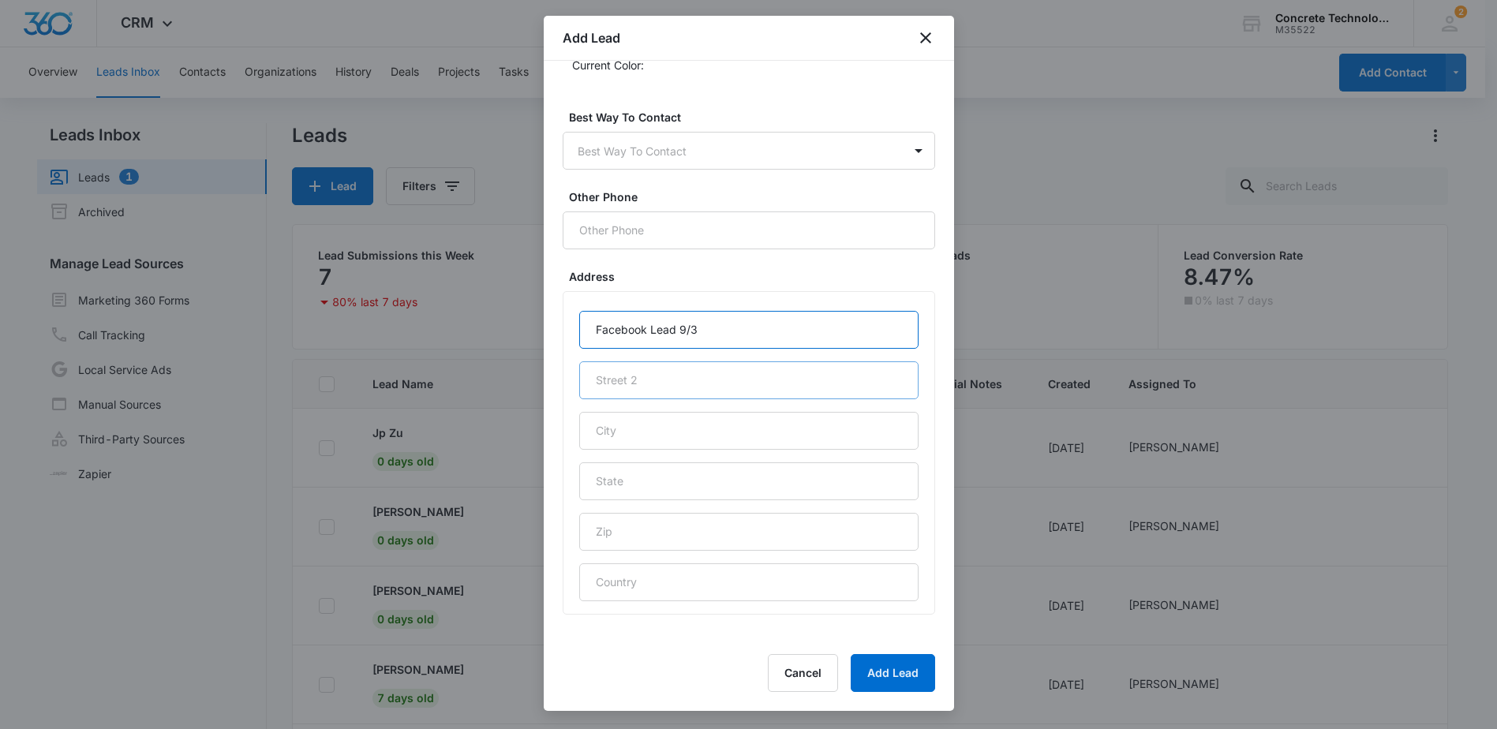
scroll to position [534, 0]
type input "Facebook Lead 9/3"
click at [901, 675] on button "Add Lead" at bounding box center [892, 673] width 84 height 38
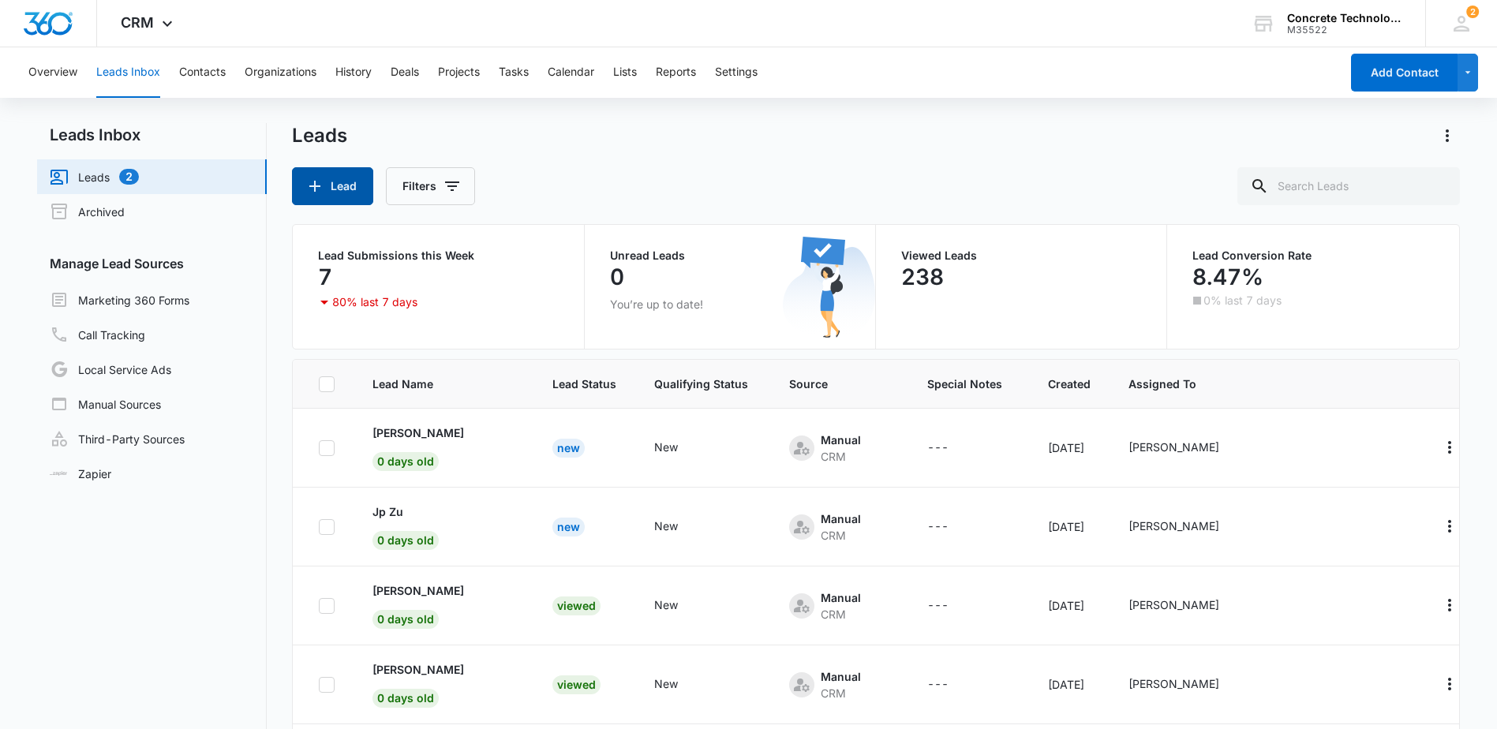
click at [350, 188] on button "Lead" at bounding box center [332, 186] width 81 height 38
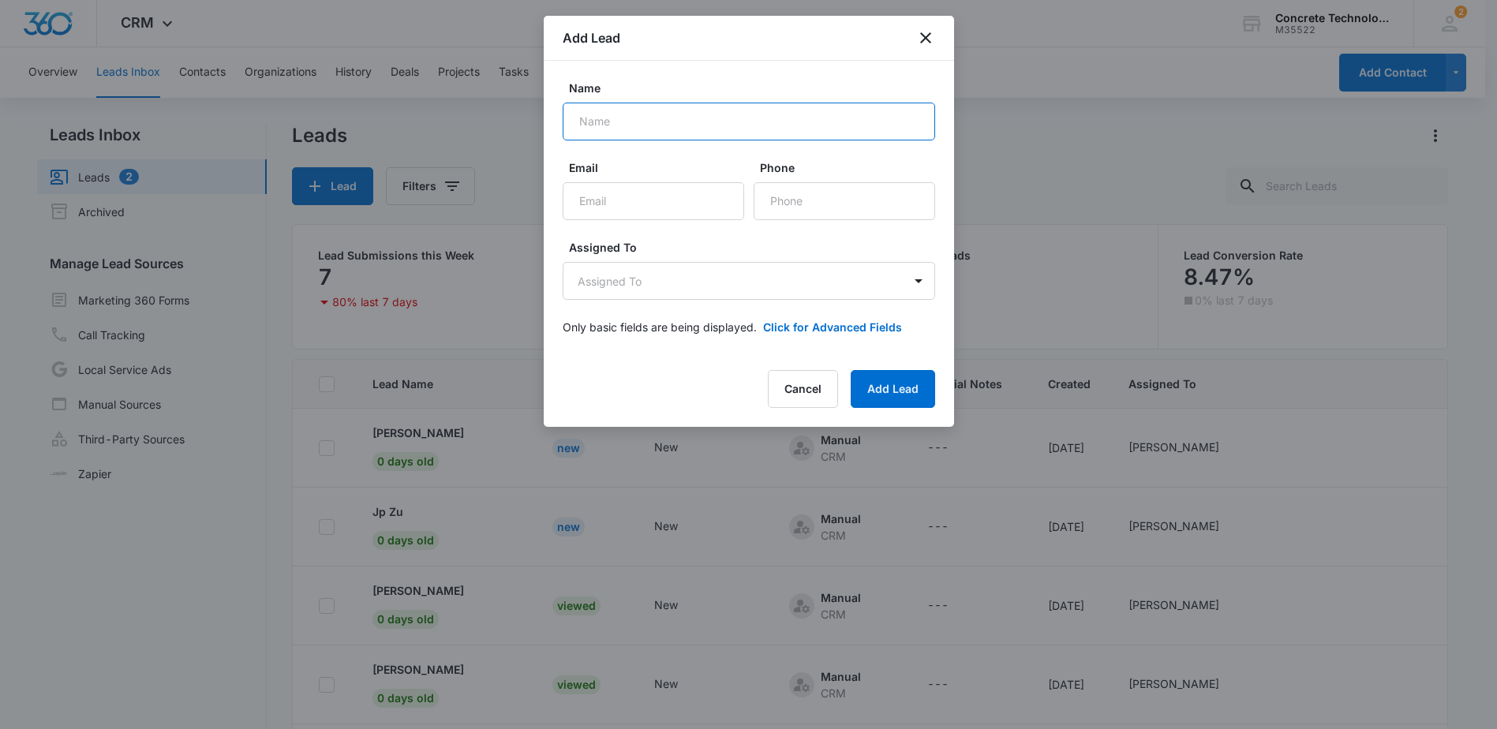
click at [641, 124] on input "Name" at bounding box center [749, 122] width 372 height 38
type input "[PERSON_NAME]"
click at [637, 207] on input "Email" at bounding box center [653, 201] width 181 height 38
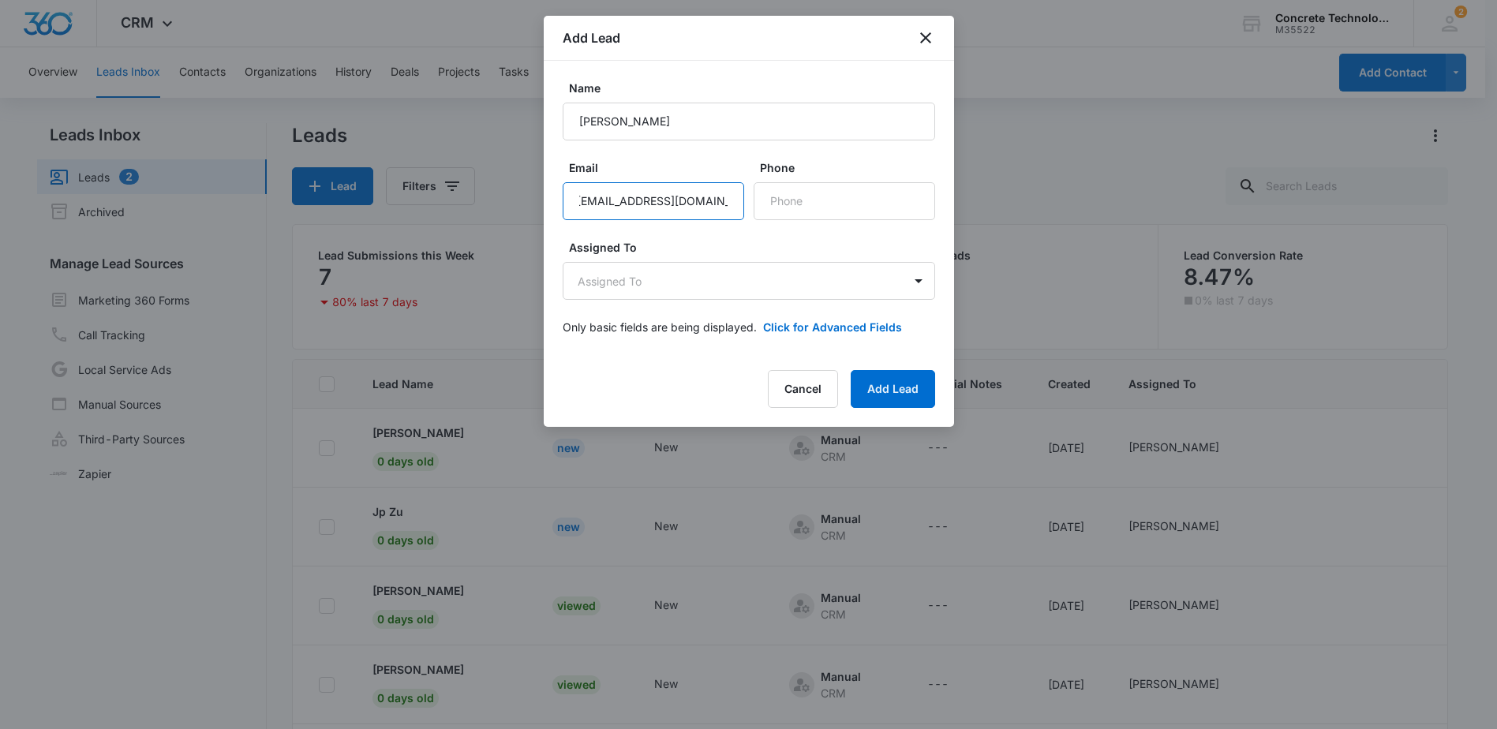
scroll to position [0, 13]
type input "ccgreenthumb805@gmail.com"
click at [785, 200] on input "Phone" at bounding box center [843, 201] width 181 height 38
type input "(805) 670-3912"
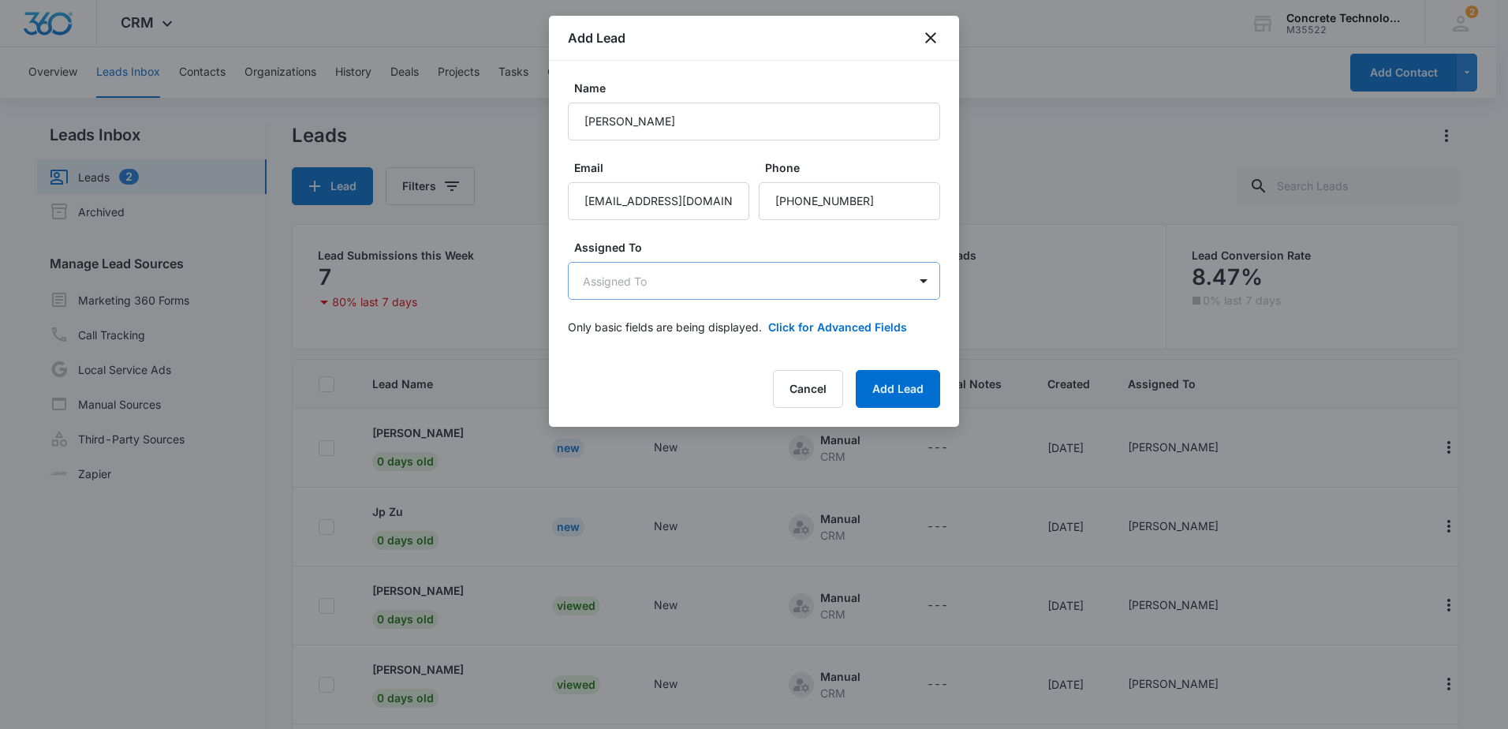
click at [754, 279] on body "CRM Apps Reputation Websites Forms CRM Email Social Shop Payments POS Content A…" at bounding box center [754, 431] width 1508 height 862
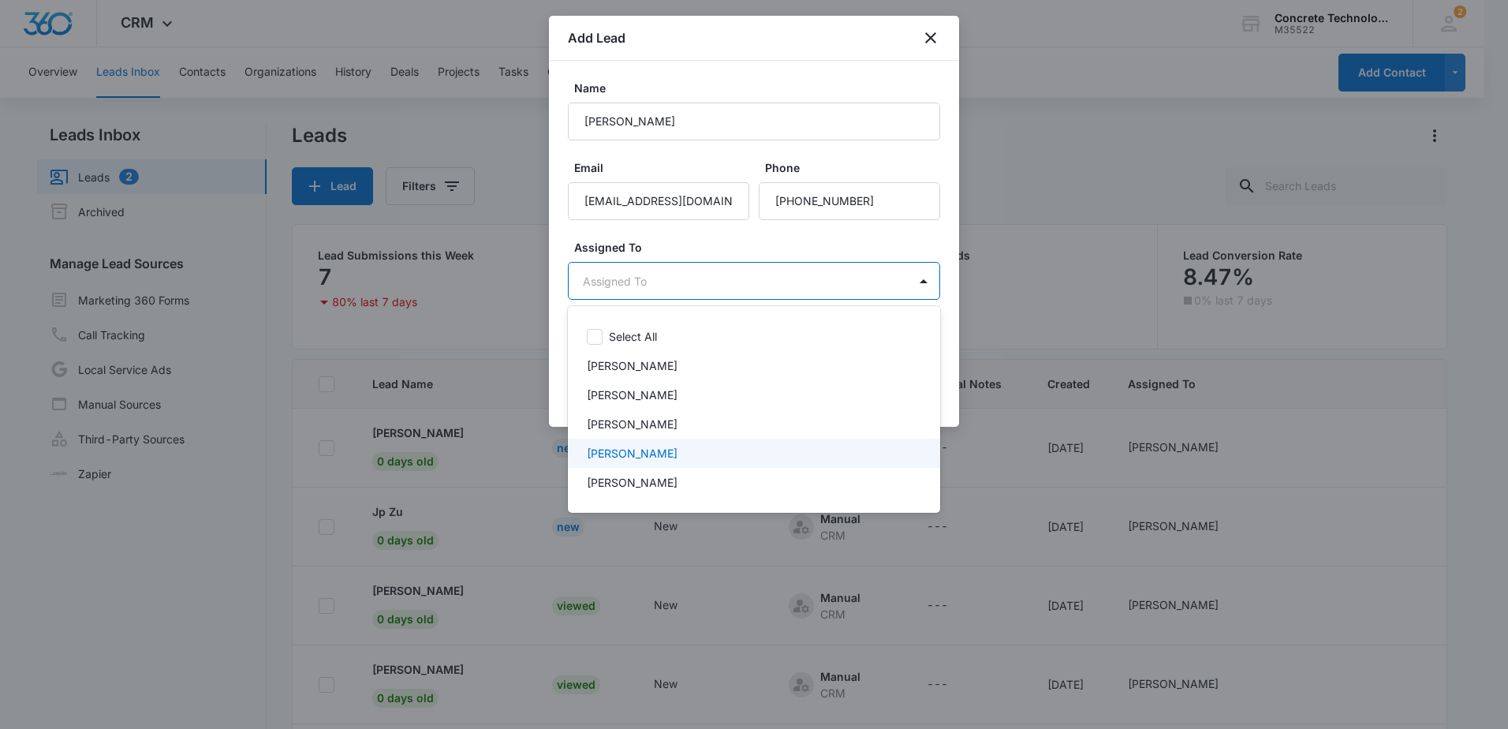
click at [624, 453] on p "[PERSON_NAME]" at bounding box center [632, 453] width 91 height 17
click at [905, 239] on div at bounding box center [754, 364] width 1508 height 729
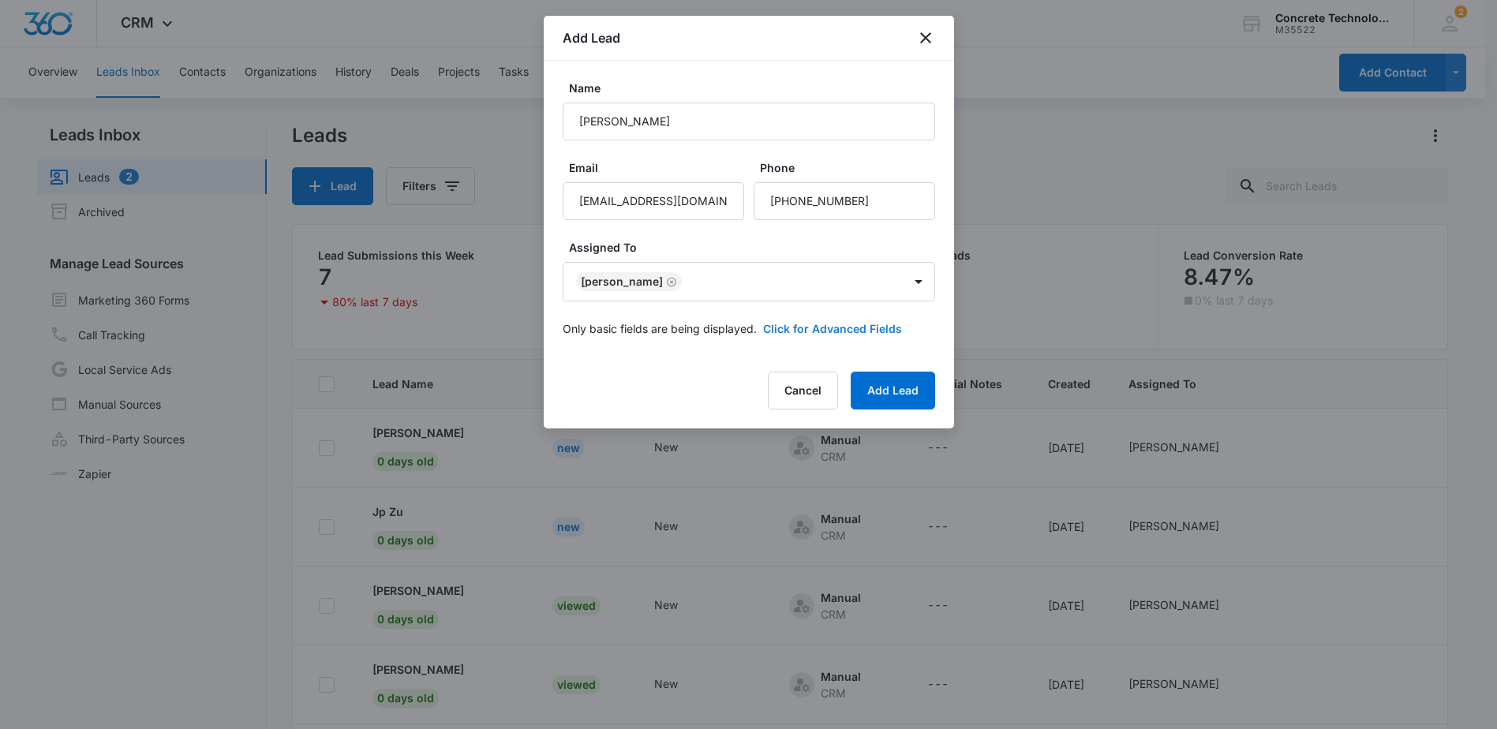
click at [837, 326] on button "Click for Advanced Fields" at bounding box center [832, 328] width 139 height 17
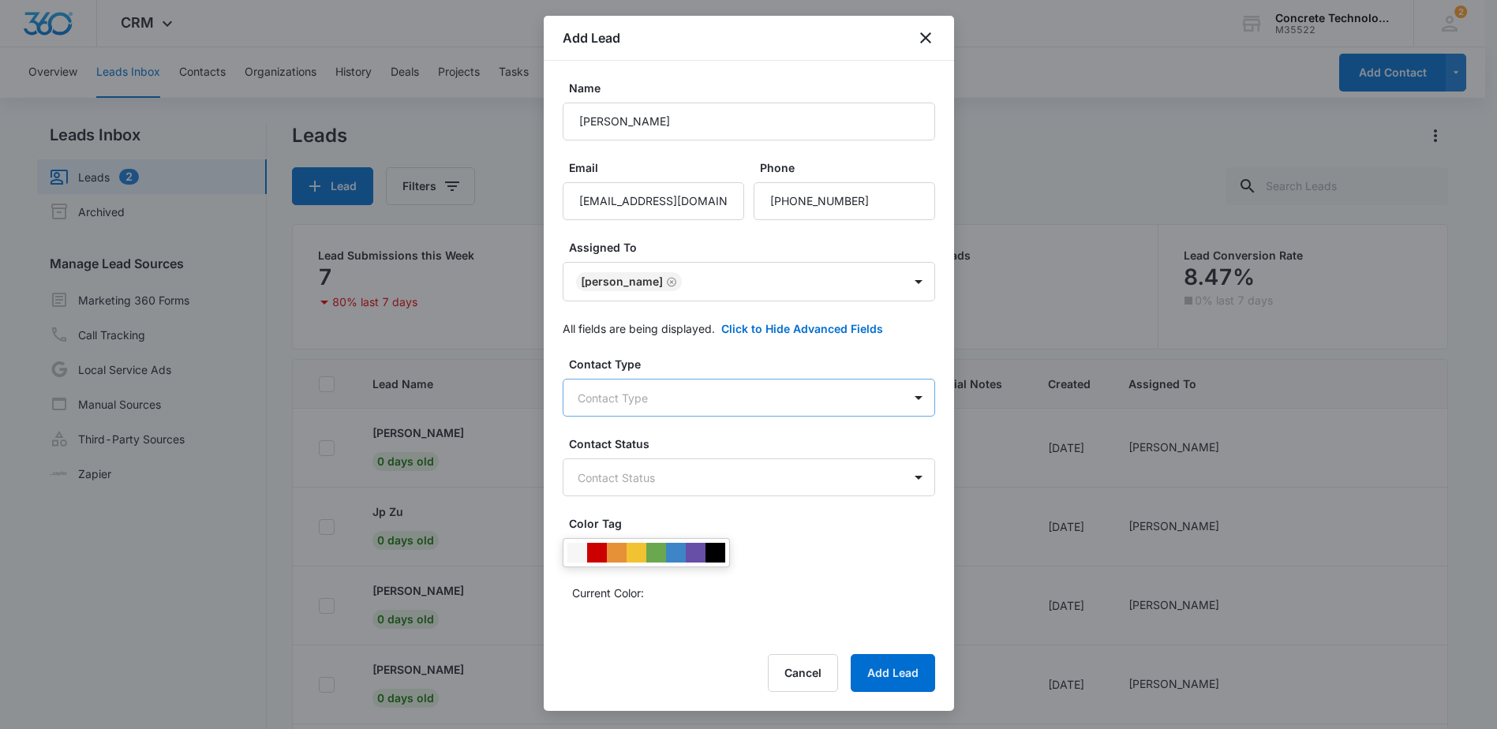
click at [804, 403] on body "CRM Apps Reputation Websites Forms CRM Email Social Shop Payments POS Content A…" at bounding box center [748, 431] width 1497 height 862
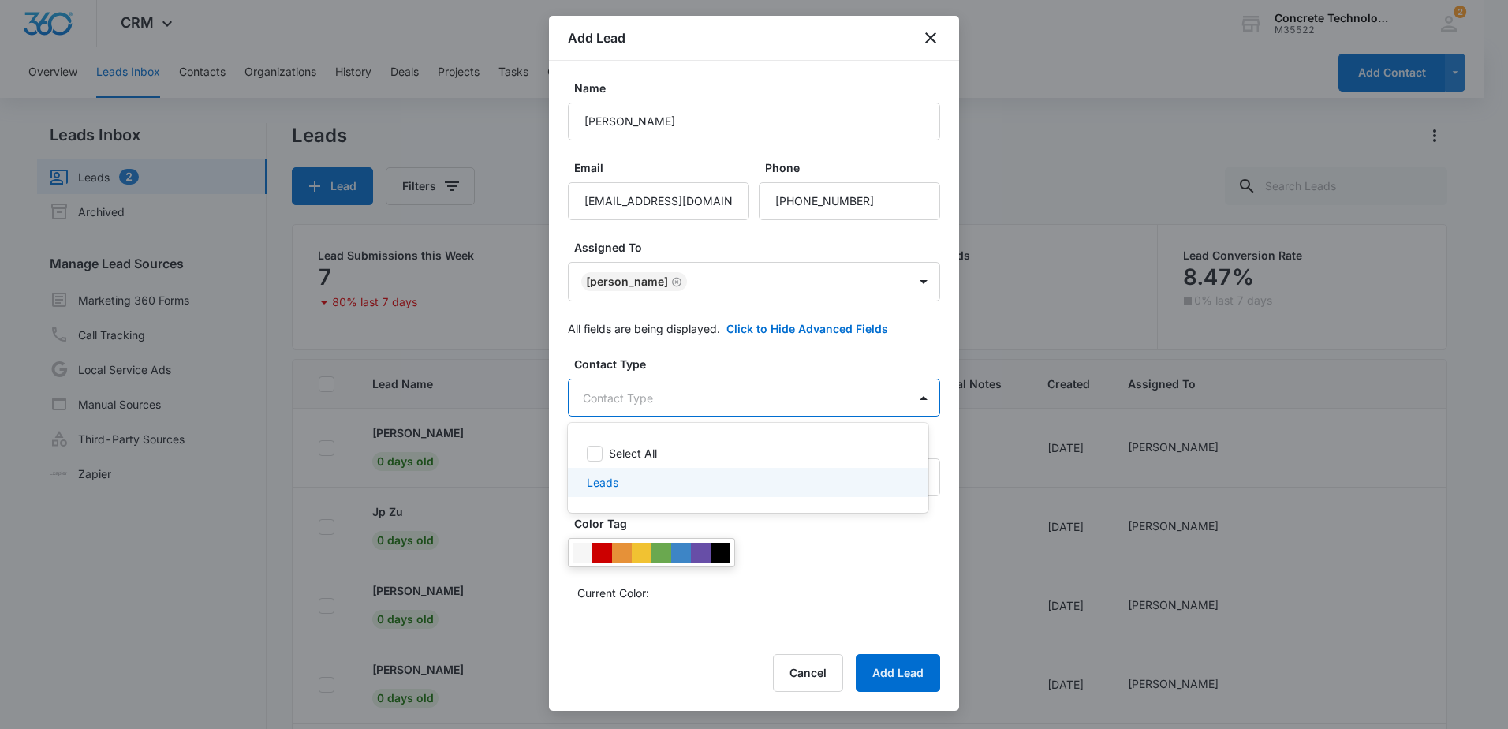
click at [611, 480] on p "Leads" at bounding box center [603, 482] width 32 height 17
click at [778, 357] on div at bounding box center [754, 364] width 1508 height 729
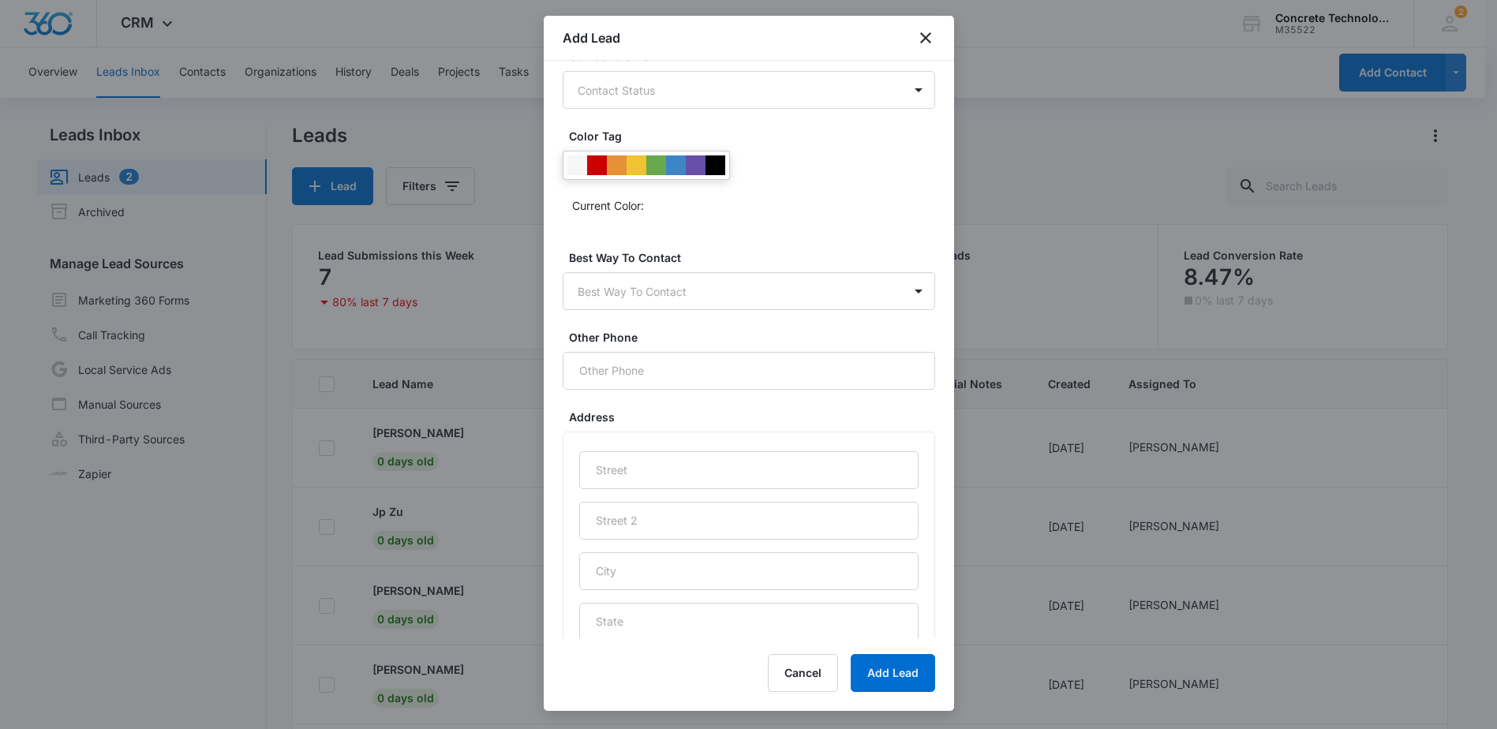
scroll to position [394, 0]
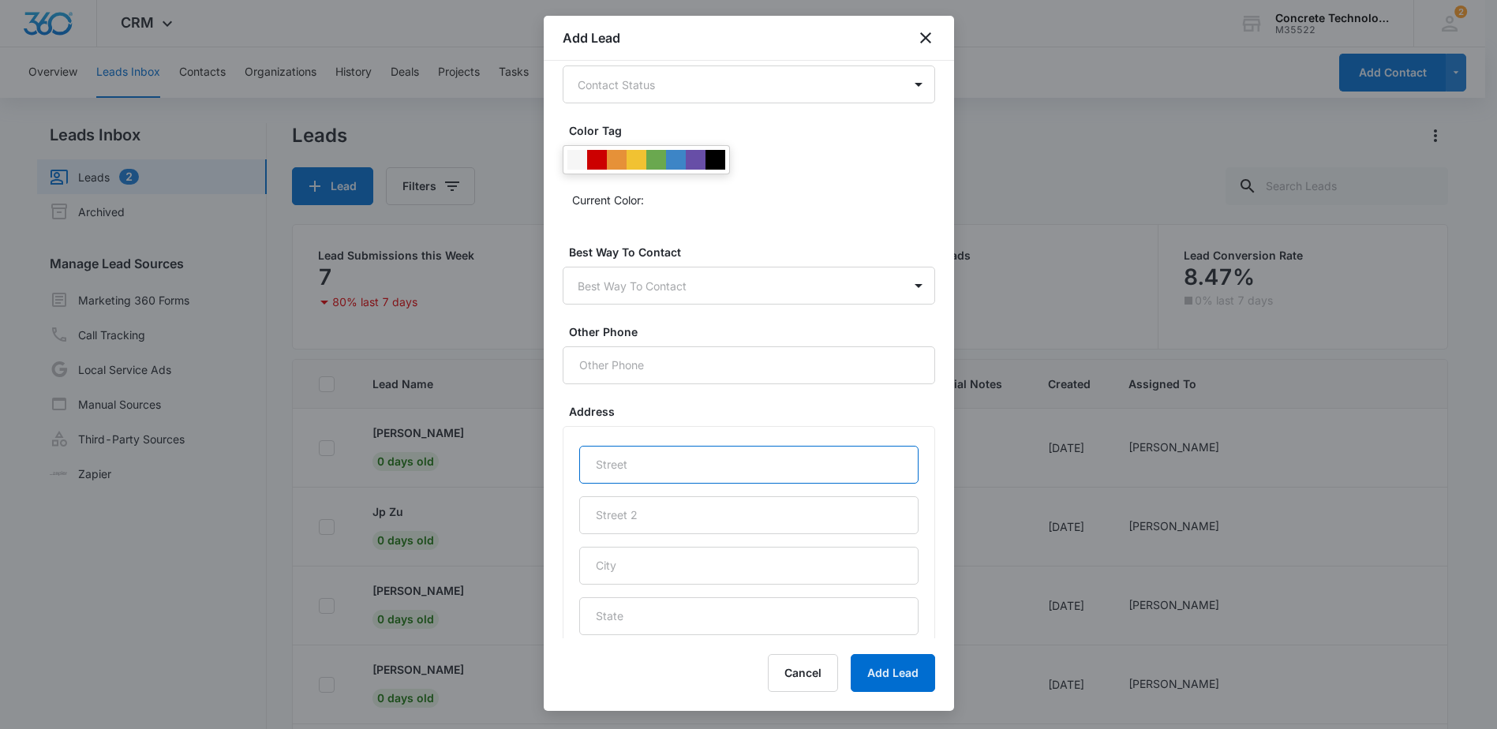
click at [641, 468] on input "text" at bounding box center [748, 465] width 339 height 38
type input "Facebook Lead 9/3"
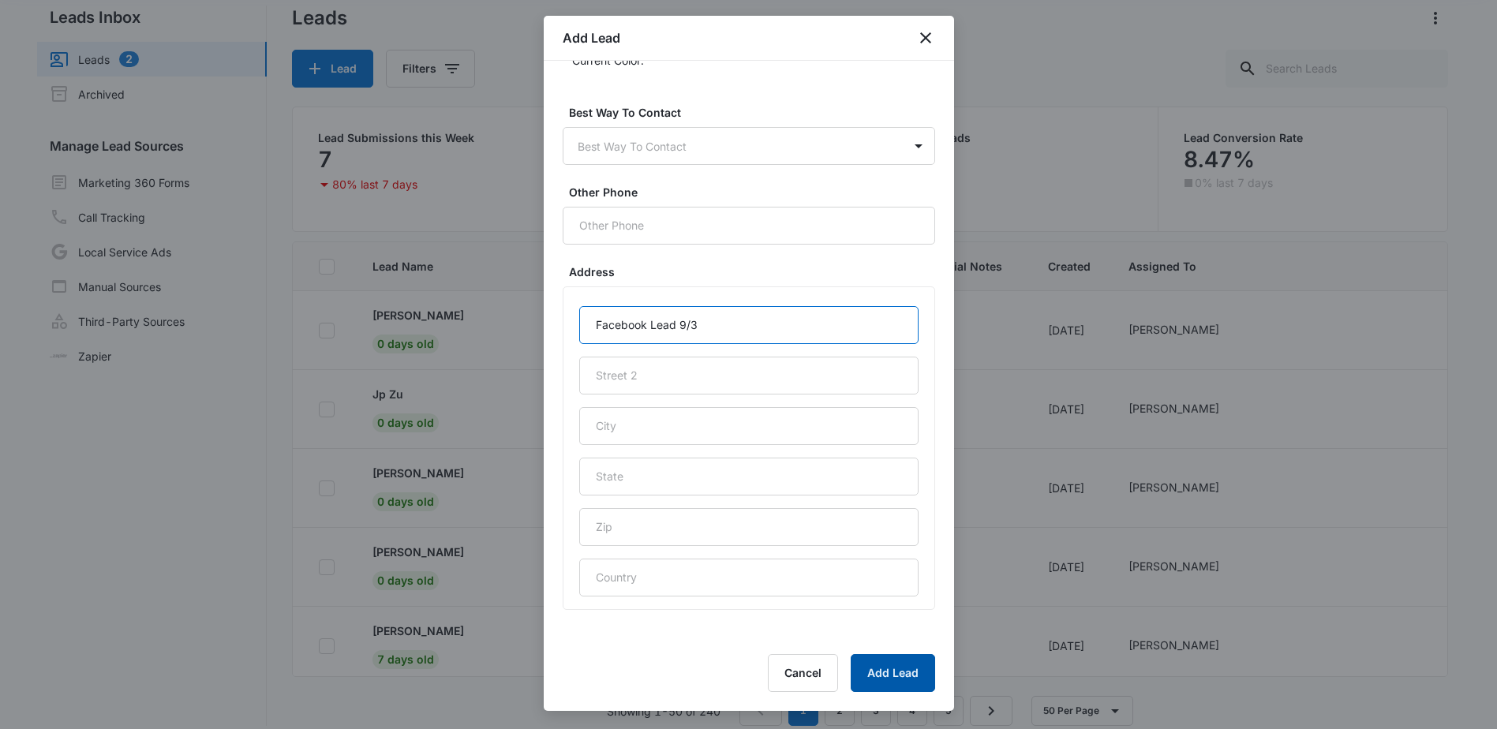
scroll to position [133, 0]
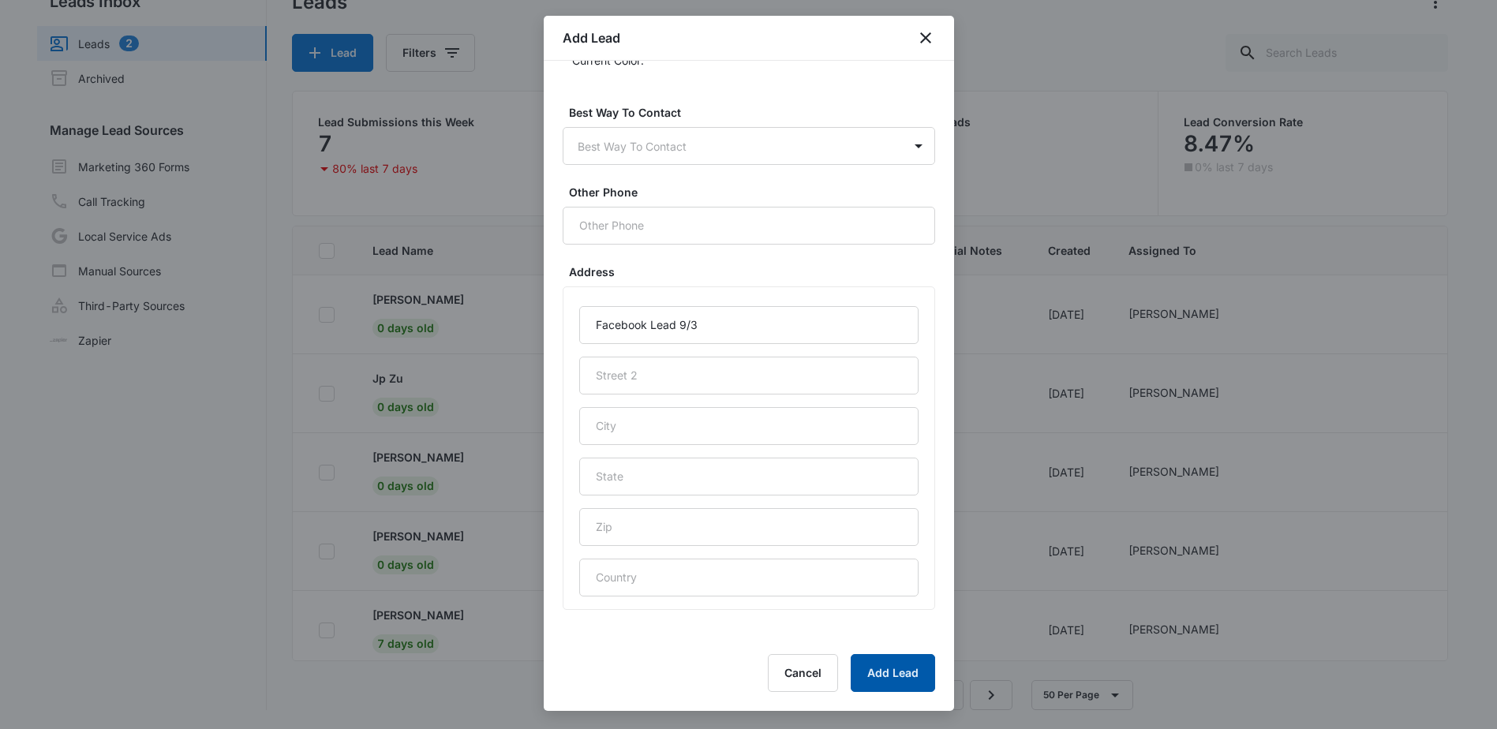
click at [900, 673] on button "Add Lead" at bounding box center [892, 673] width 84 height 38
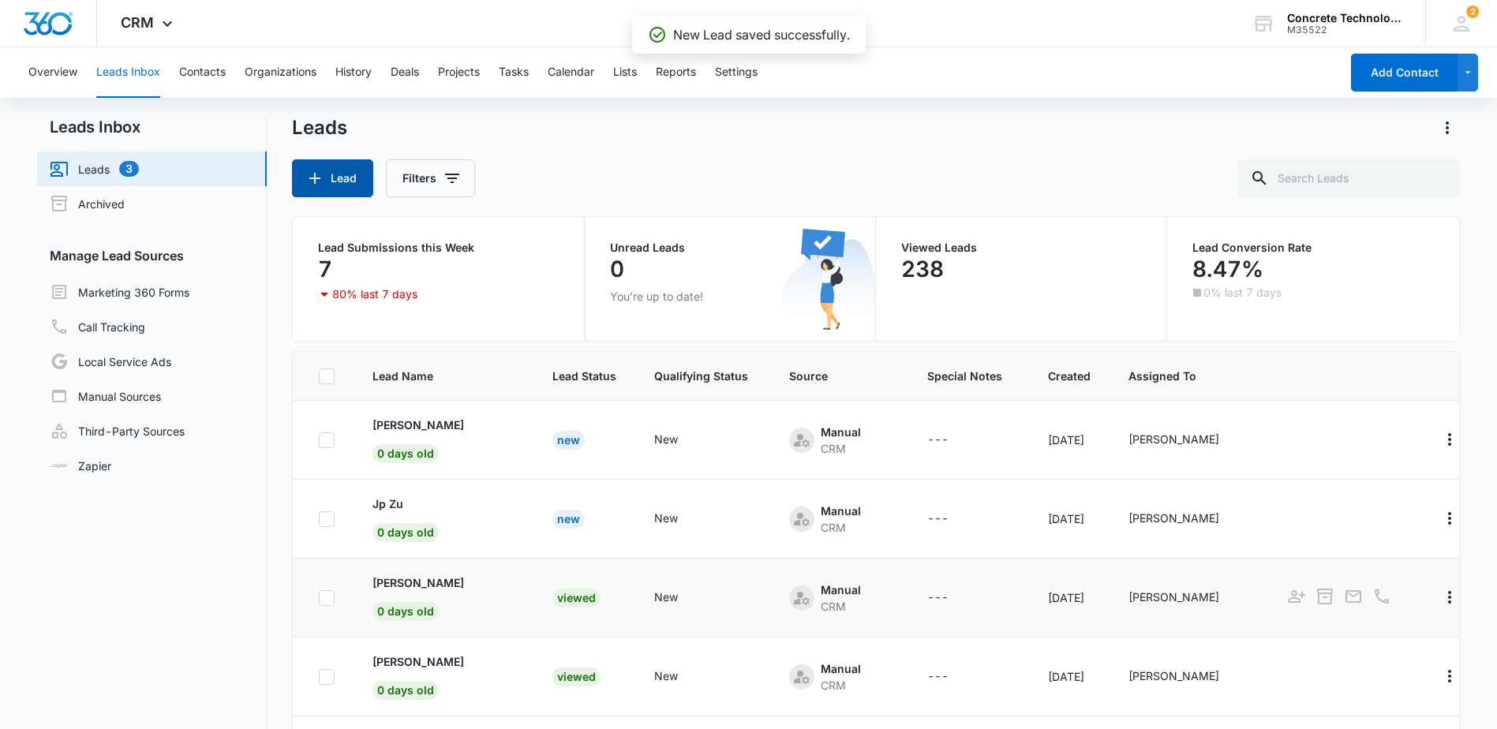
scroll to position [0, 0]
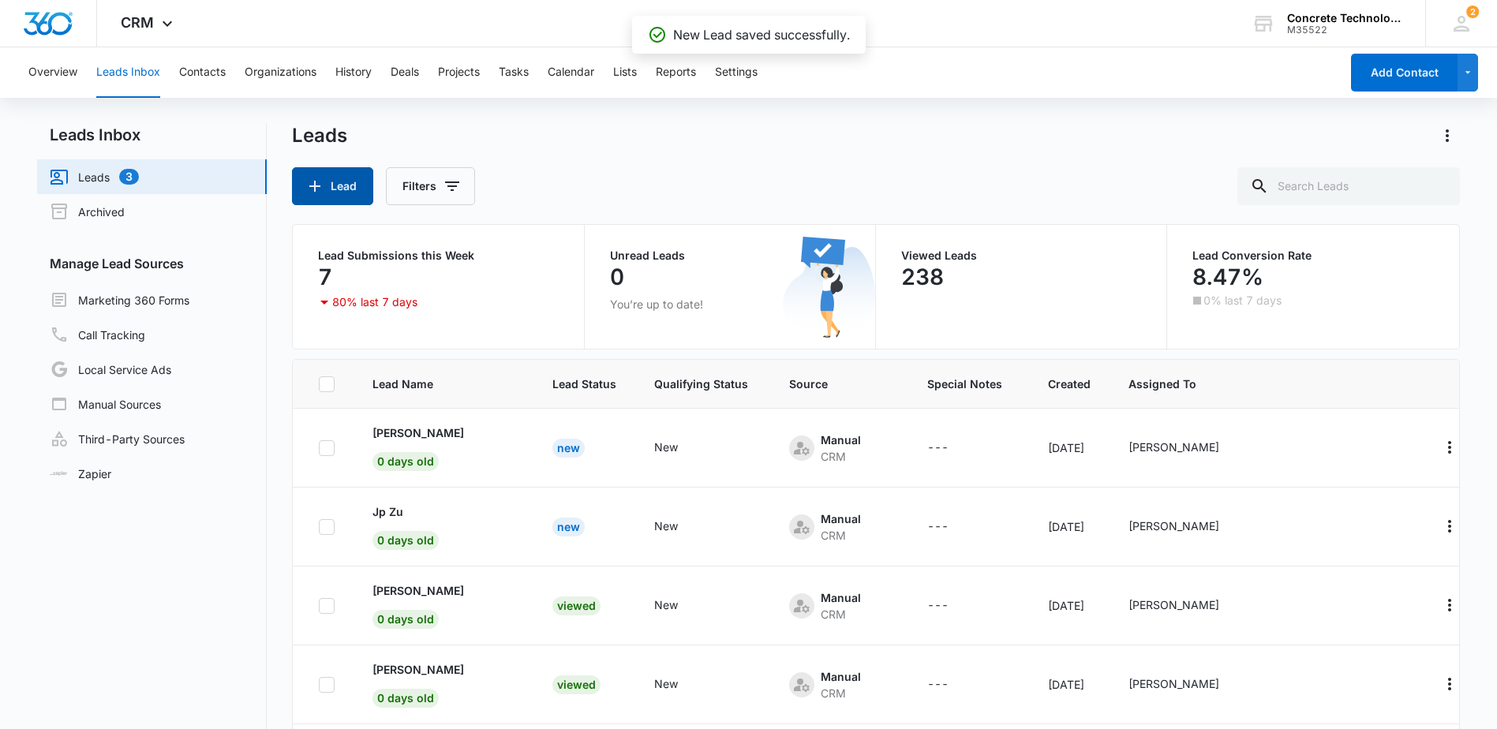
click at [344, 186] on button "Lead" at bounding box center [332, 186] width 81 height 38
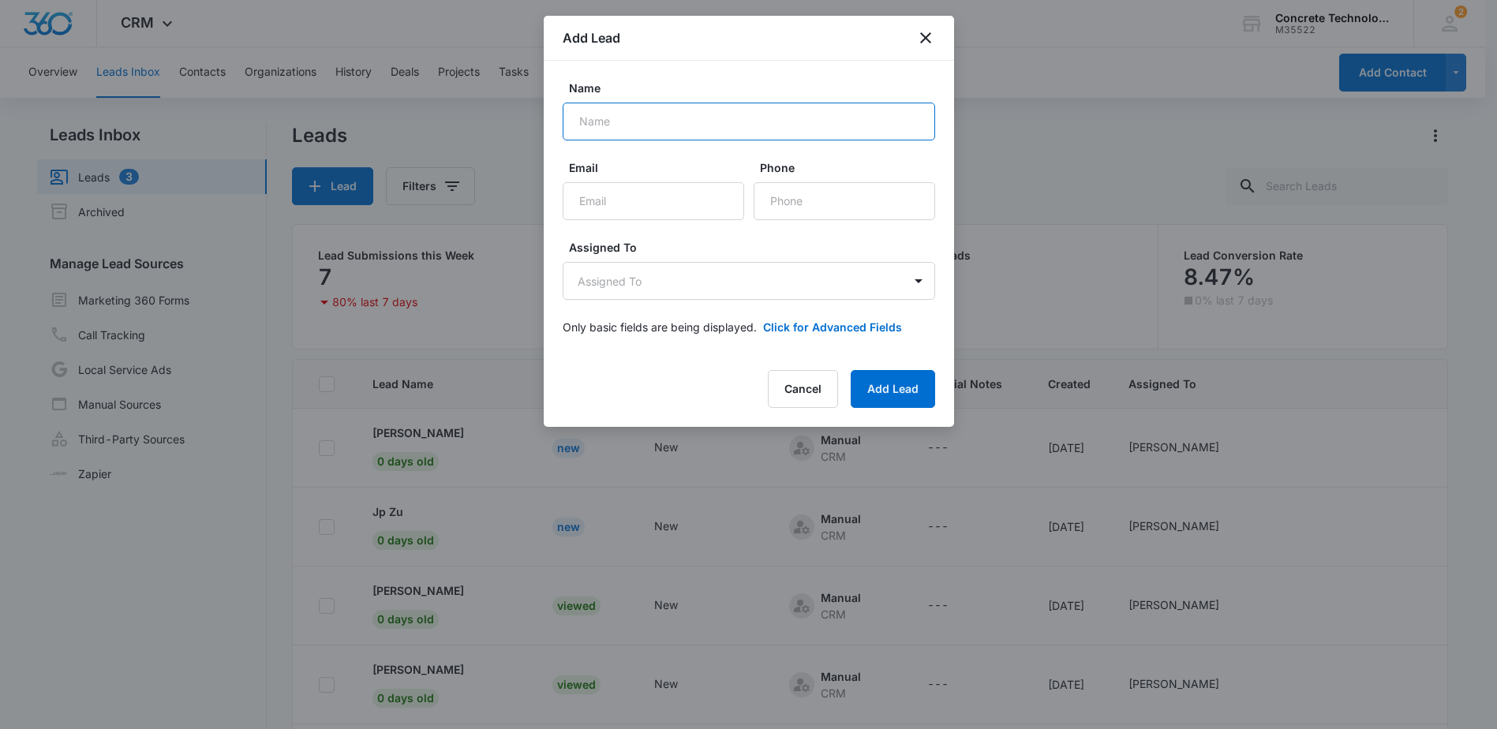
click at [629, 125] on input "Name" at bounding box center [749, 122] width 372 height 38
type input "HSP Clinton"
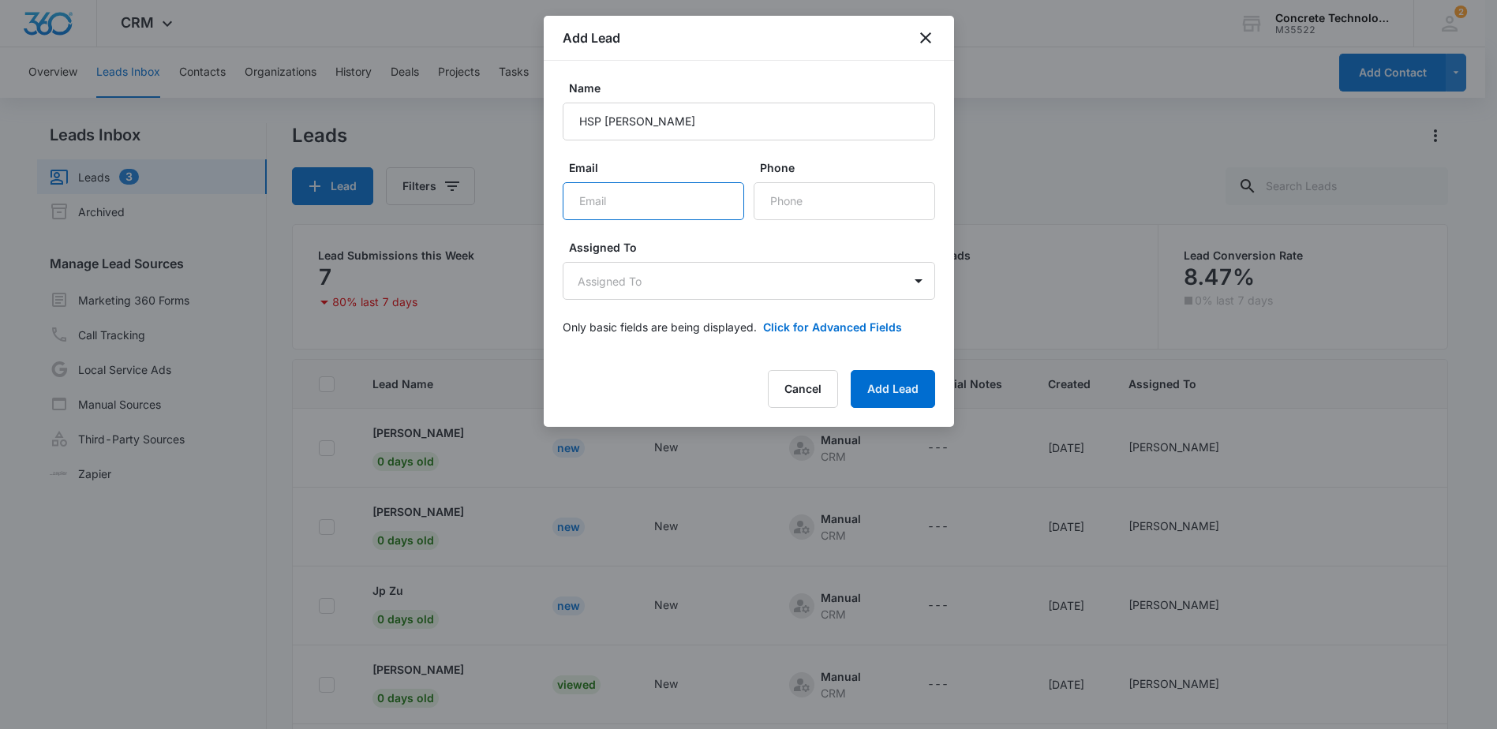
click at [610, 197] on input "Email" at bounding box center [653, 201] width 181 height 38
type input "Clintoneeuu@yahoo.com"
type input "(850) 400-3624"
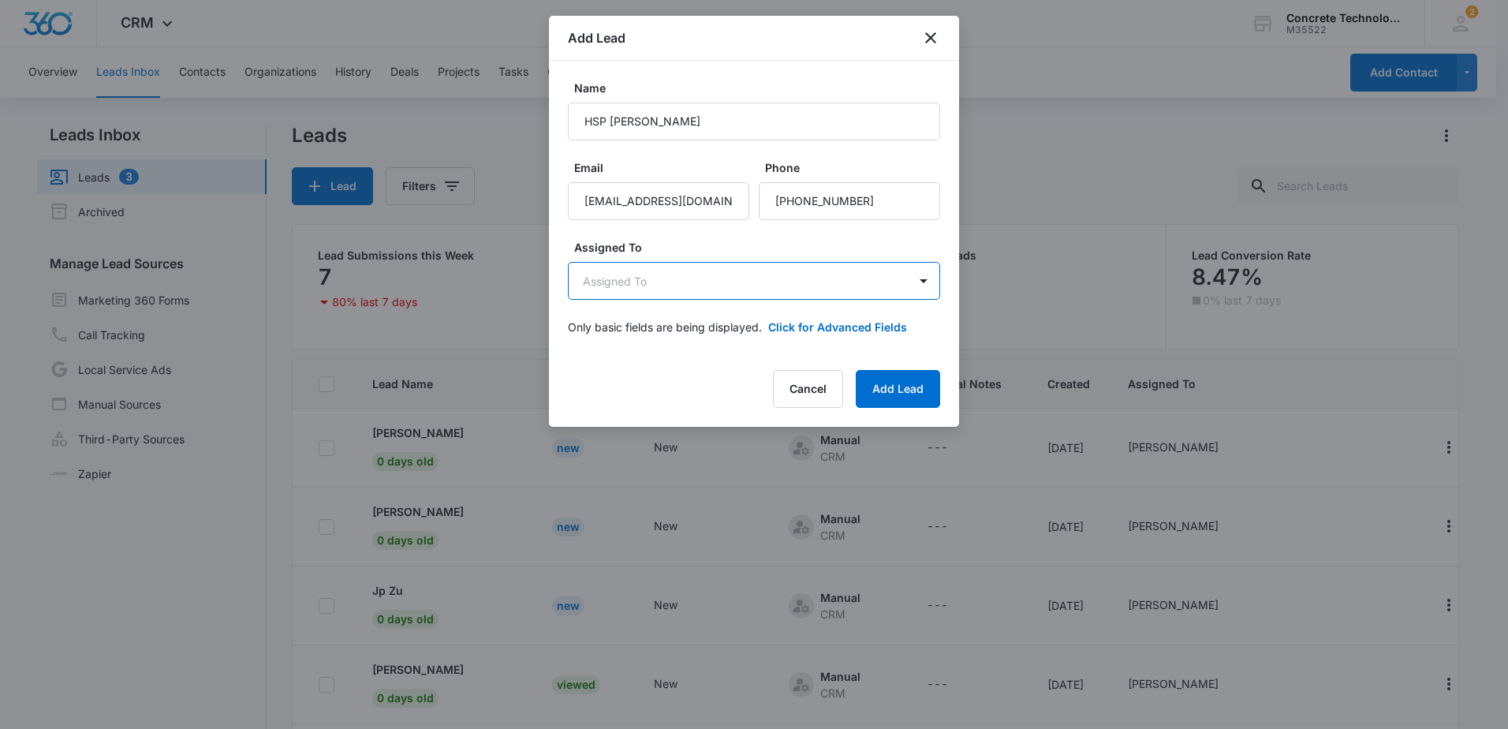
click at [806, 282] on body "CRM Apps Reputation Websites Forms CRM Email Social Shop Payments POS Content A…" at bounding box center [754, 431] width 1508 height 862
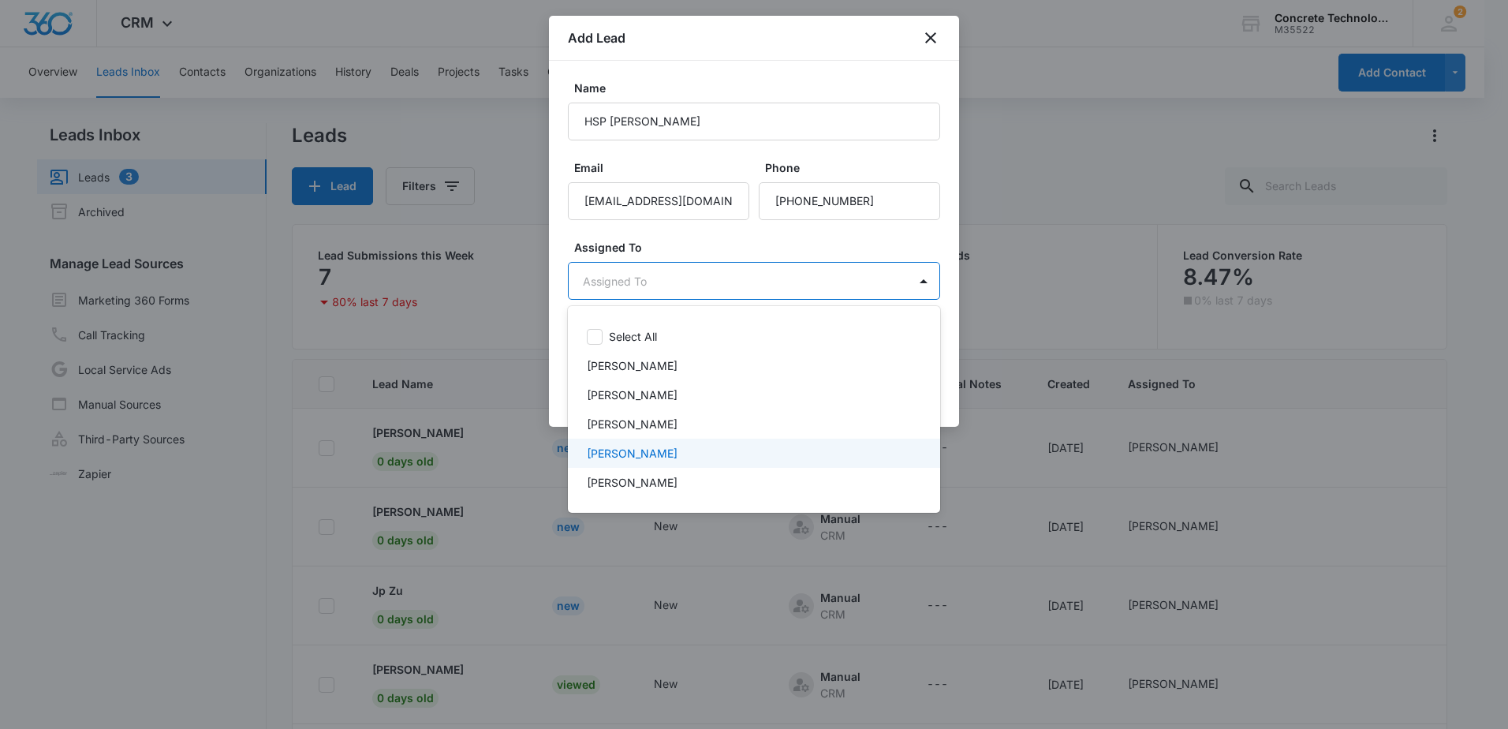
click at [662, 452] on div "[PERSON_NAME]" at bounding box center [752, 453] width 331 height 17
click at [876, 247] on div at bounding box center [754, 364] width 1508 height 729
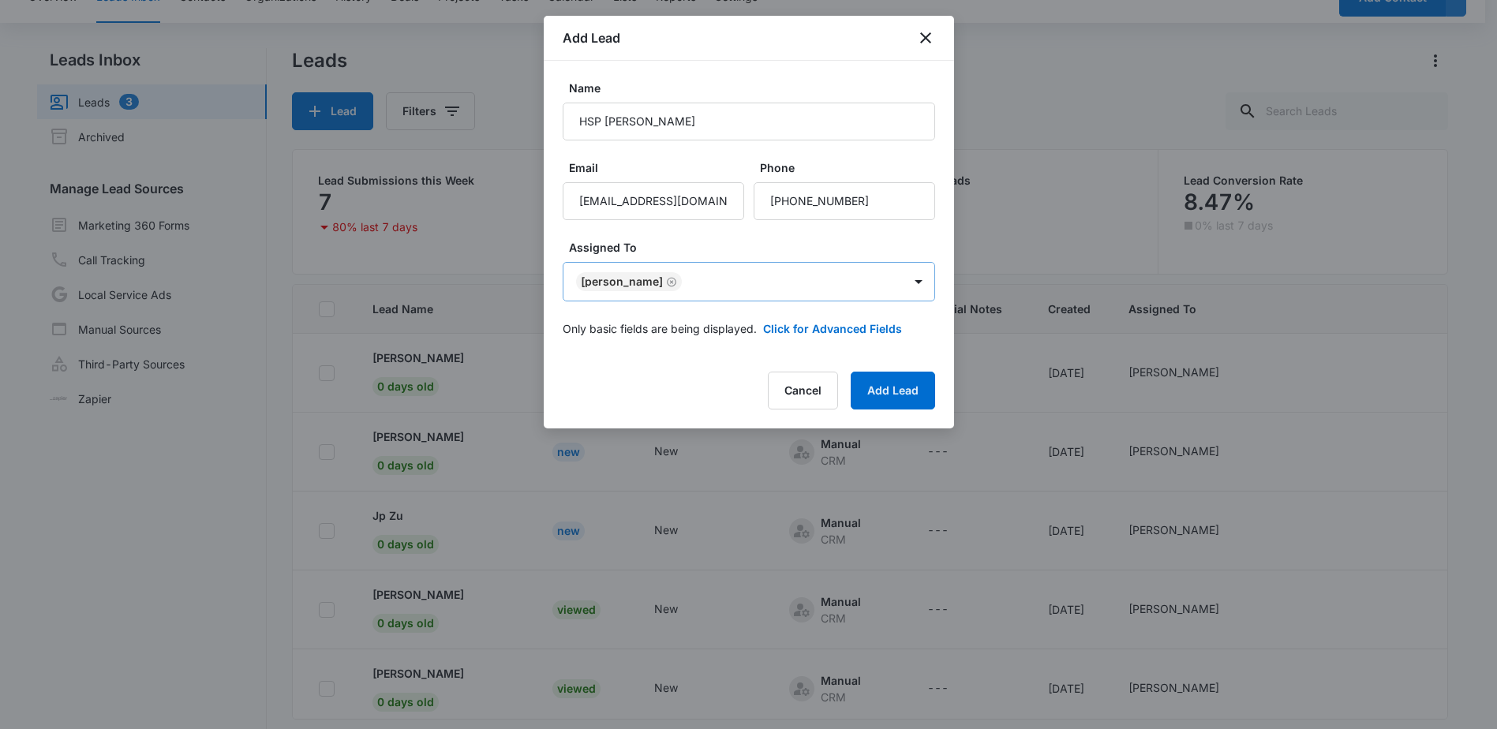
scroll to position [79, 0]
click at [827, 329] on button "Click for Advanced Fields" at bounding box center [832, 328] width 139 height 17
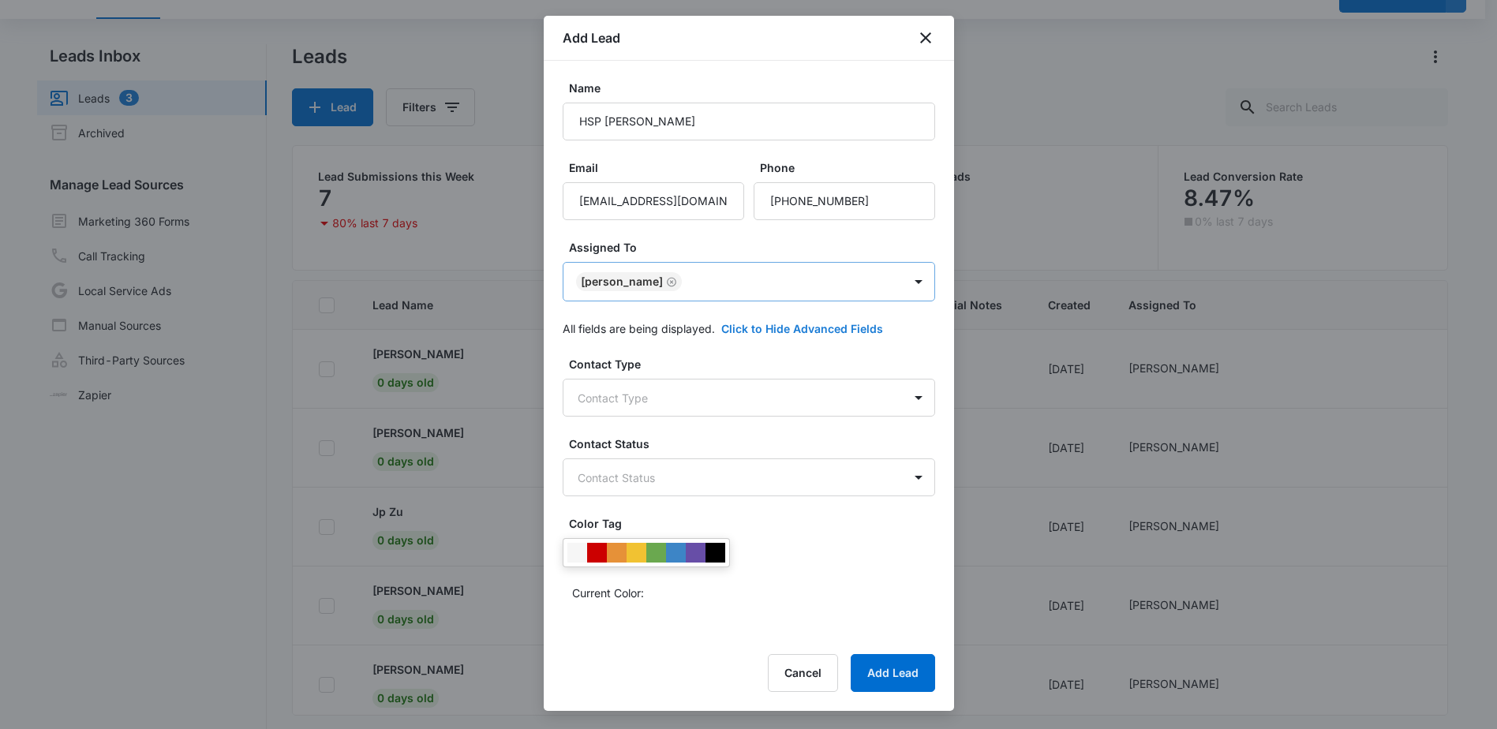
click at [666, 283] on icon "Remove Mike Delduca" at bounding box center [671, 282] width 11 height 12
click at [660, 283] on body "CRM Apps Reputation Websites Forms CRM Email Social Shop Payments POS Content A…" at bounding box center [748, 352] width 1497 height 862
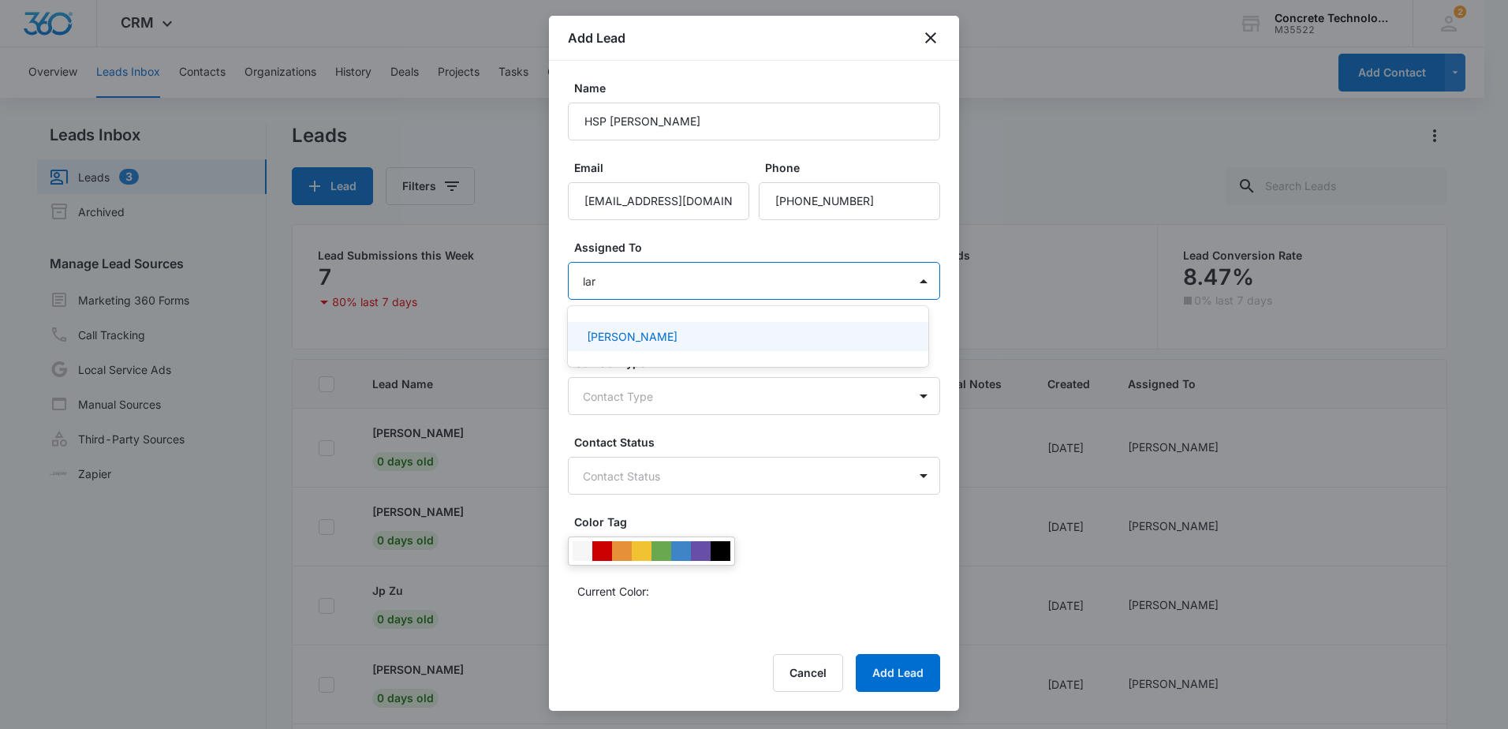
type input "larr"
click at [656, 339] on p "[PERSON_NAME]" at bounding box center [632, 336] width 91 height 17
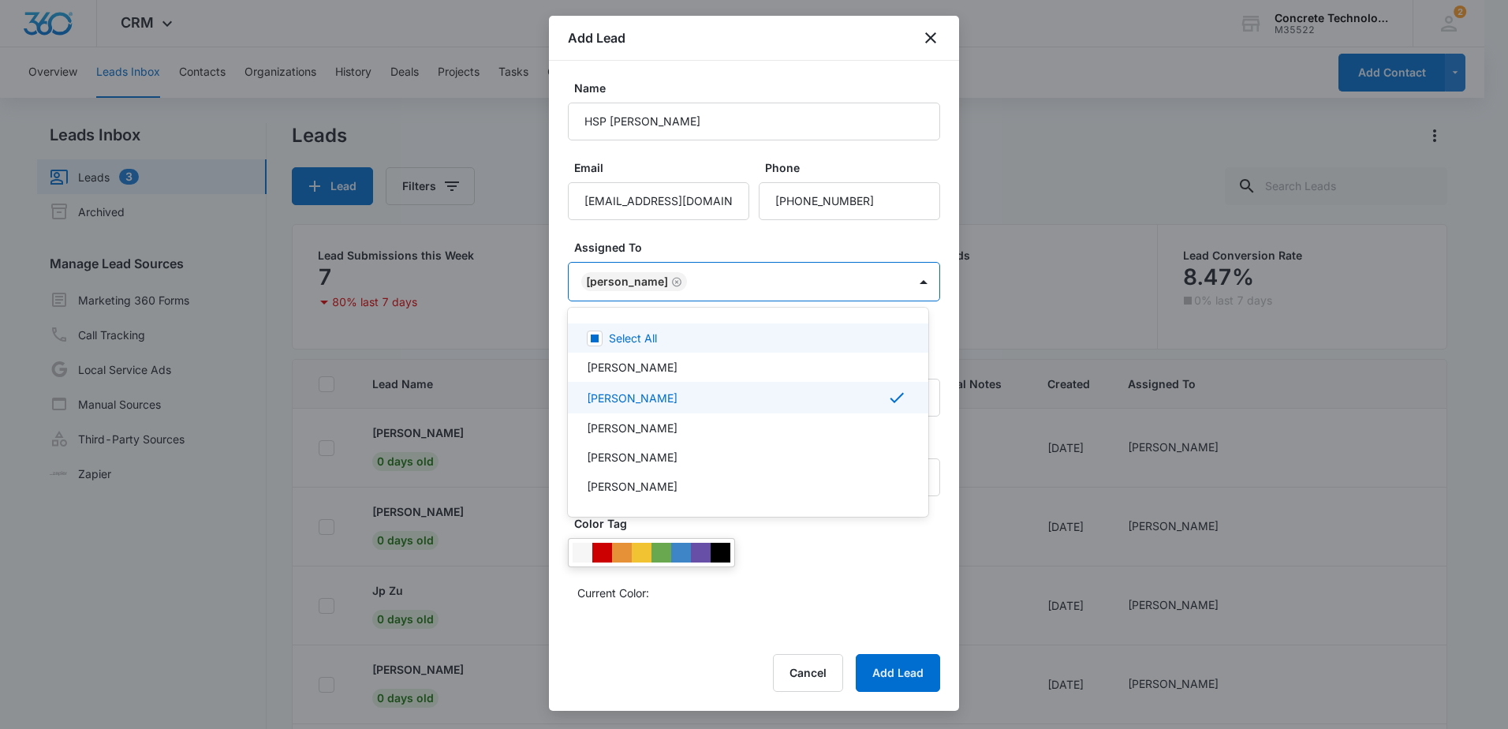
click at [896, 229] on div at bounding box center [754, 364] width 1508 height 729
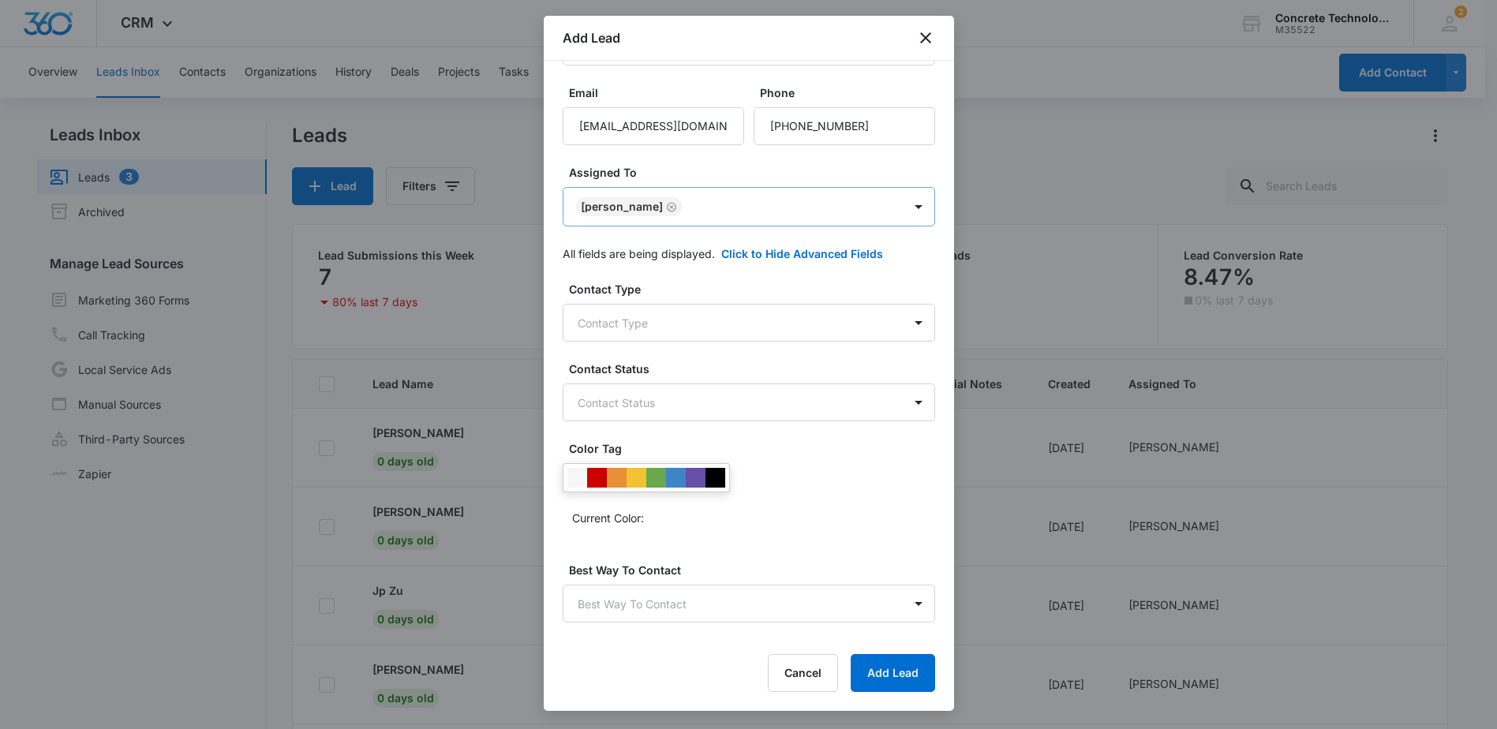
scroll to position [79, 0]
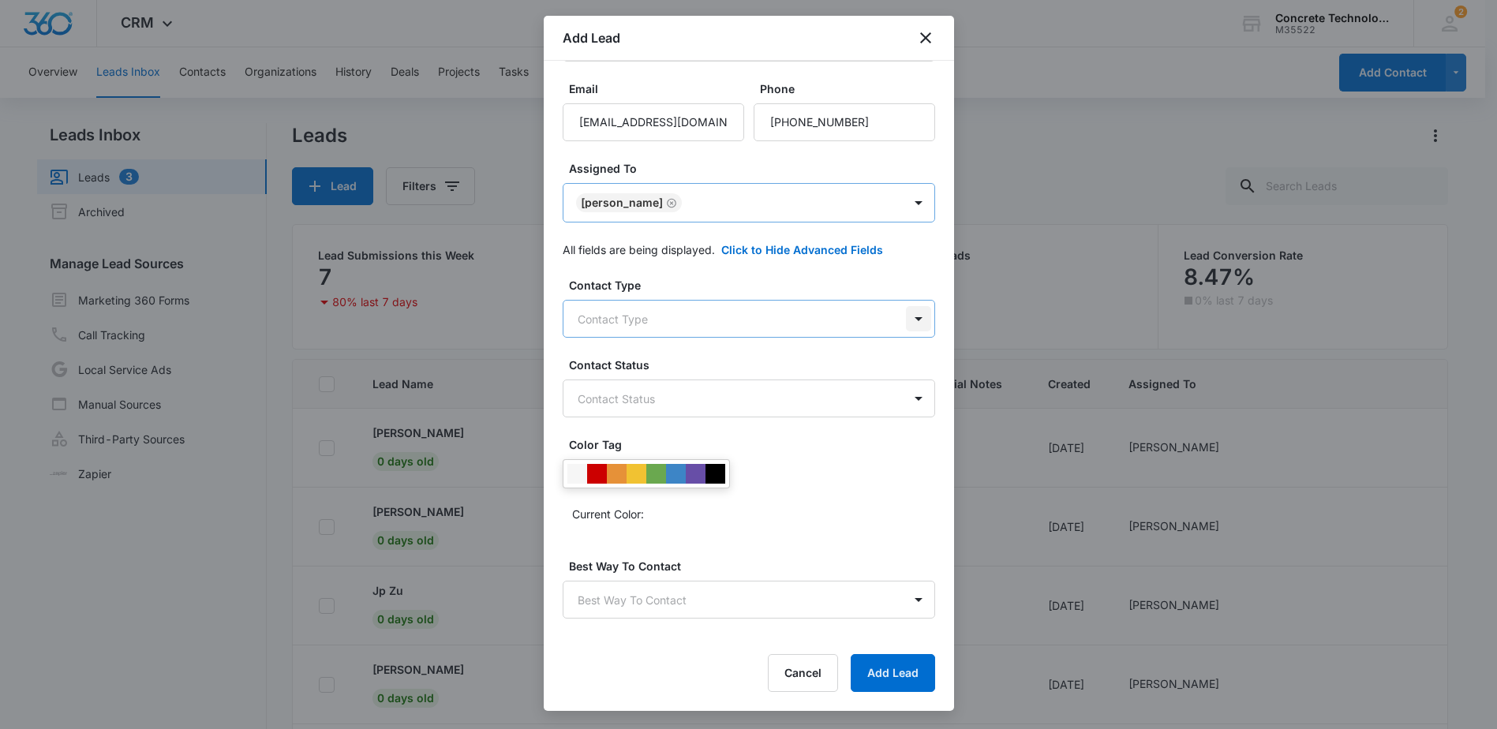
click at [898, 322] on body "CRM Apps Reputation Websites Forms CRM Email Social Shop Payments POS Content A…" at bounding box center [748, 431] width 1497 height 862
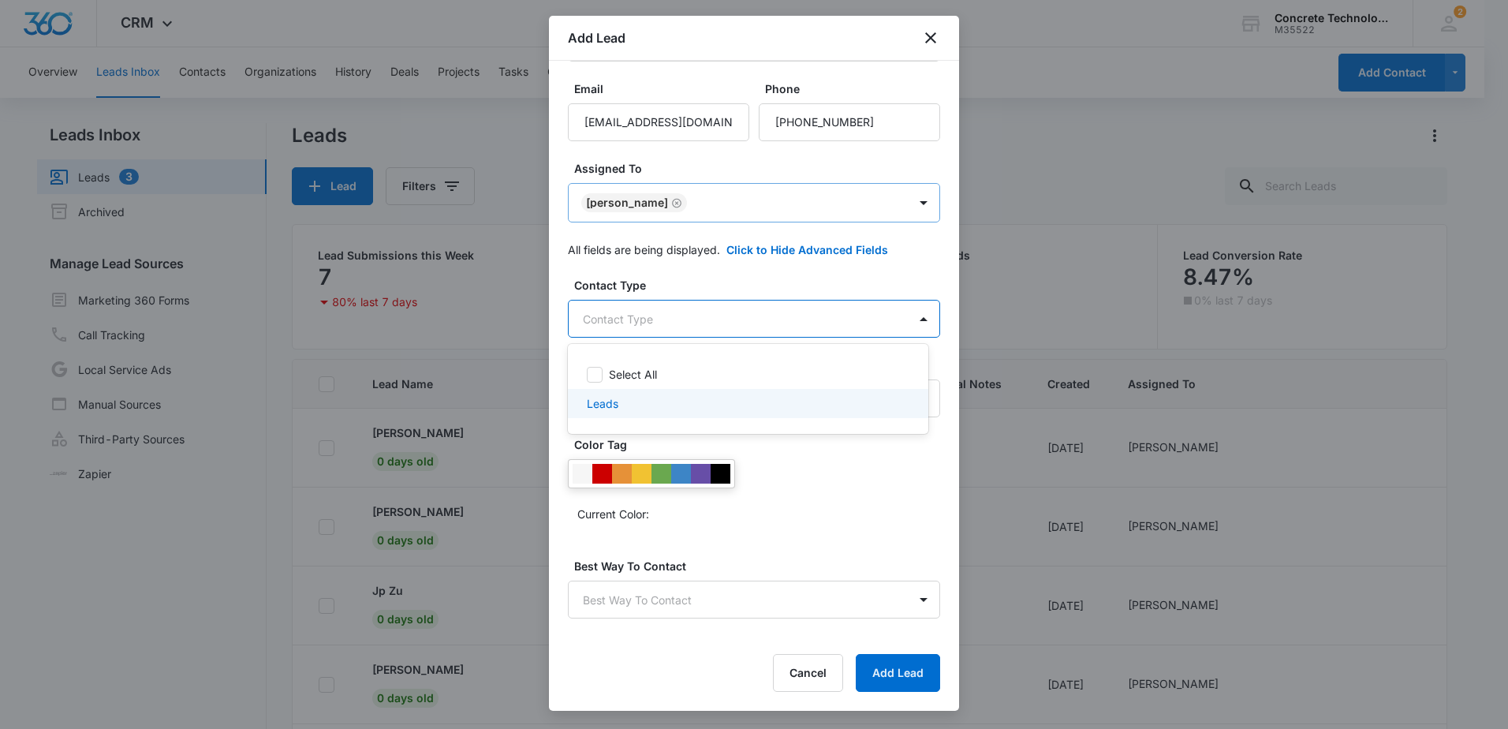
click at [654, 400] on div "Leads" at bounding box center [747, 403] width 320 height 17
click at [759, 287] on div at bounding box center [754, 364] width 1508 height 729
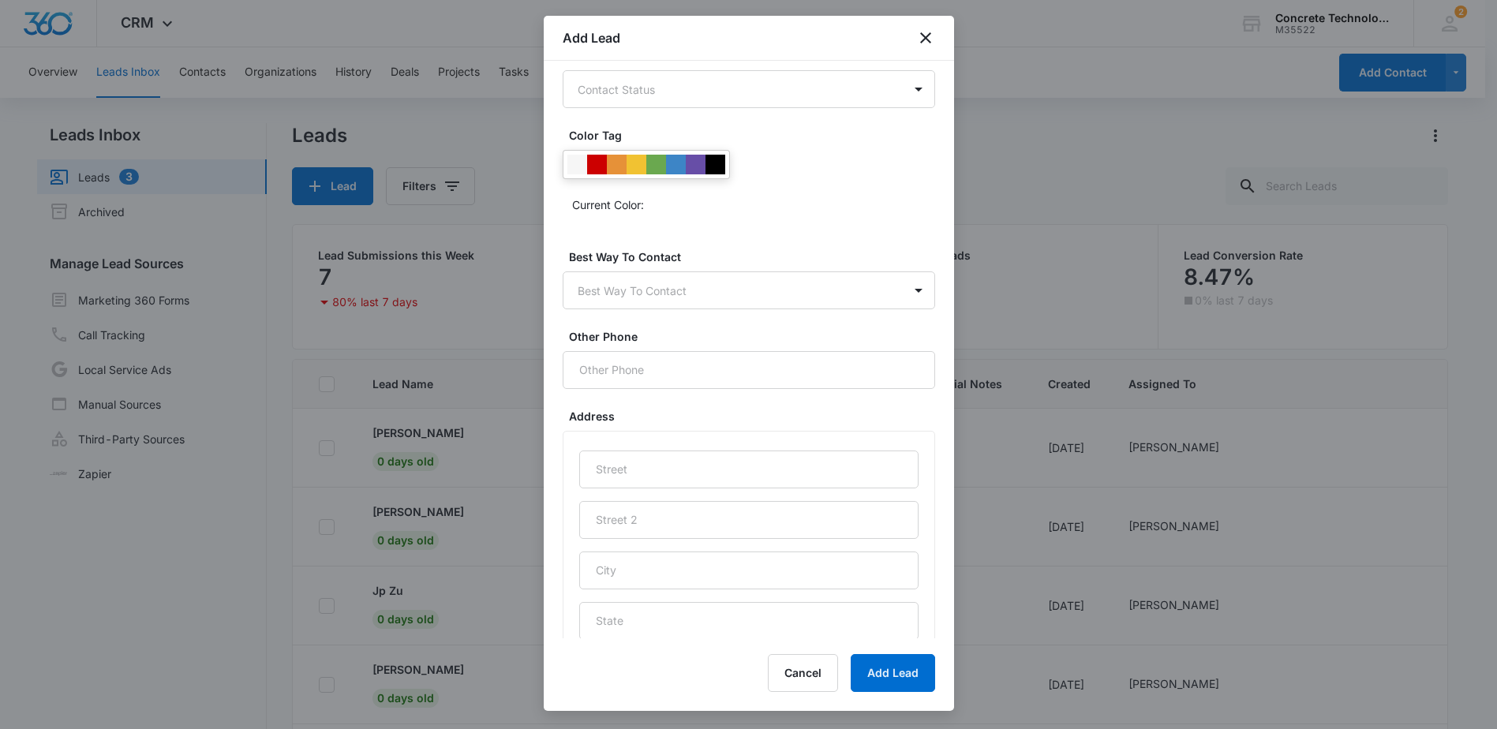
scroll to position [394, 0]
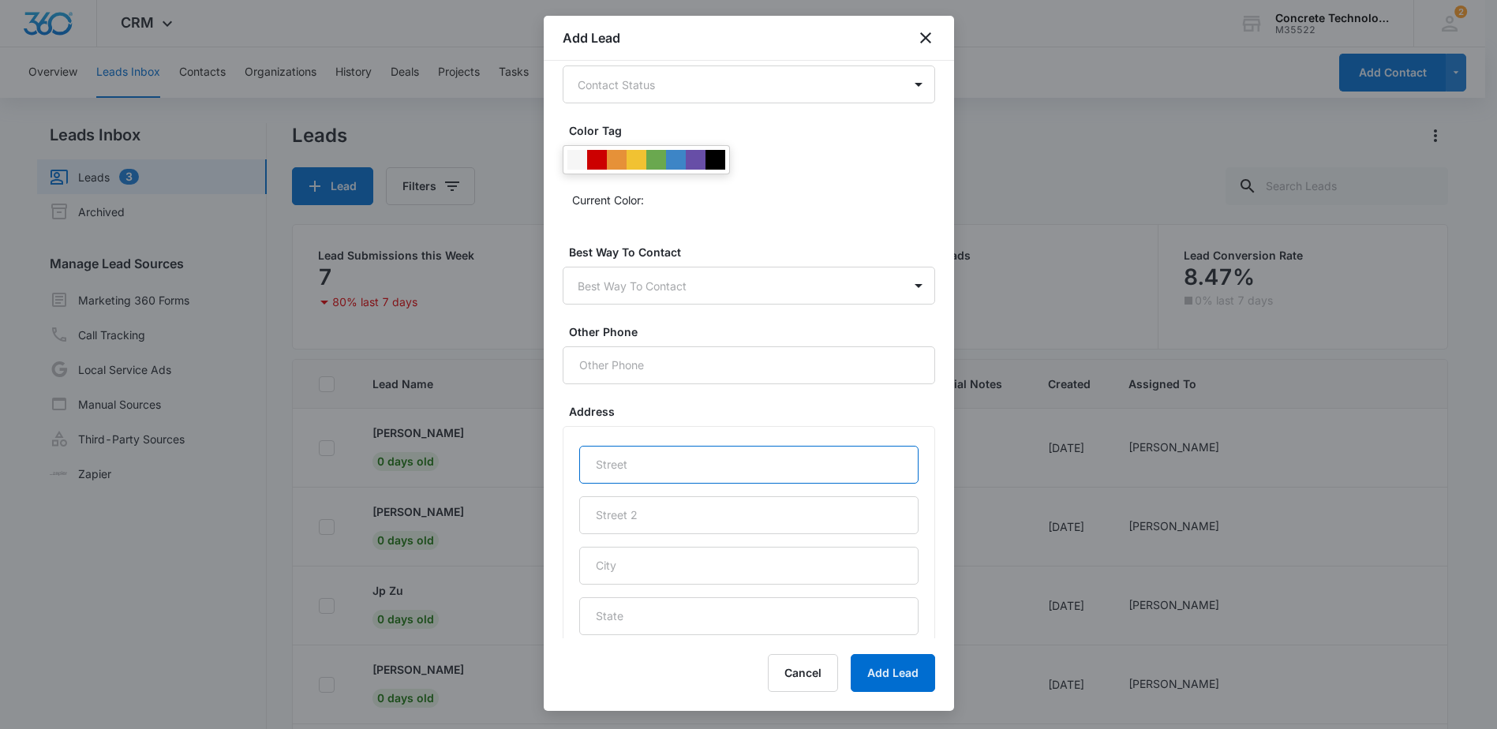
click at [674, 464] on input "text" at bounding box center [748, 465] width 339 height 38
type input "Facebook Lead 9/3"
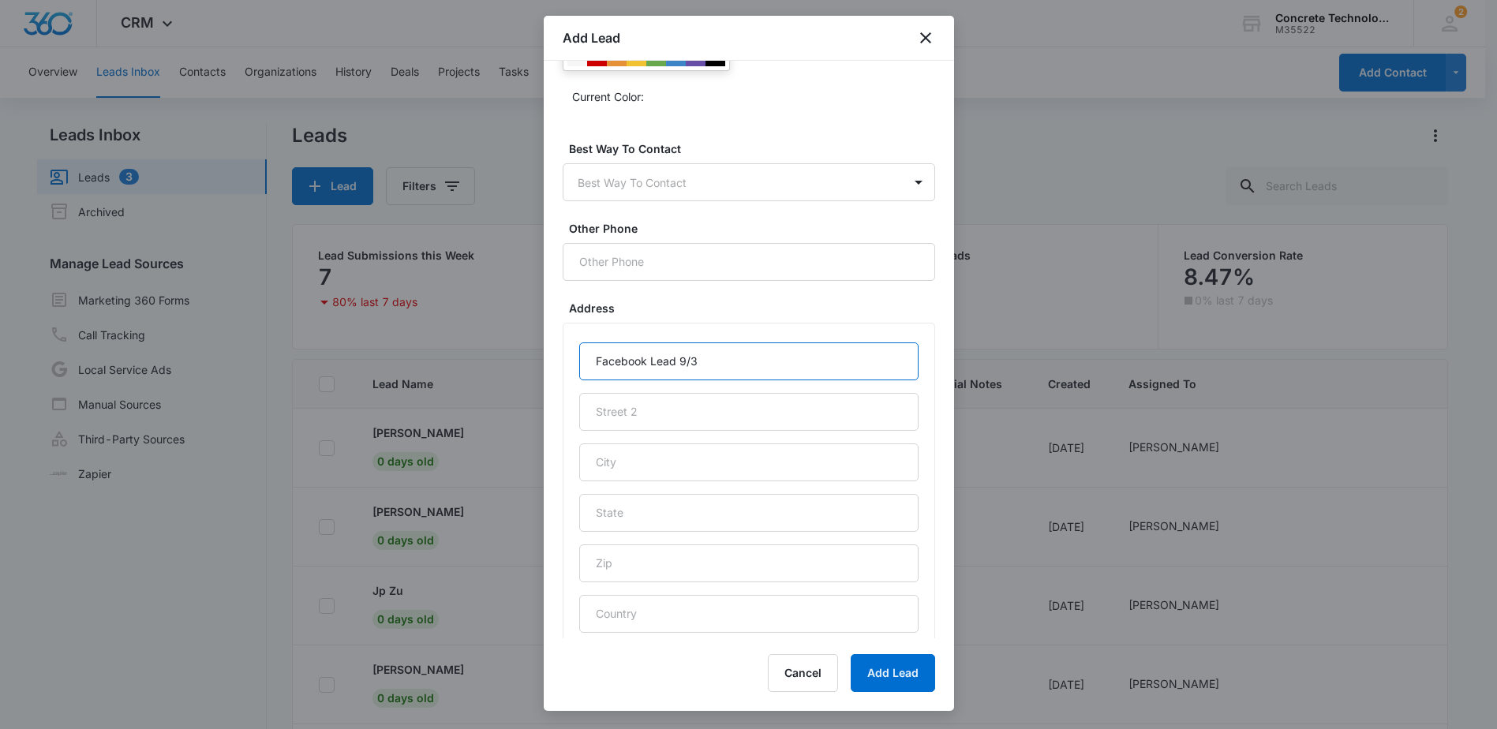
scroll to position [534, 0]
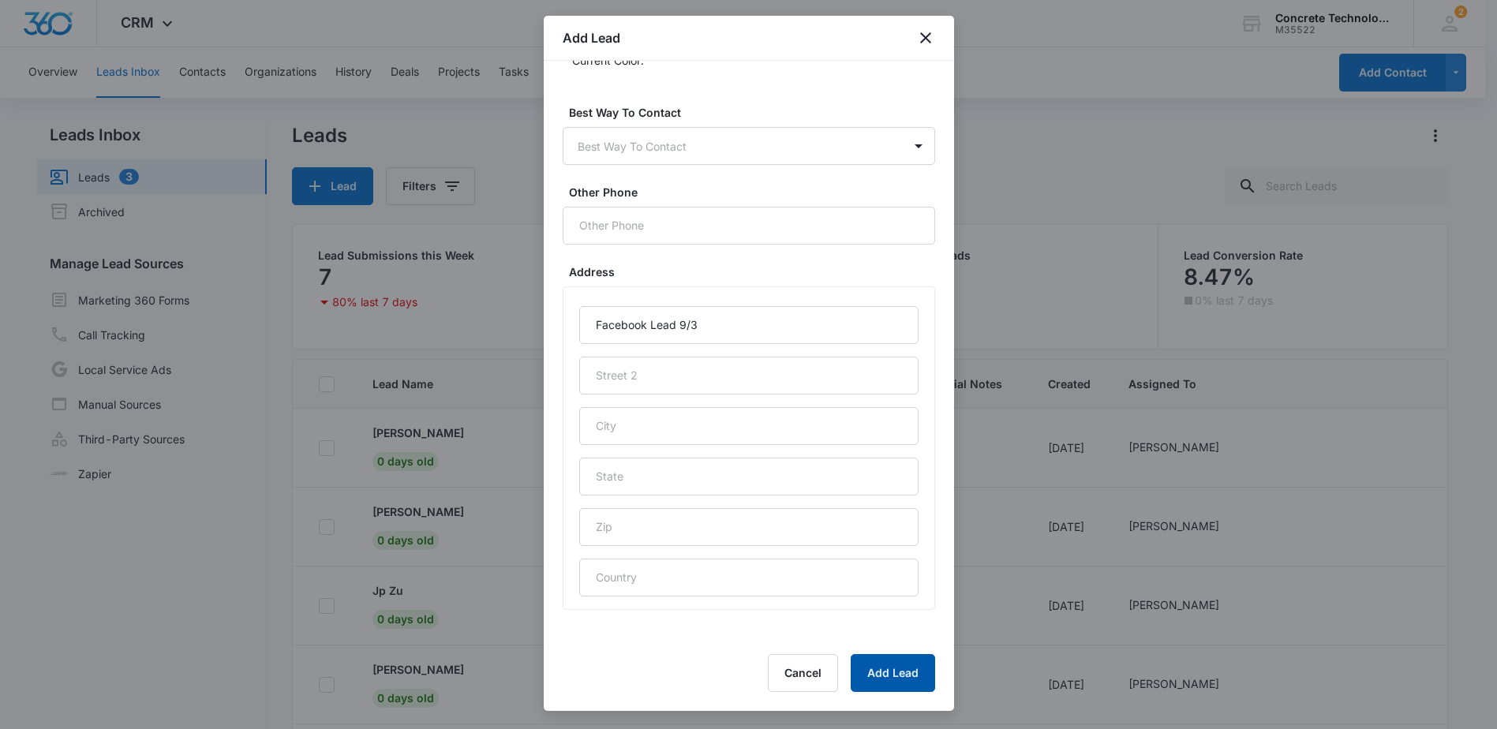
click at [898, 665] on button "Add Lead" at bounding box center [892, 673] width 84 height 38
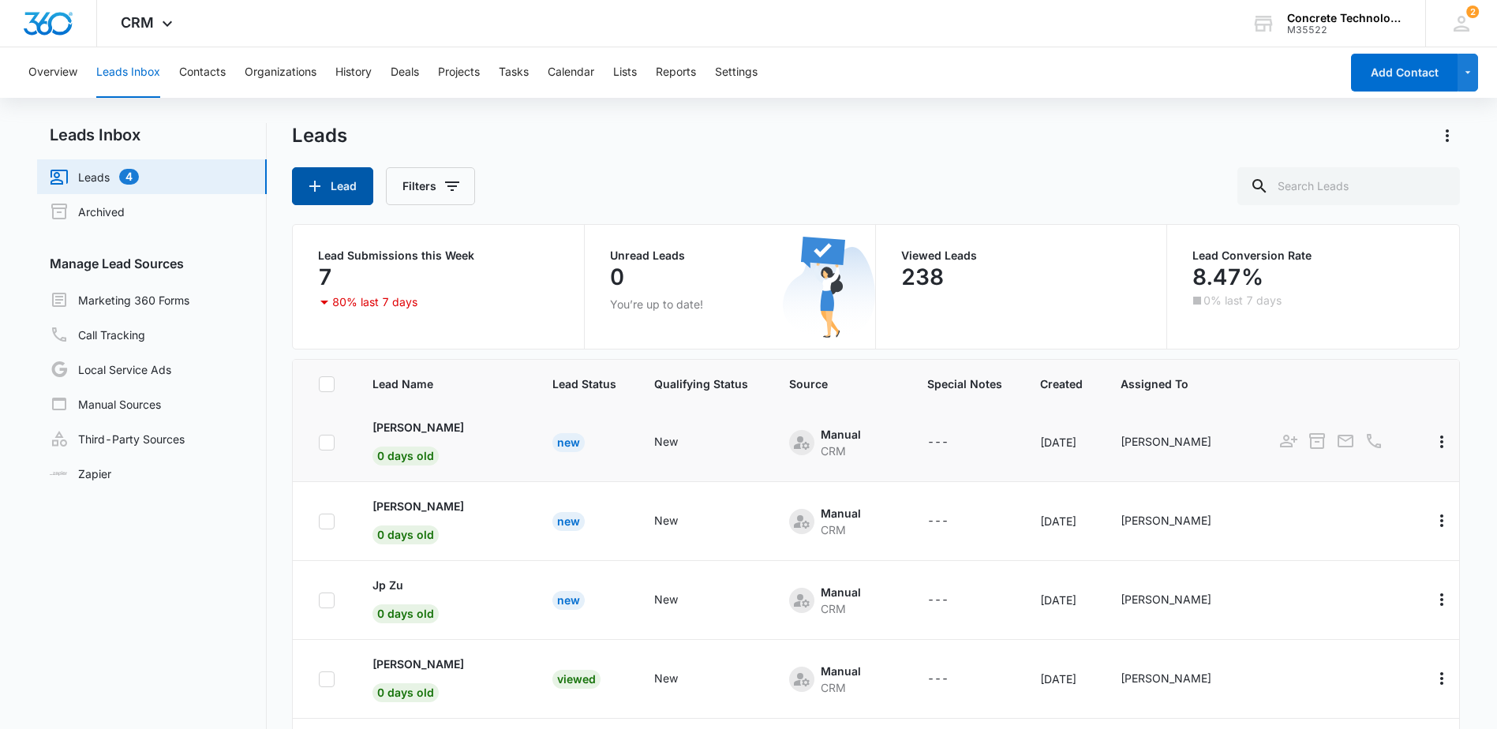
scroll to position [158, 0]
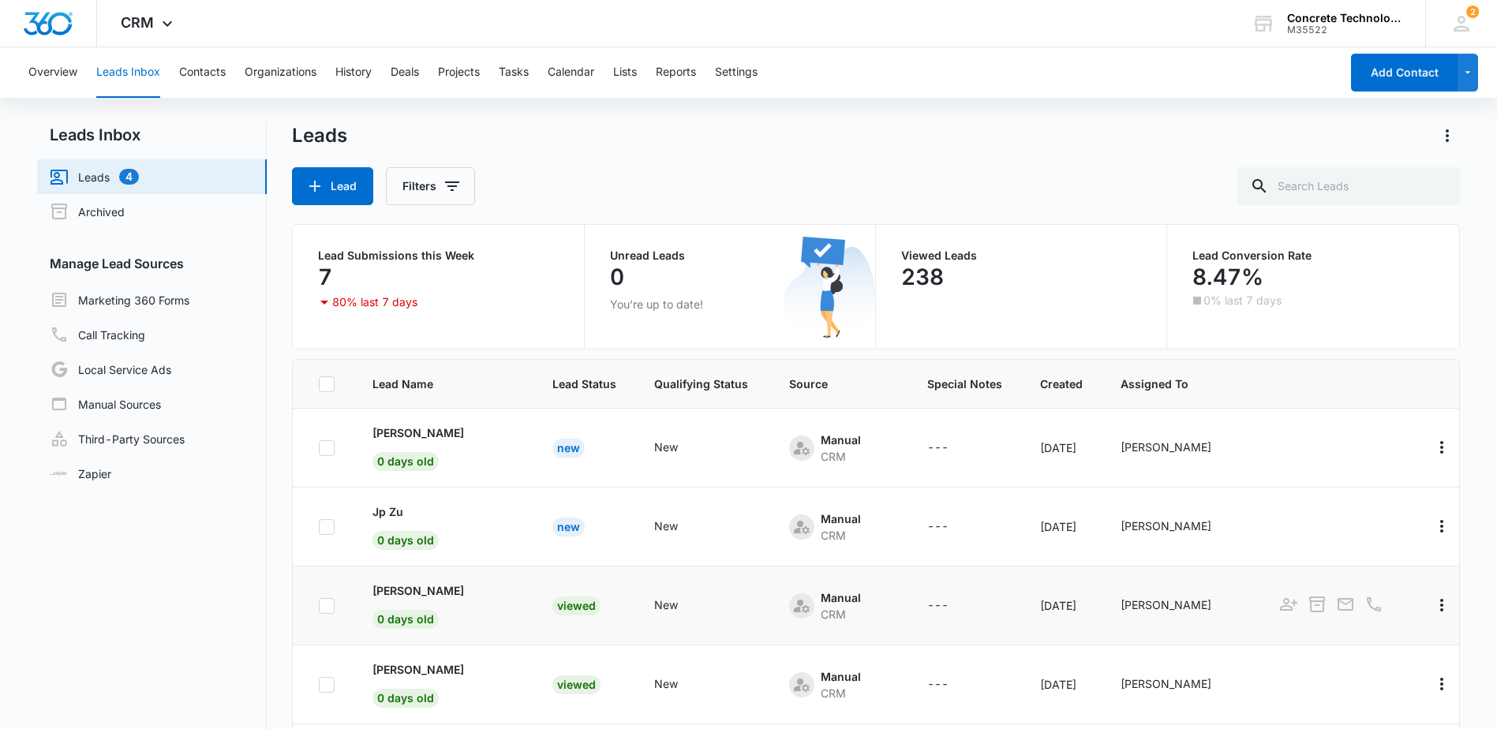
click at [324, 611] on icon at bounding box center [327, 606] width 14 height 14
click at [319, 606] on input "checkbox" at bounding box center [318, 605] width 1 height 1
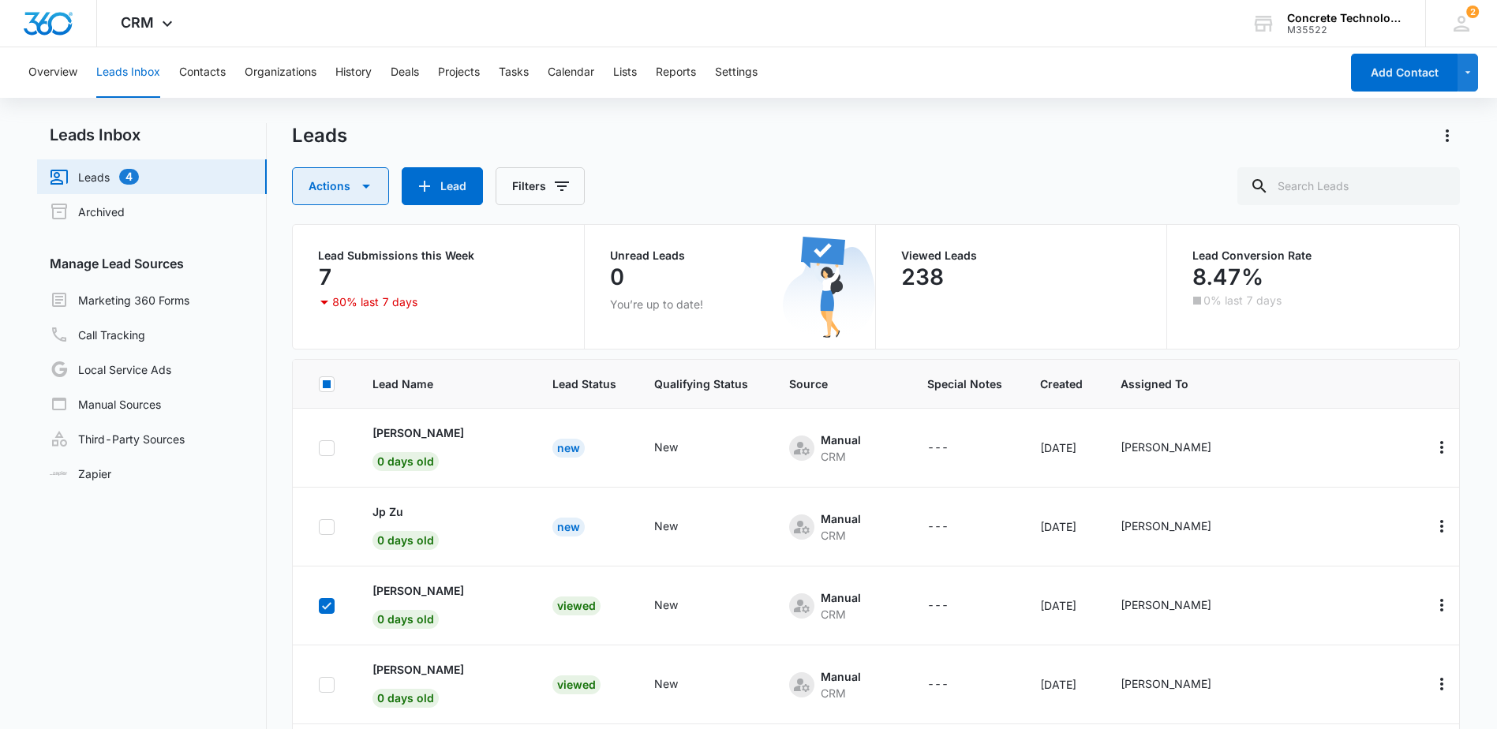
click at [363, 187] on icon "button" at bounding box center [366, 186] width 19 height 19
click at [323, 606] on icon at bounding box center [326, 605] width 9 height 7
click at [319, 606] on input "checkbox" at bounding box center [318, 605] width 1 height 1
checkbox input "false"
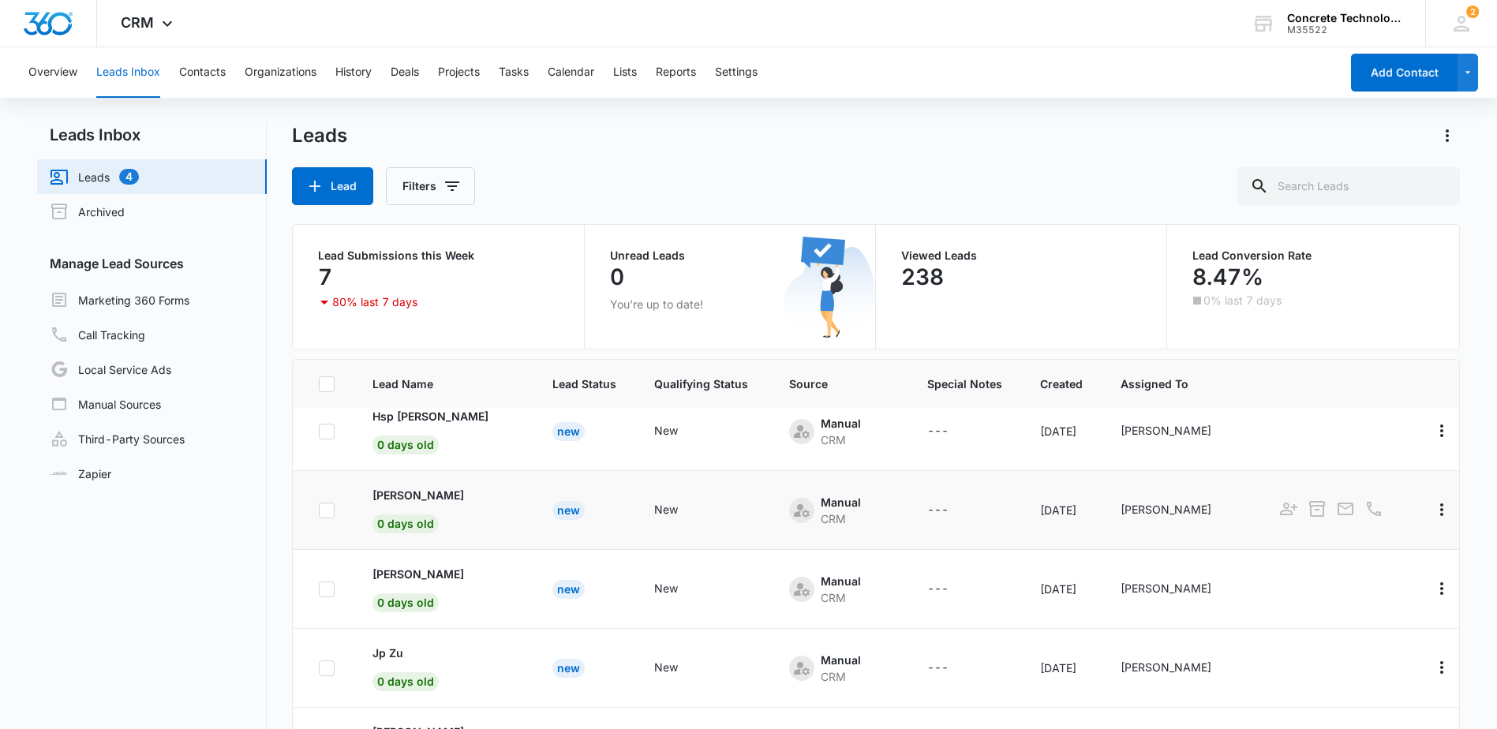
scroll to position [0, 0]
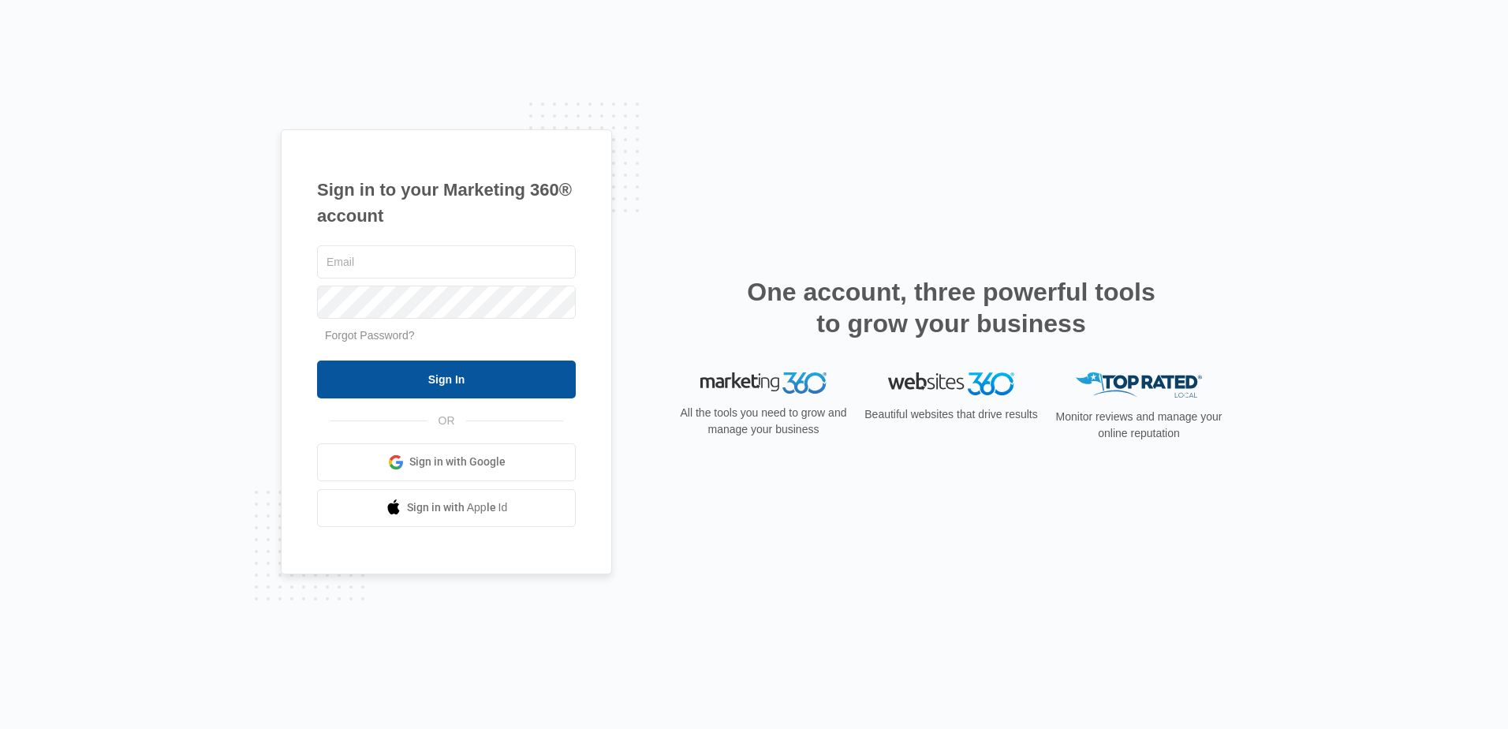
type input "[PERSON_NAME][EMAIL_ADDRESS][DOMAIN_NAME]"
click at [462, 380] on input "Sign In" at bounding box center [446, 380] width 259 height 38
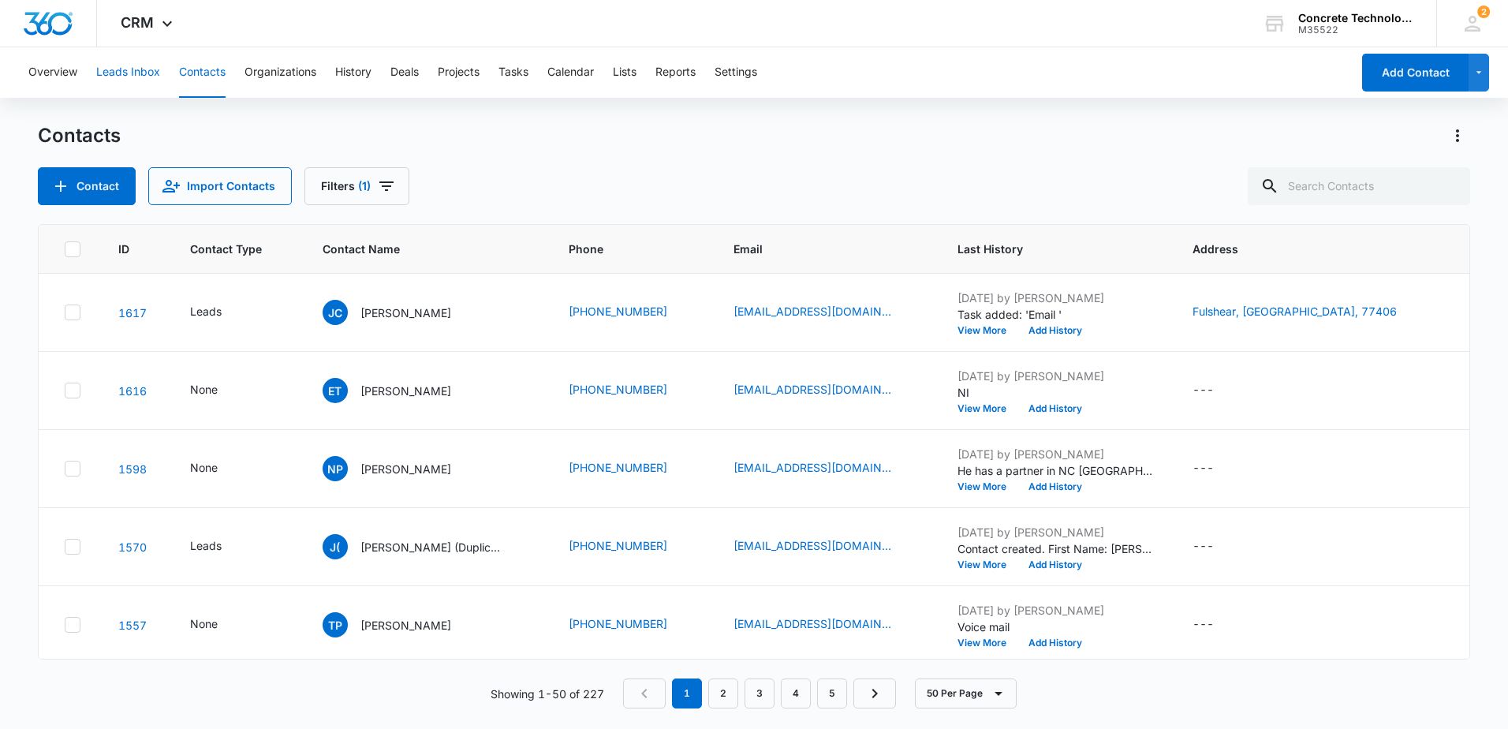
click at [144, 75] on button "Leads Inbox" at bounding box center [128, 72] width 64 height 50
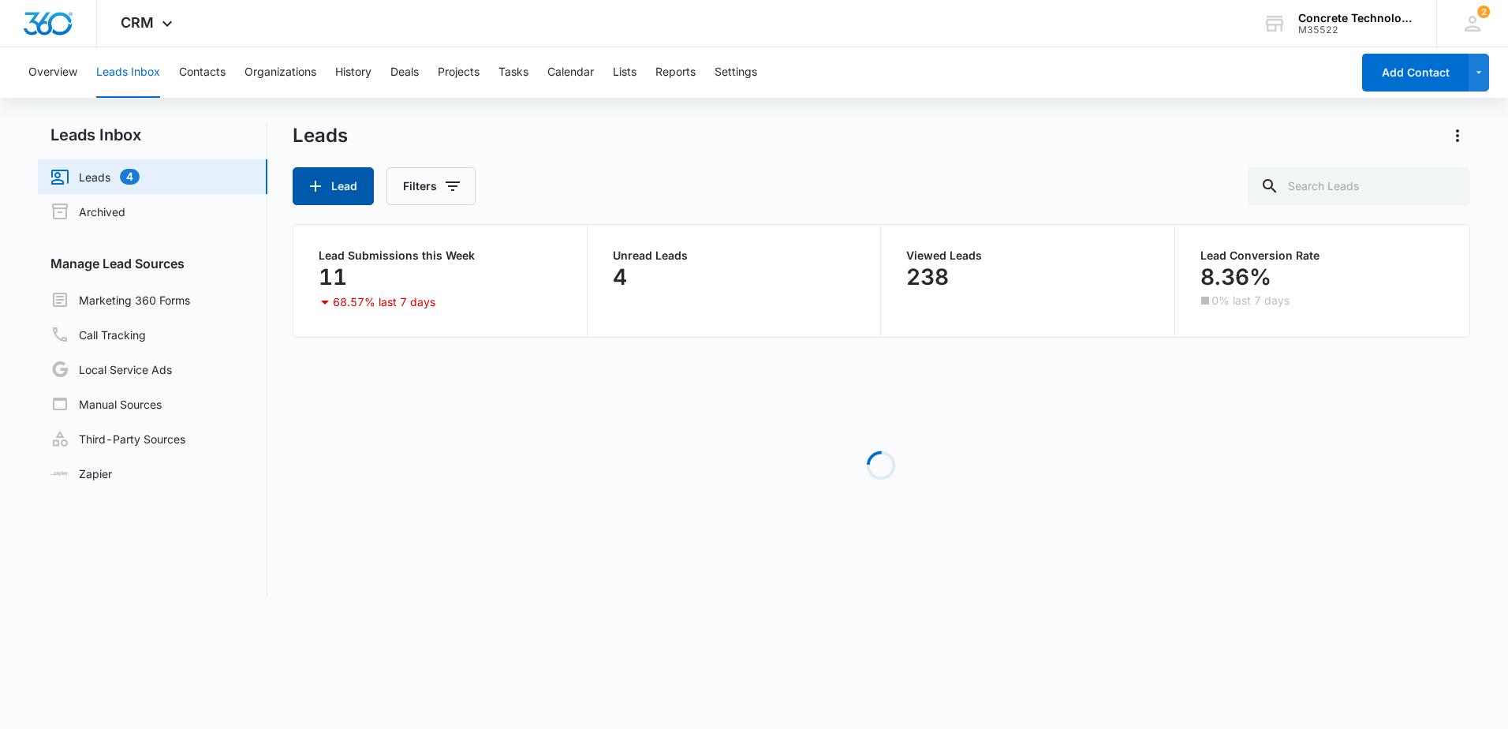
click at [333, 180] on button "Lead" at bounding box center [333, 186] width 81 height 38
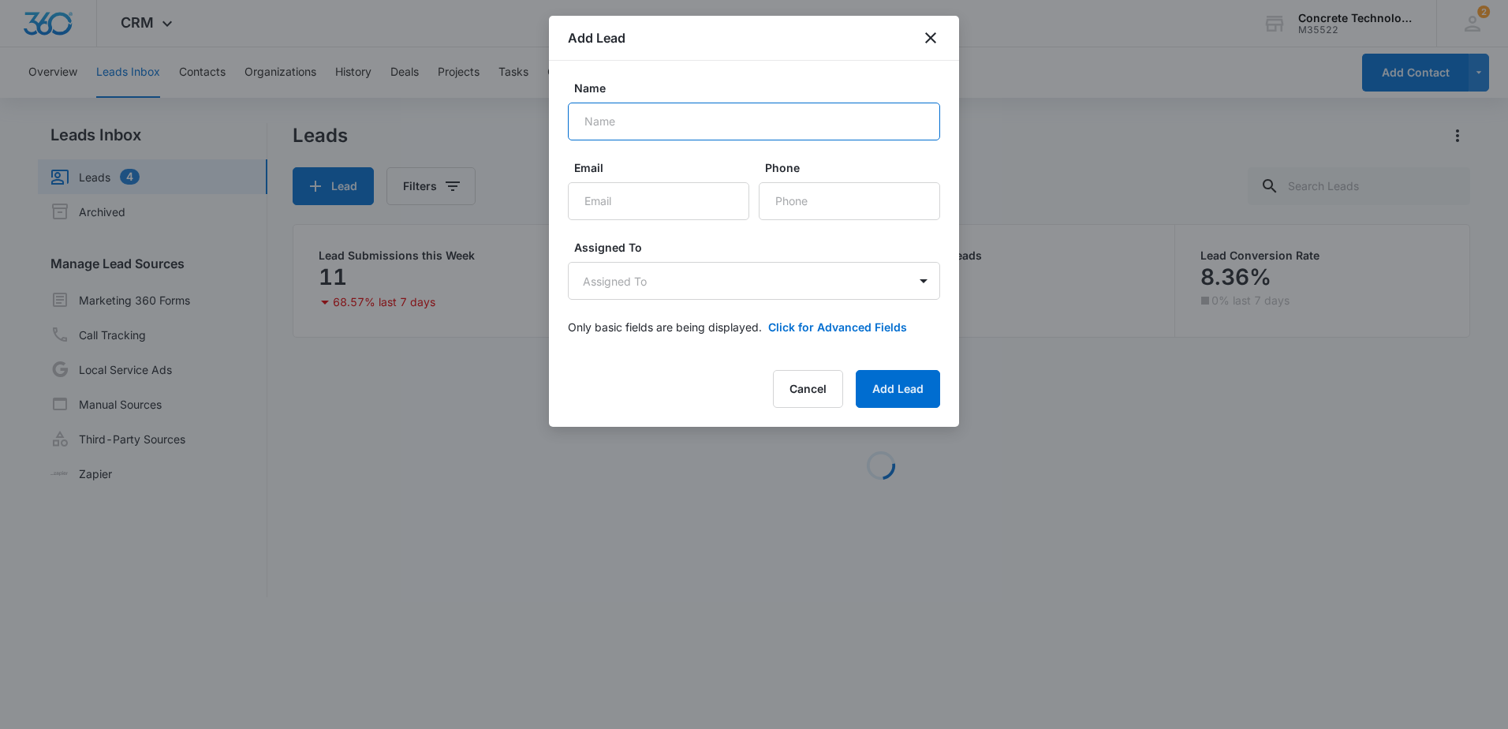
click at [636, 122] on input "Name" at bounding box center [754, 122] width 372 height 38
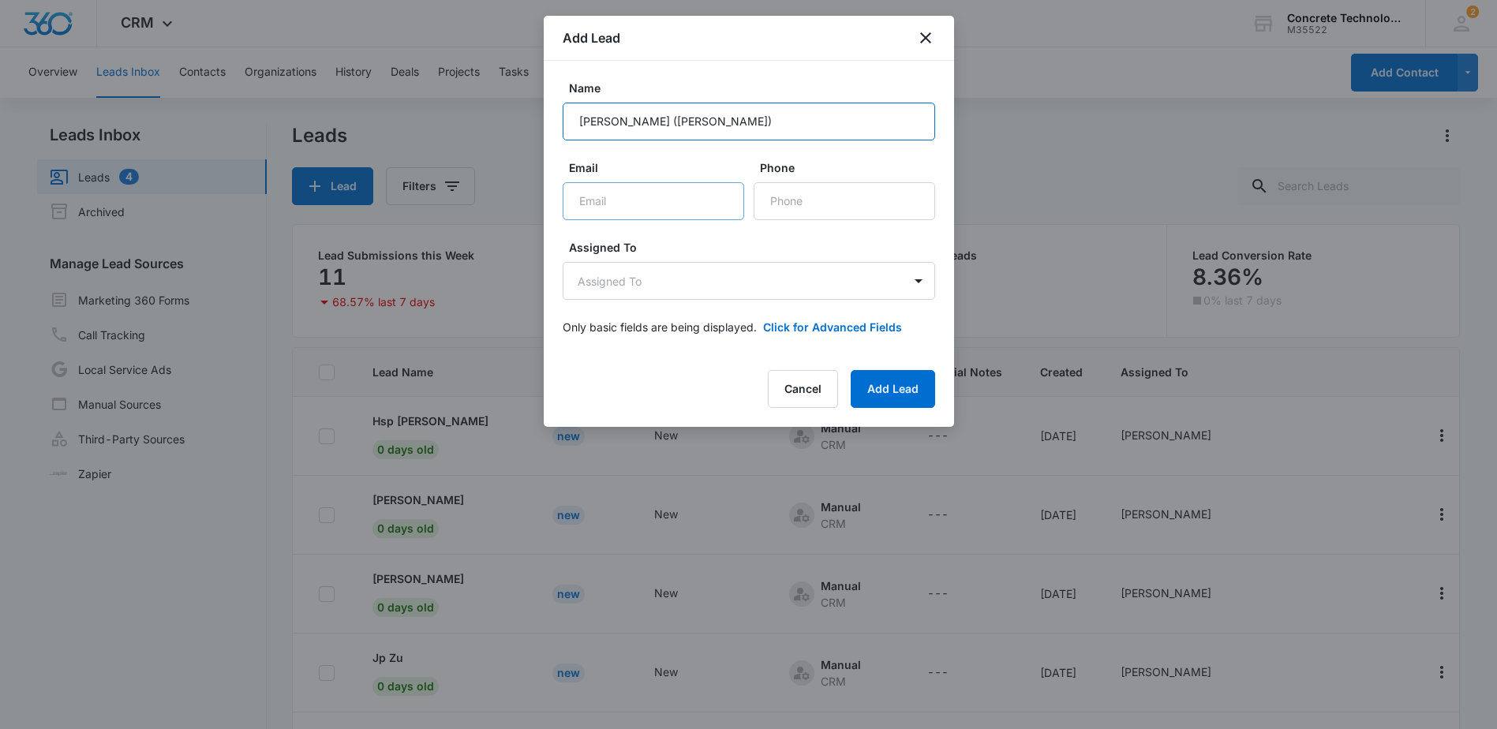
type input "[PERSON_NAME] ([PERSON_NAME])"
click at [646, 198] on input "Email" at bounding box center [653, 201] width 181 height 38
type input "[EMAIL_ADDRESS][DOMAIN_NAME]"
click at [807, 204] on input "Phone" at bounding box center [843, 201] width 181 height 38
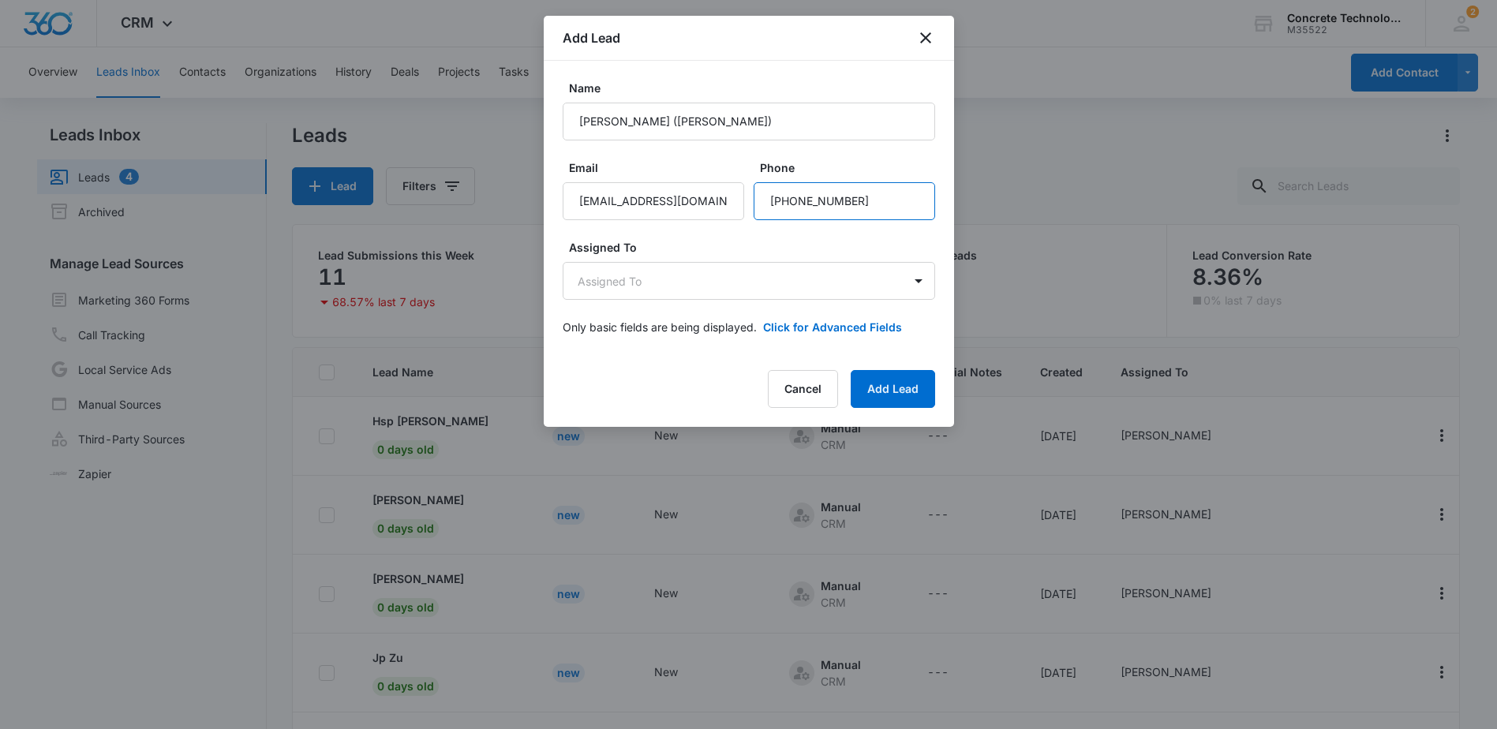
type input "[PHONE_NUMBER]"
click at [910, 285] on body "CRM Apps Reputation Websites Forms CRM Email Social Shop Payments POS Content A…" at bounding box center [748, 425] width 1497 height 850
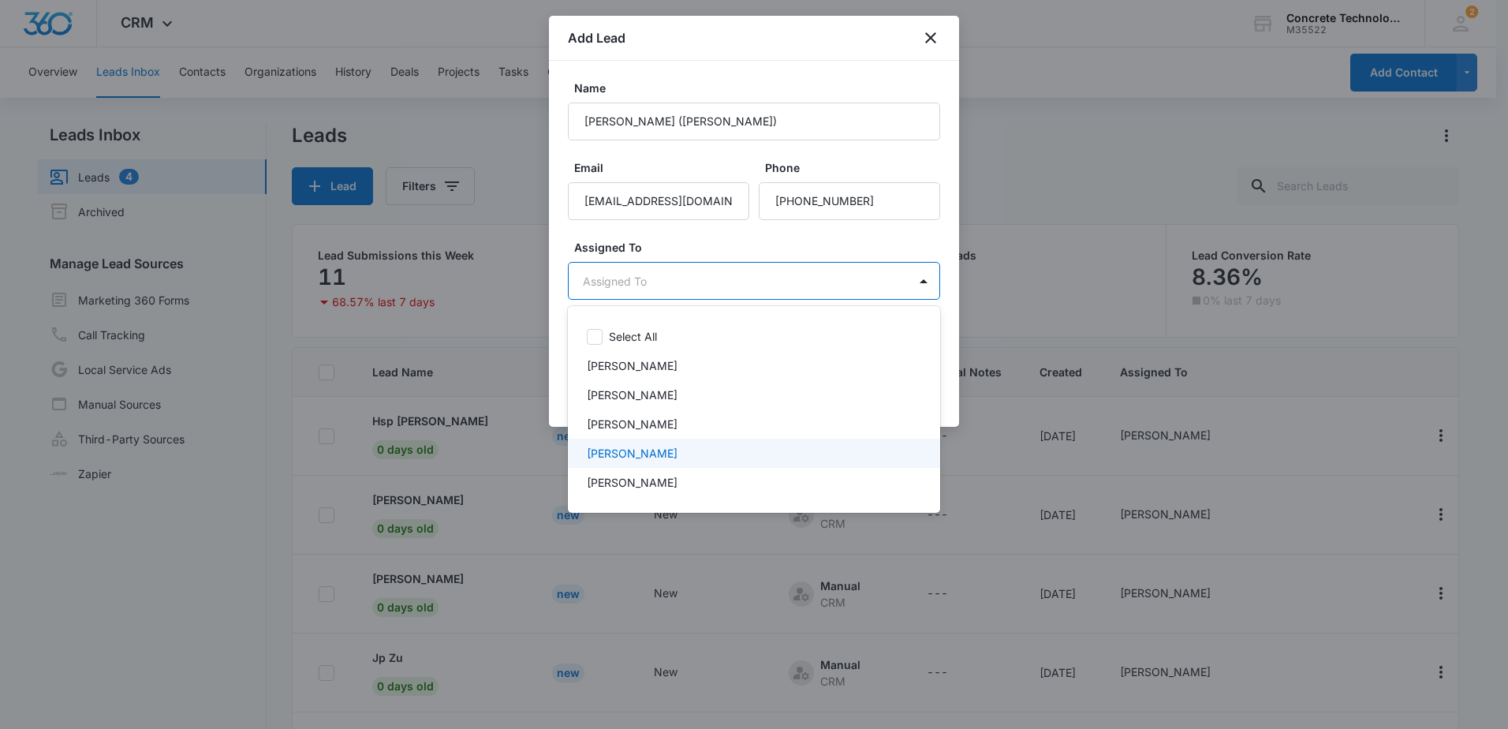
click at [644, 452] on p "[PERSON_NAME]" at bounding box center [632, 453] width 91 height 17
click at [877, 243] on div at bounding box center [754, 364] width 1508 height 729
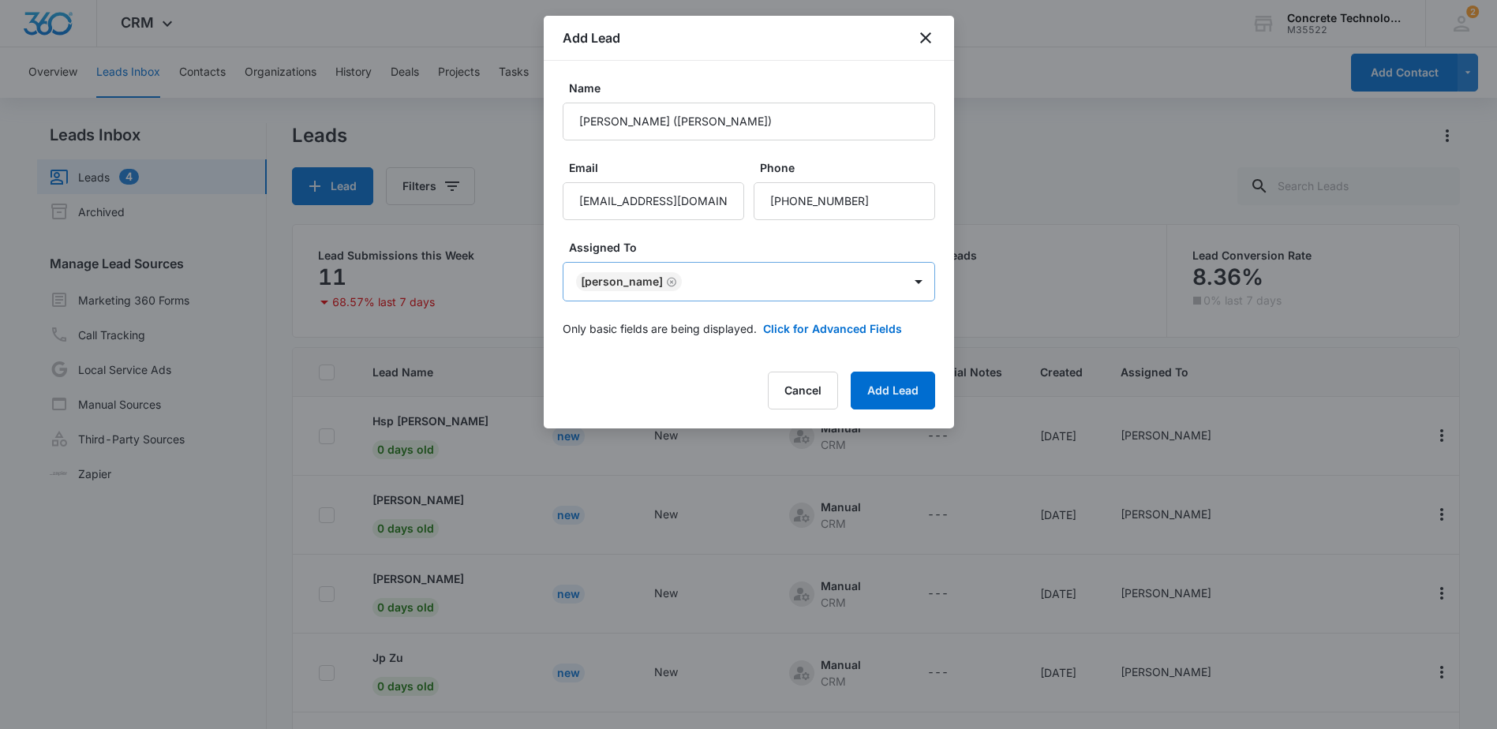
click at [666, 282] on icon "Remove Mike Delduca" at bounding box center [671, 282] width 11 height 12
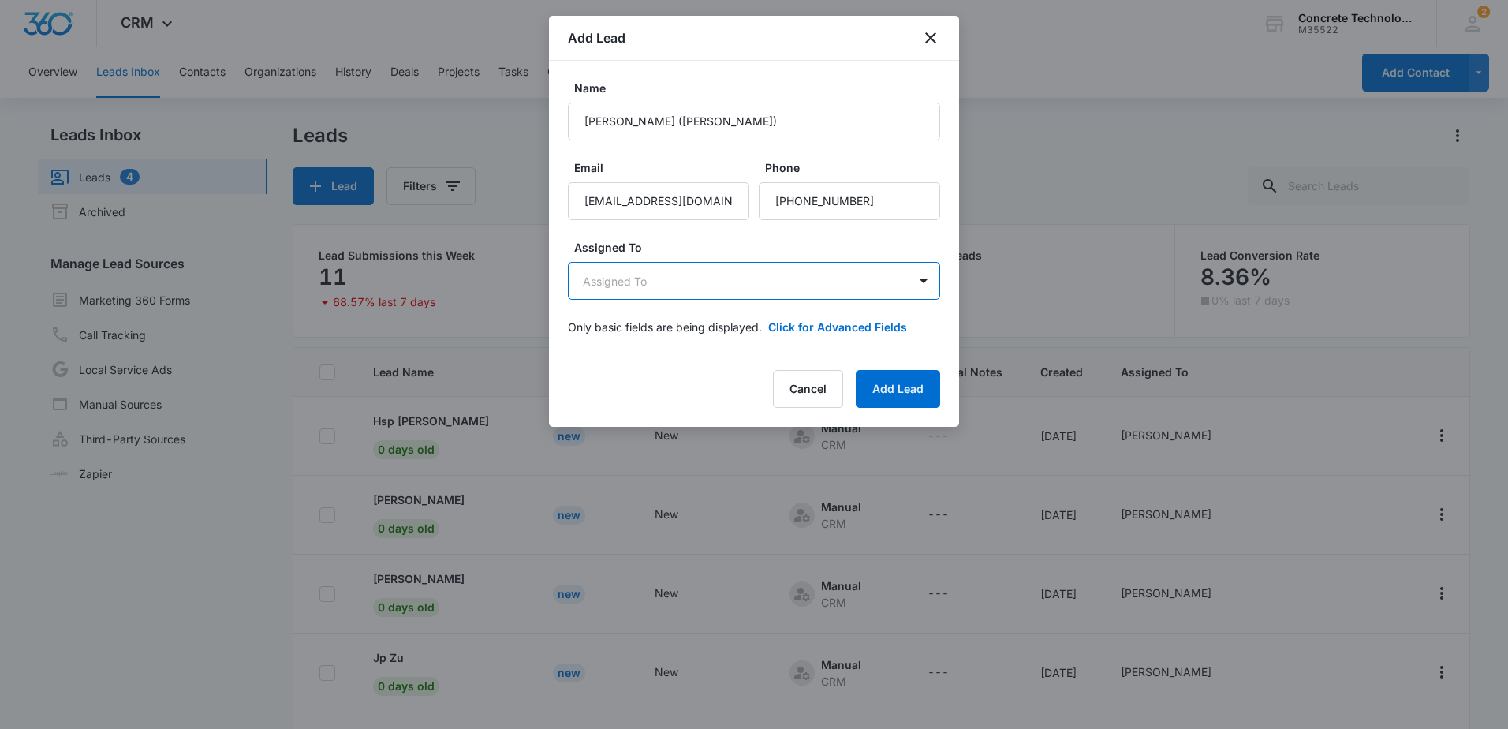
click at [825, 286] on body "CRM Apps Reputation Websites Forms CRM Email Social Shop Payments POS Content A…" at bounding box center [754, 425] width 1508 height 850
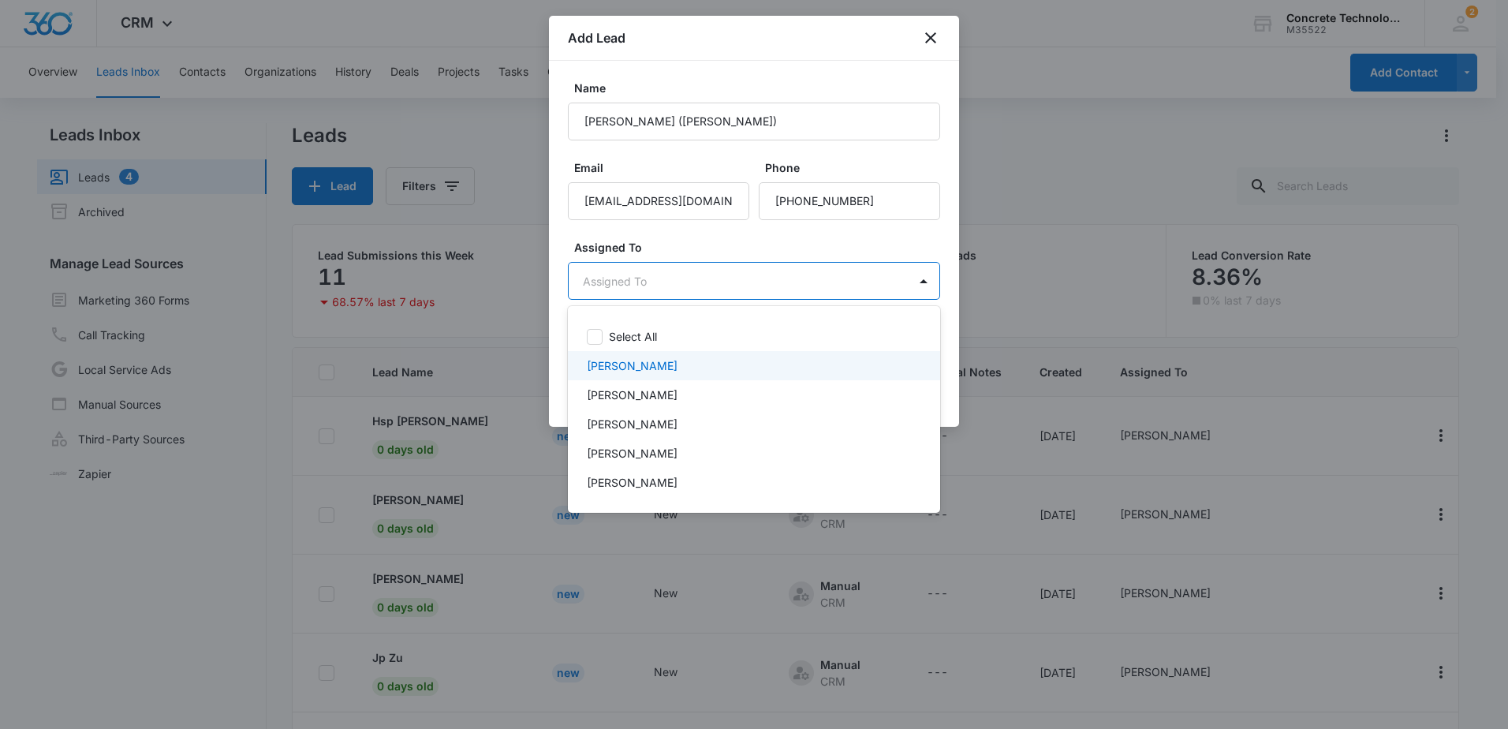
click at [645, 361] on p "[PERSON_NAME]" at bounding box center [632, 365] width 91 height 17
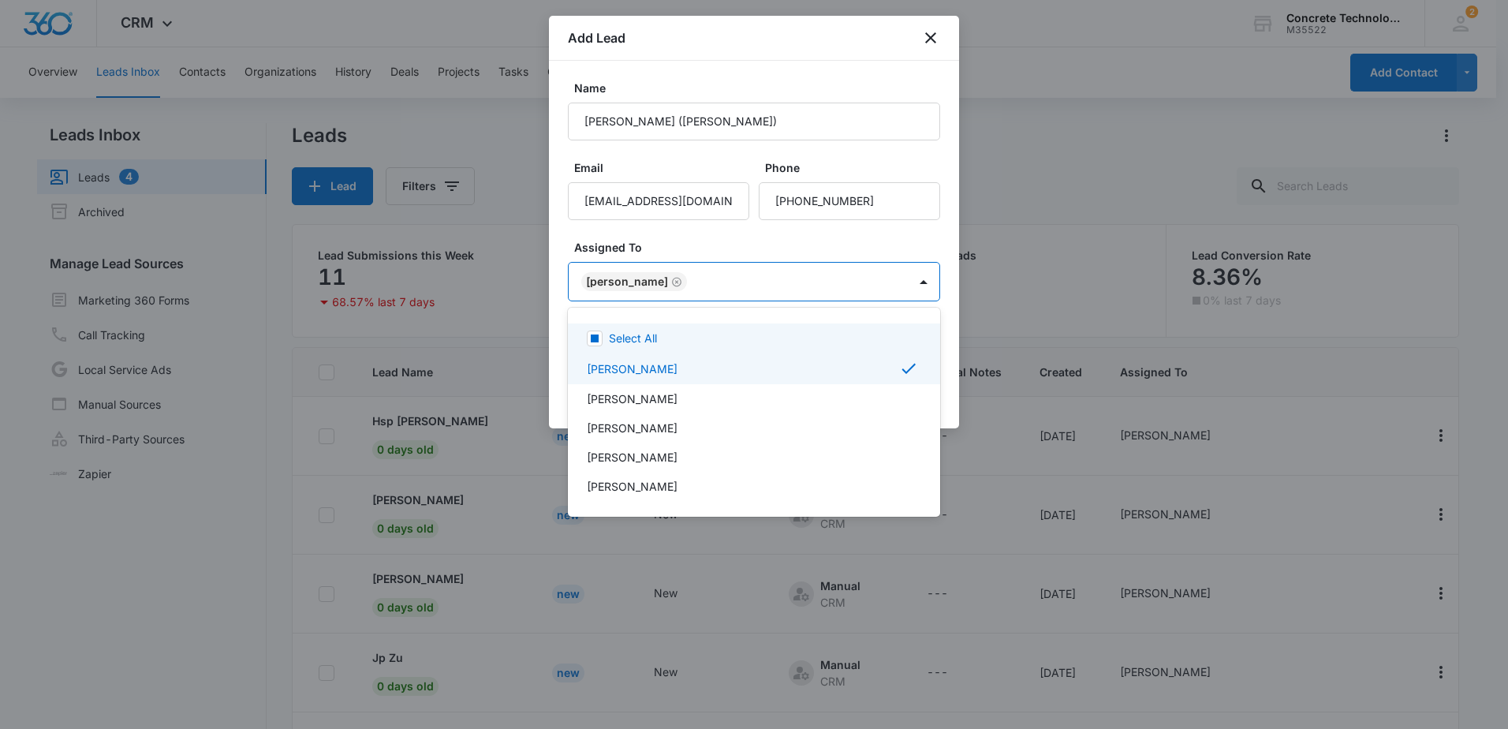
click at [779, 243] on div at bounding box center [754, 364] width 1508 height 729
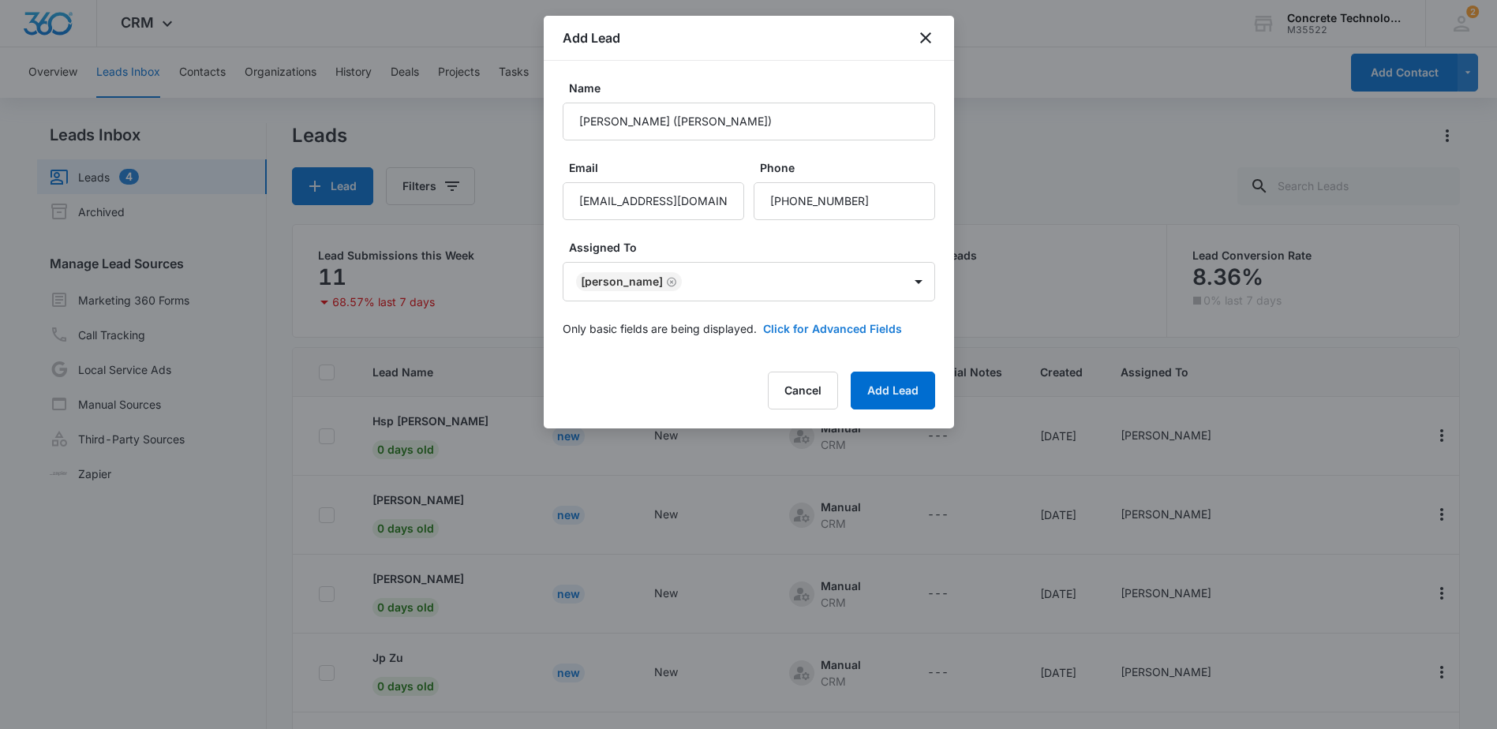
click at [833, 331] on button "Click for Advanced Fields" at bounding box center [832, 328] width 139 height 17
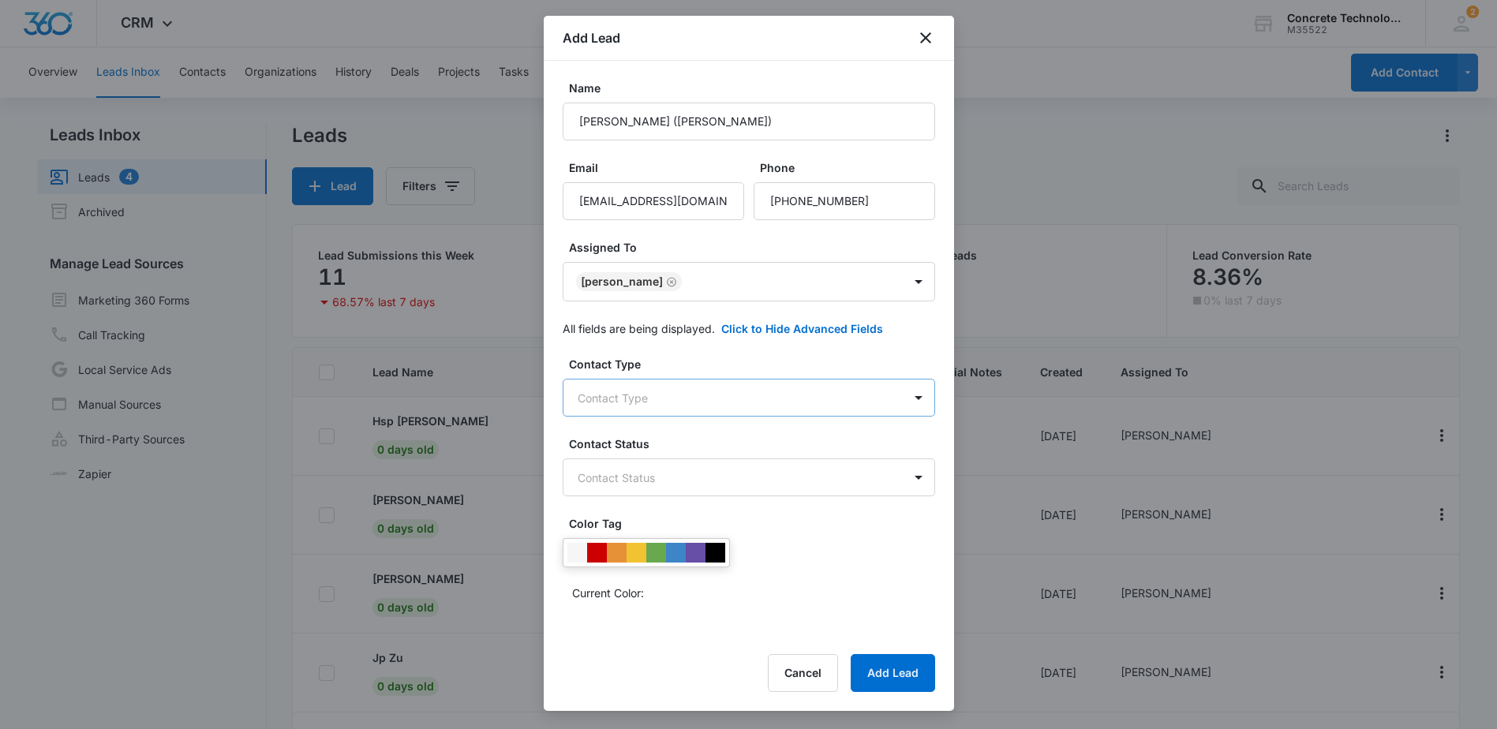
click at [720, 393] on body "CRM Apps Reputation Websites Forms CRM Email Social Shop Payments POS Content A…" at bounding box center [748, 425] width 1497 height 850
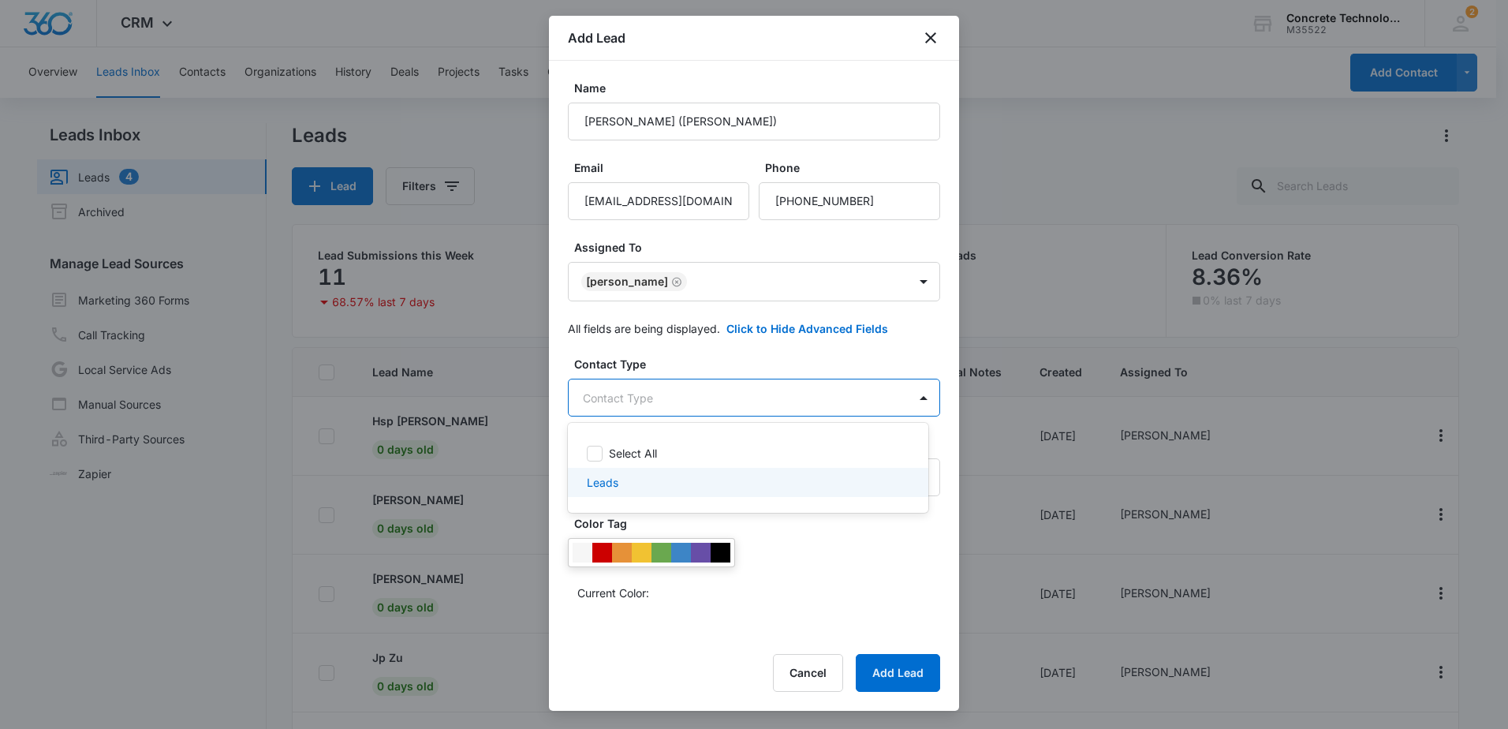
click at [611, 483] on p "Leads" at bounding box center [603, 482] width 32 height 17
click at [724, 364] on div at bounding box center [754, 364] width 1508 height 729
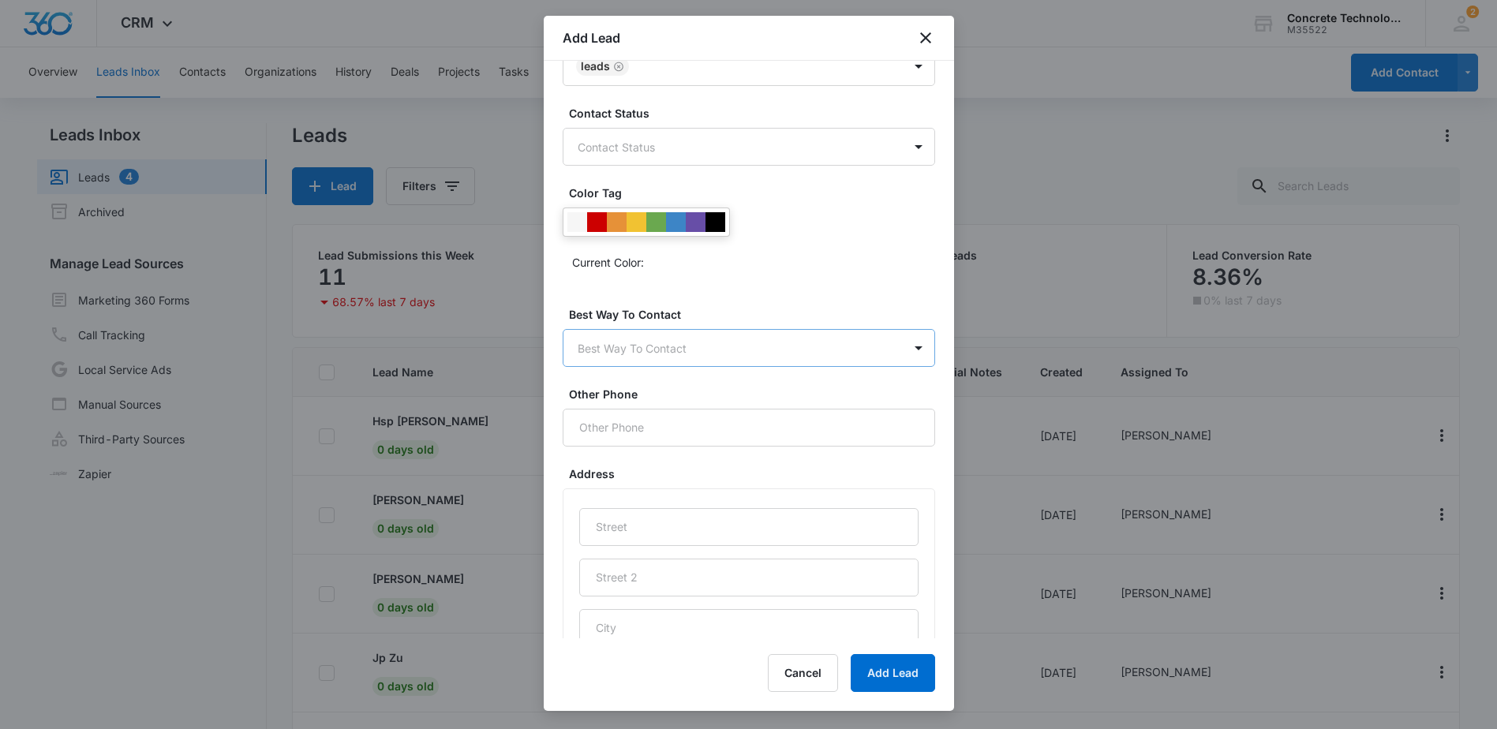
scroll to position [394, 0]
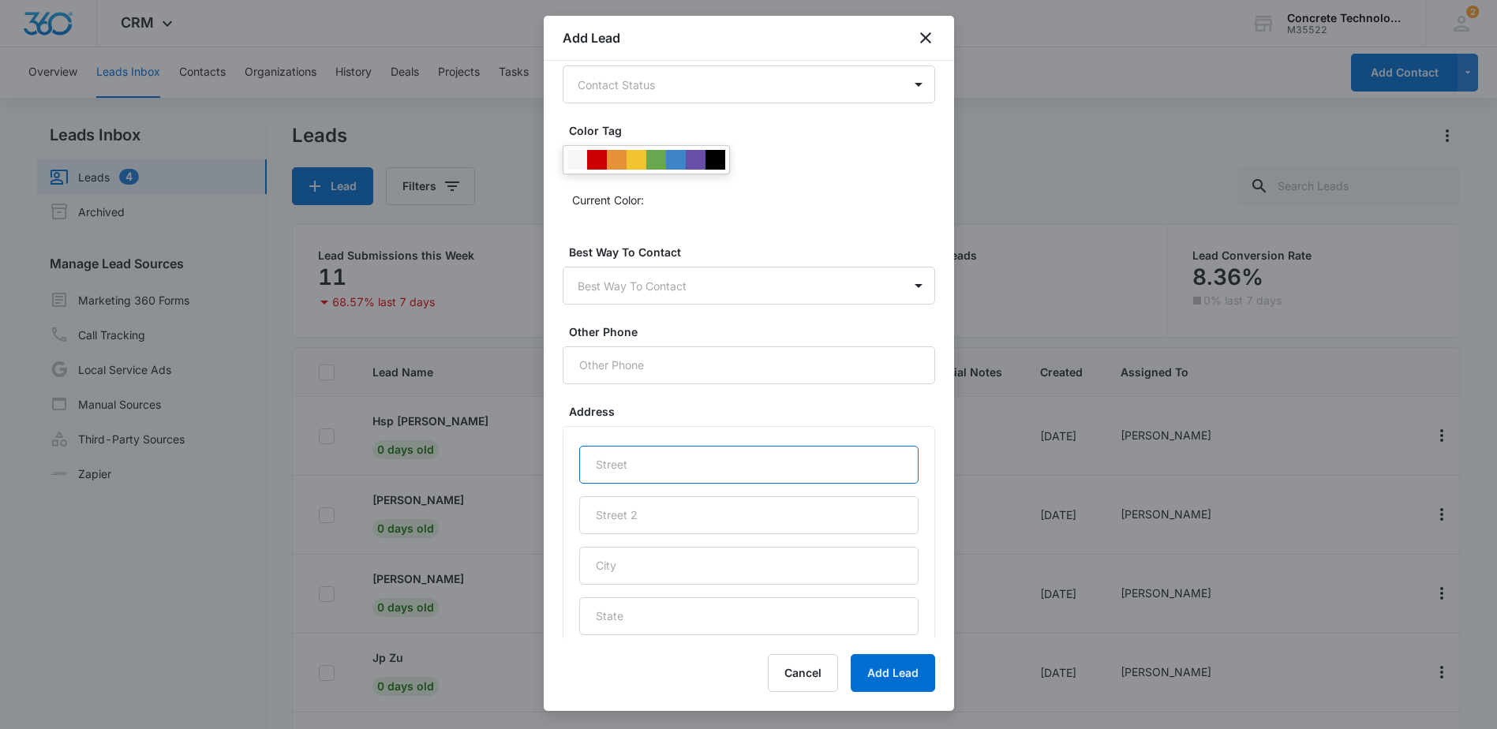
click at [690, 462] on input "text" at bounding box center [748, 465] width 339 height 38
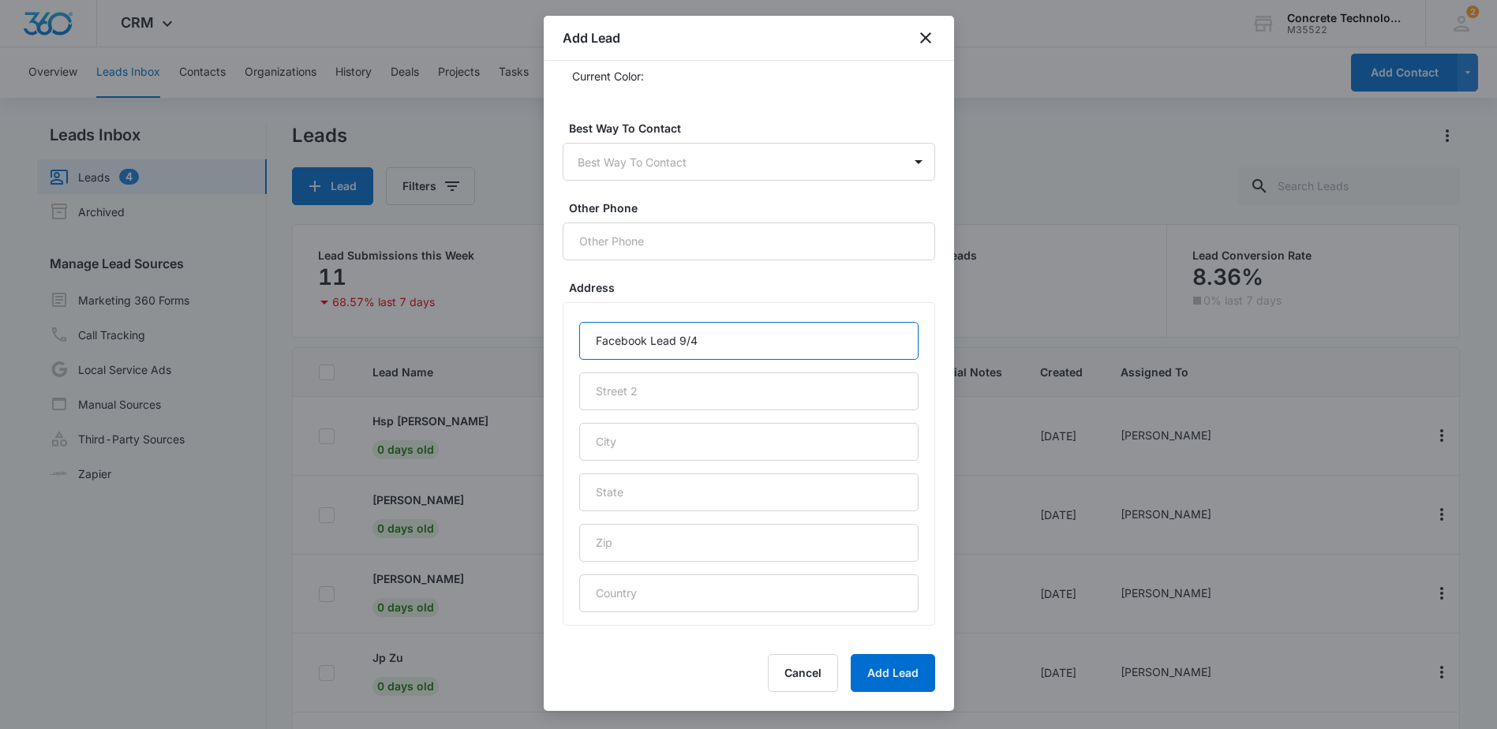
scroll to position [534, 0]
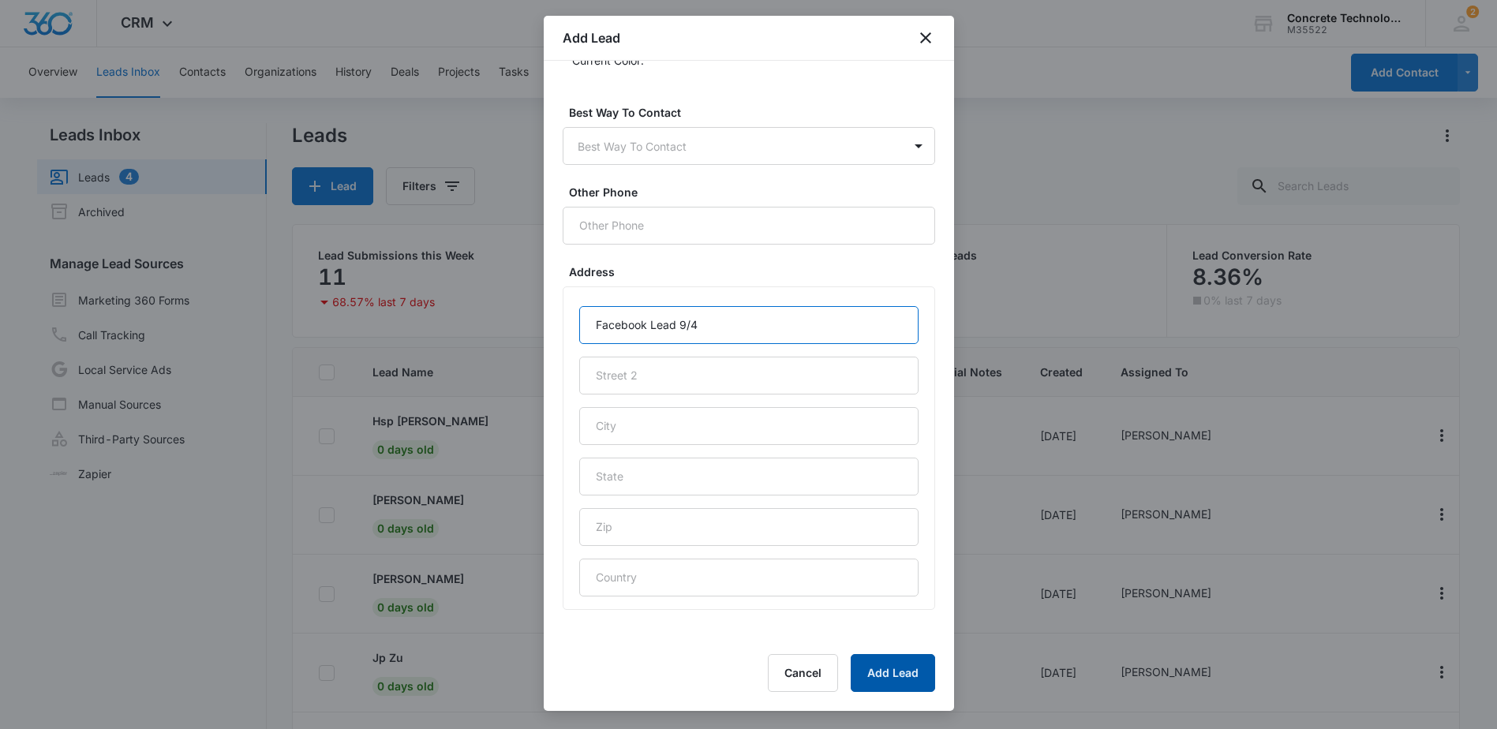
type input "Facebook Lead 9/4"
click at [890, 667] on button "Add Lead" at bounding box center [892, 673] width 84 height 38
